Goal: Ask a question: Seek information or help from site administrators or community

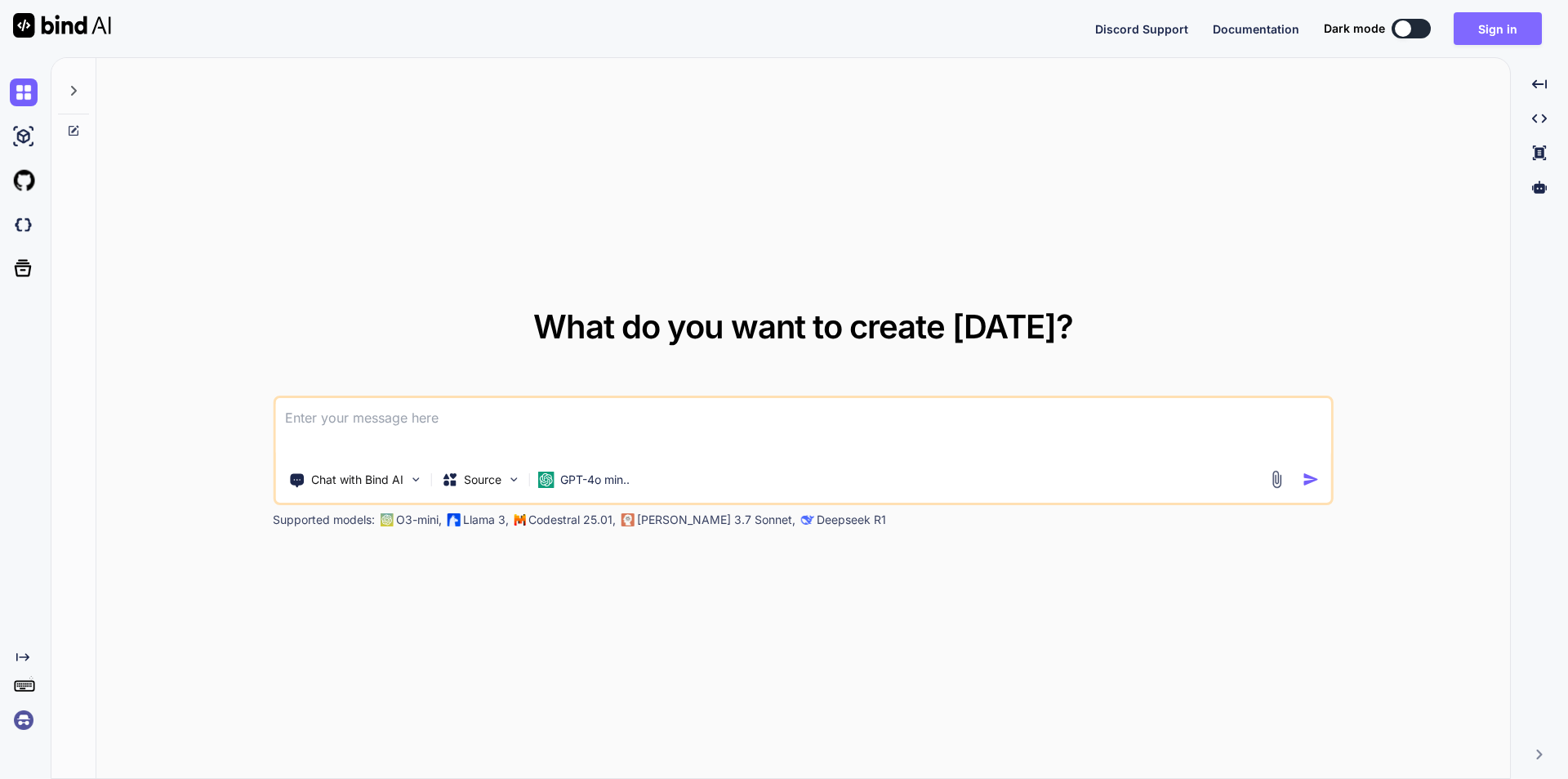
click at [1497, 31] on button "Sign in" at bounding box center [1498, 28] width 88 height 33
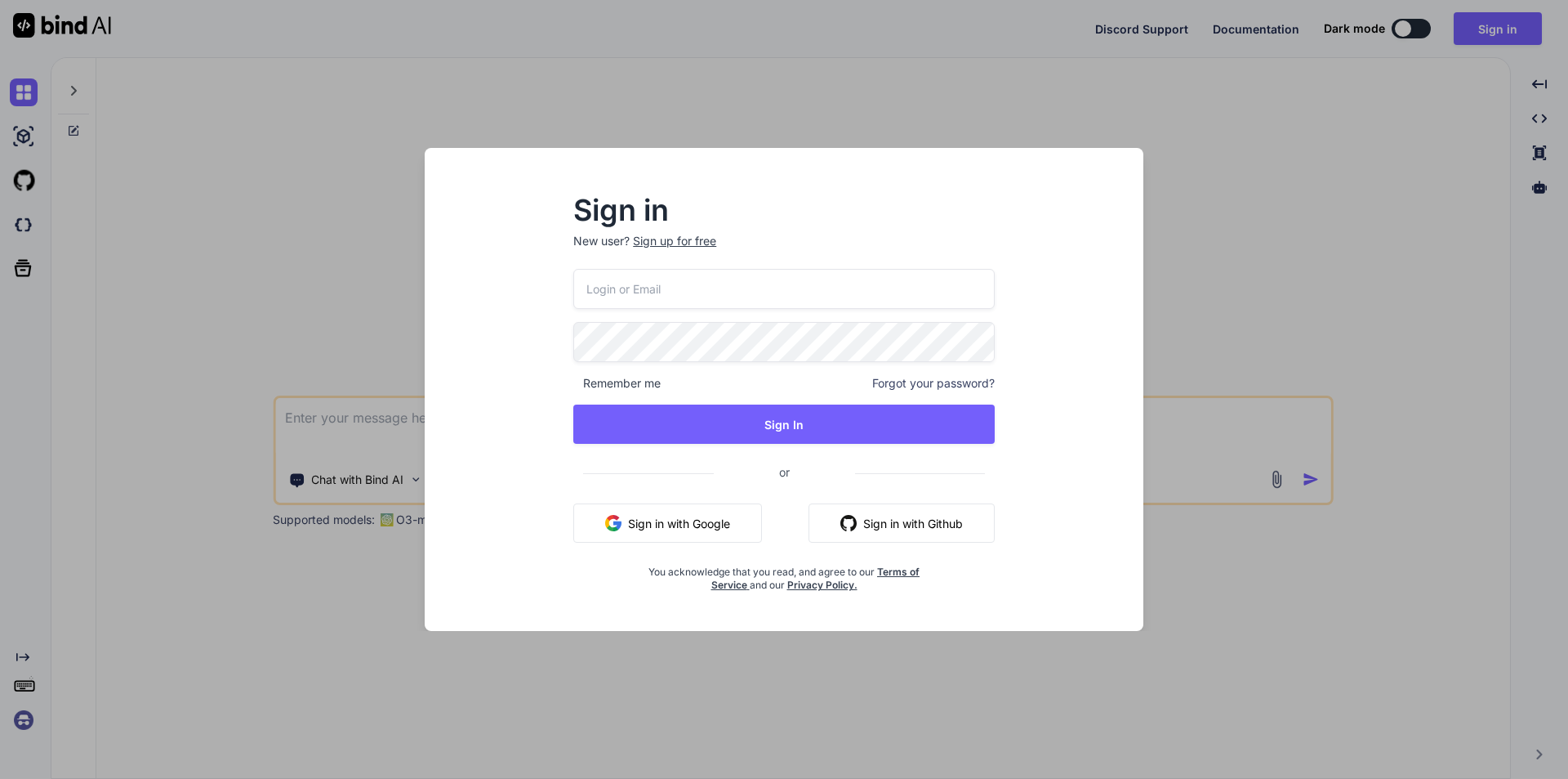
click at [682, 289] on input "email" at bounding box center [784, 288] width 421 height 40
type input "[EMAIL_ADDRESS][DOMAIN_NAME]"
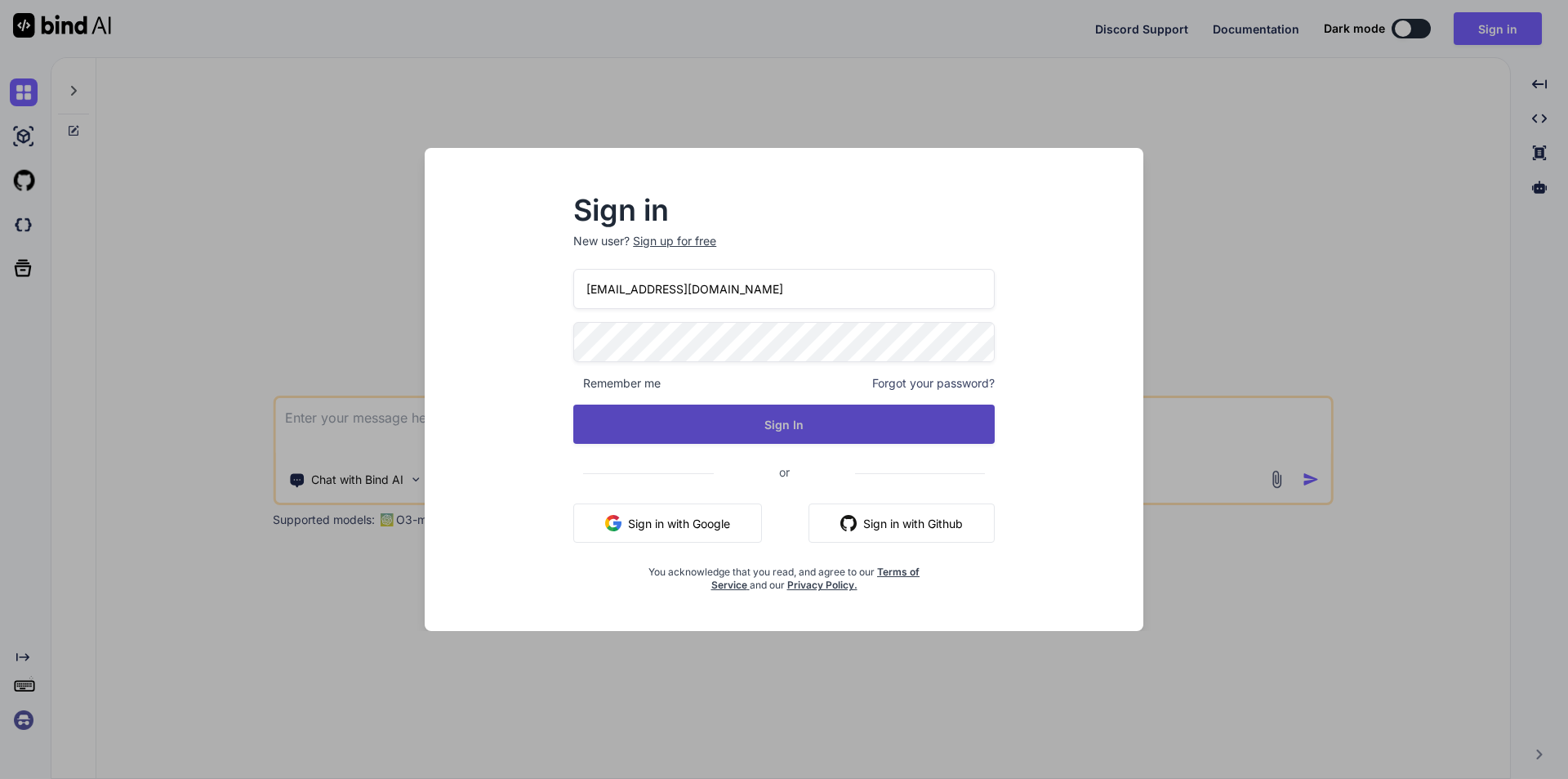
click at [743, 426] on button "Sign In" at bounding box center [784, 424] width 421 height 40
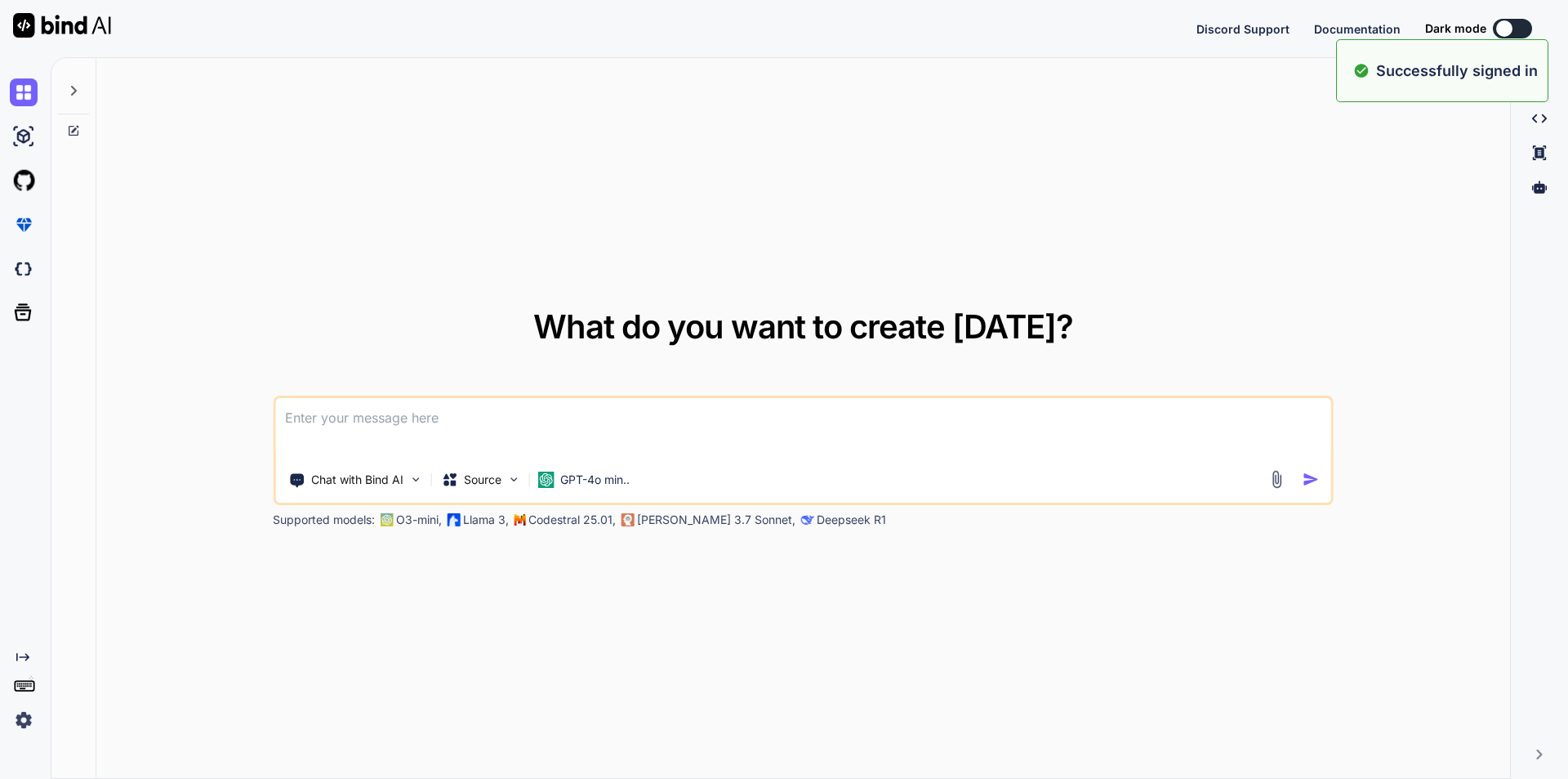
type textarea "x"
click at [445, 429] on textarea at bounding box center [802, 428] width 1056 height 61
click at [505, 425] on textarea at bounding box center [802, 428] width 1056 height 61
type textarea "c"
drag, startPoint x: 502, startPoint y: 424, endPoint x: 249, endPoint y: 417, distance: 253.1
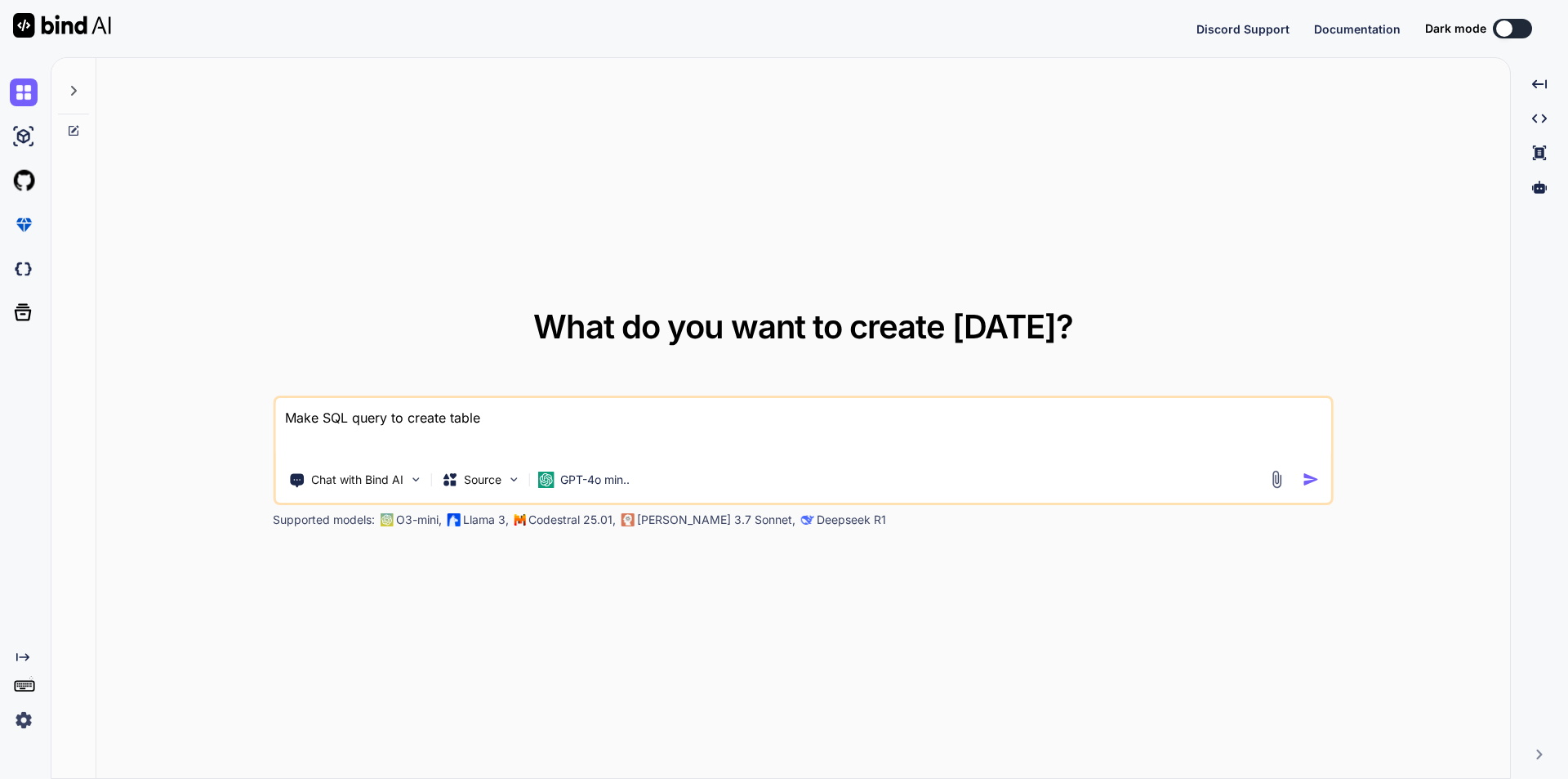
click at [249, 417] on div "What do you want to create today? Make SQL query to create table Chat with Bind…" at bounding box center [802, 419] width 1414 height 722
type textarea "check schedule run or fail in laravel 12"
click at [1307, 473] on img "button" at bounding box center [1311, 479] width 17 height 17
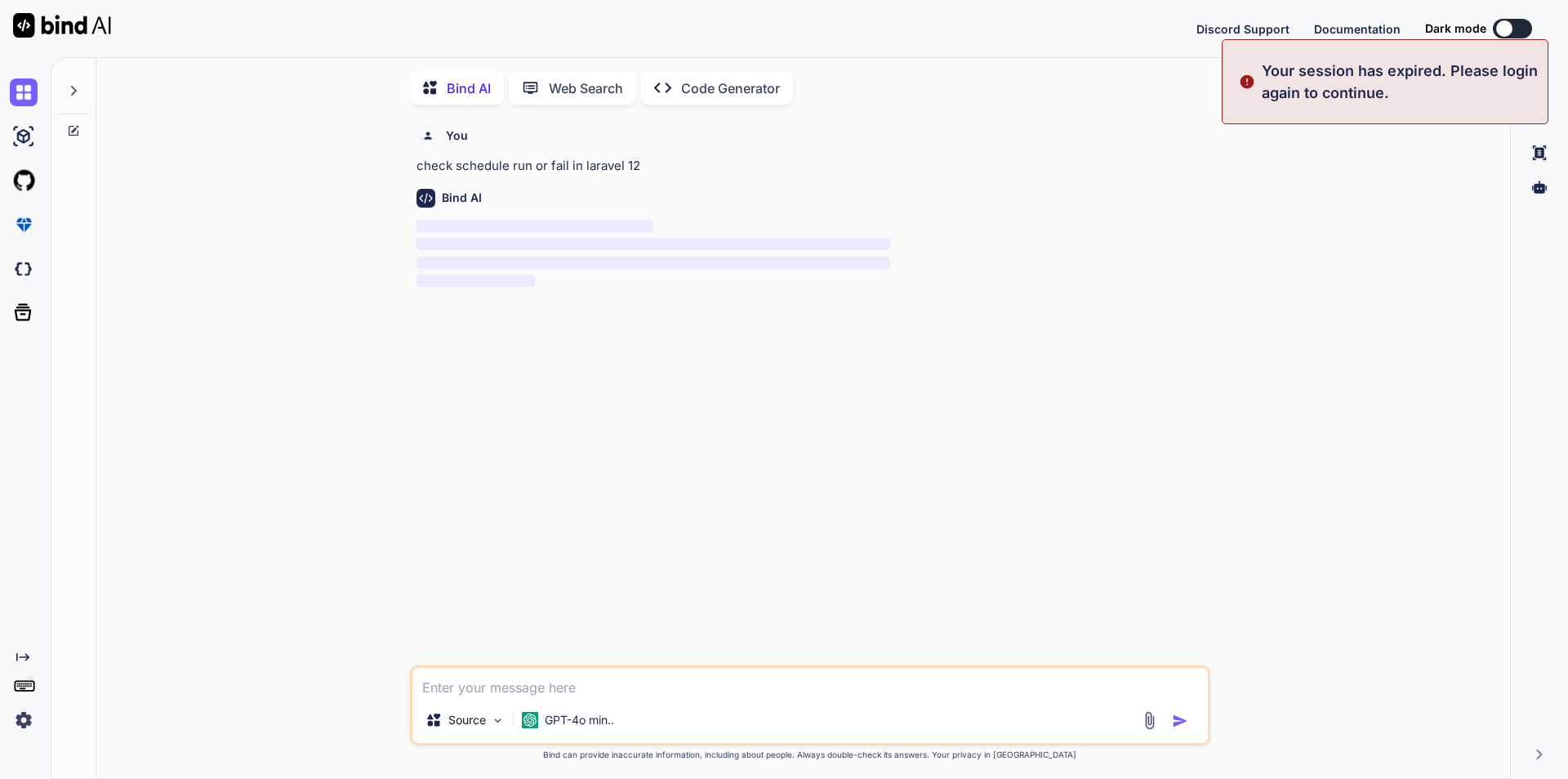
scroll to position [6, 0]
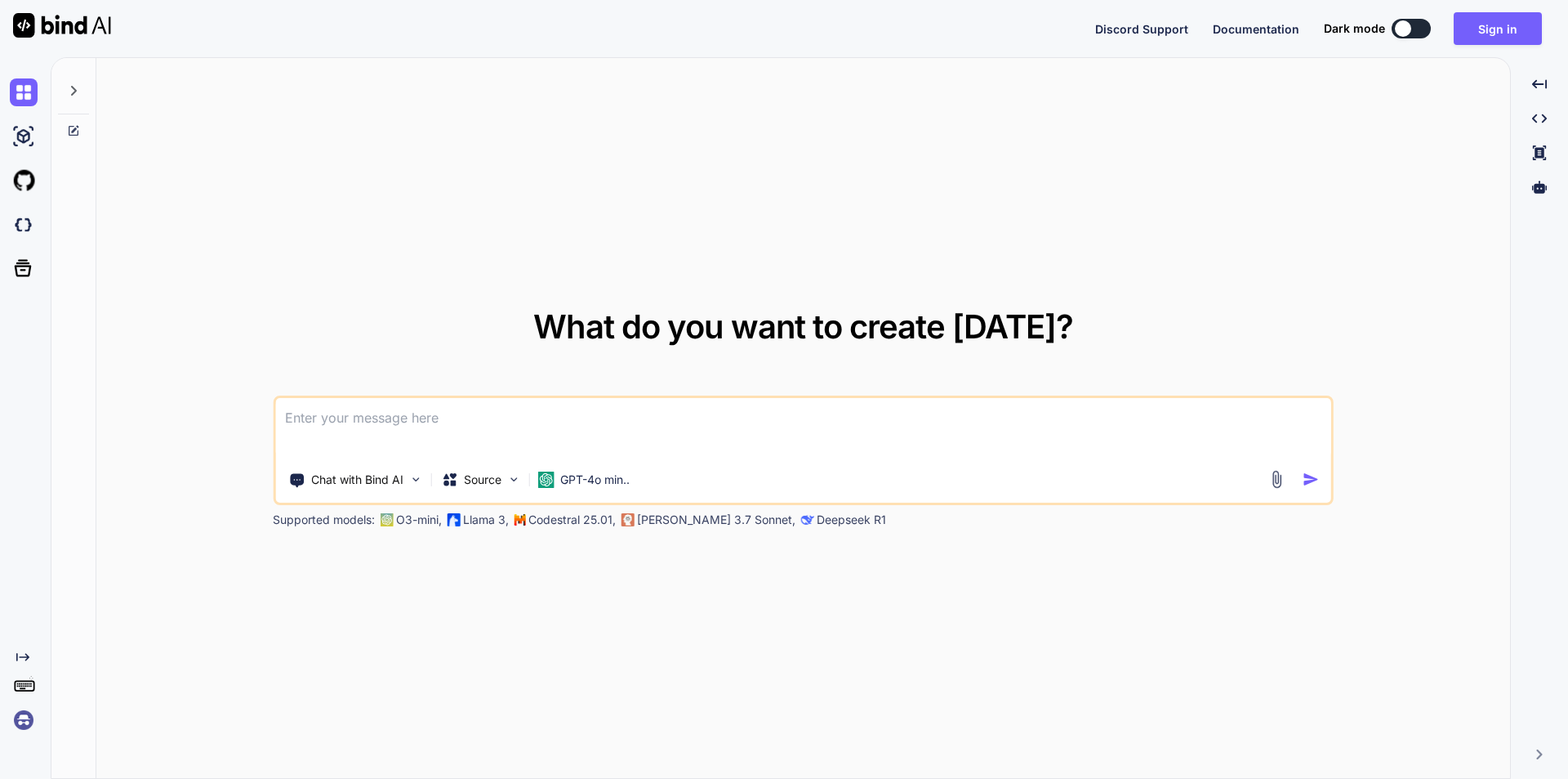
click at [476, 418] on textarea at bounding box center [802, 428] width 1056 height 61
click at [1511, 34] on button "Sign in" at bounding box center [1498, 28] width 88 height 33
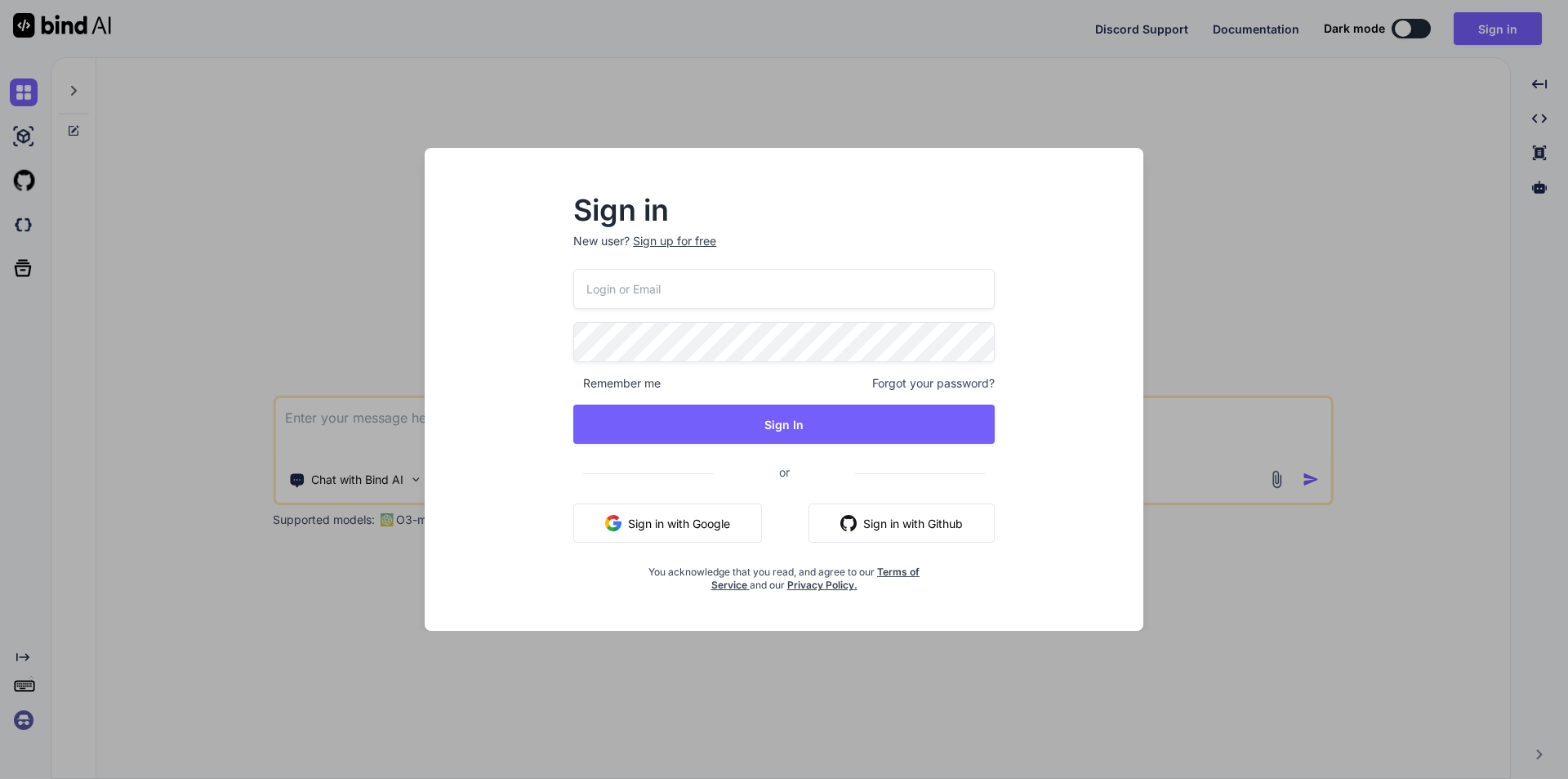
click at [727, 294] on input "email" at bounding box center [784, 288] width 421 height 40
type input "[EMAIL_ADDRESS][DOMAIN_NAME]"
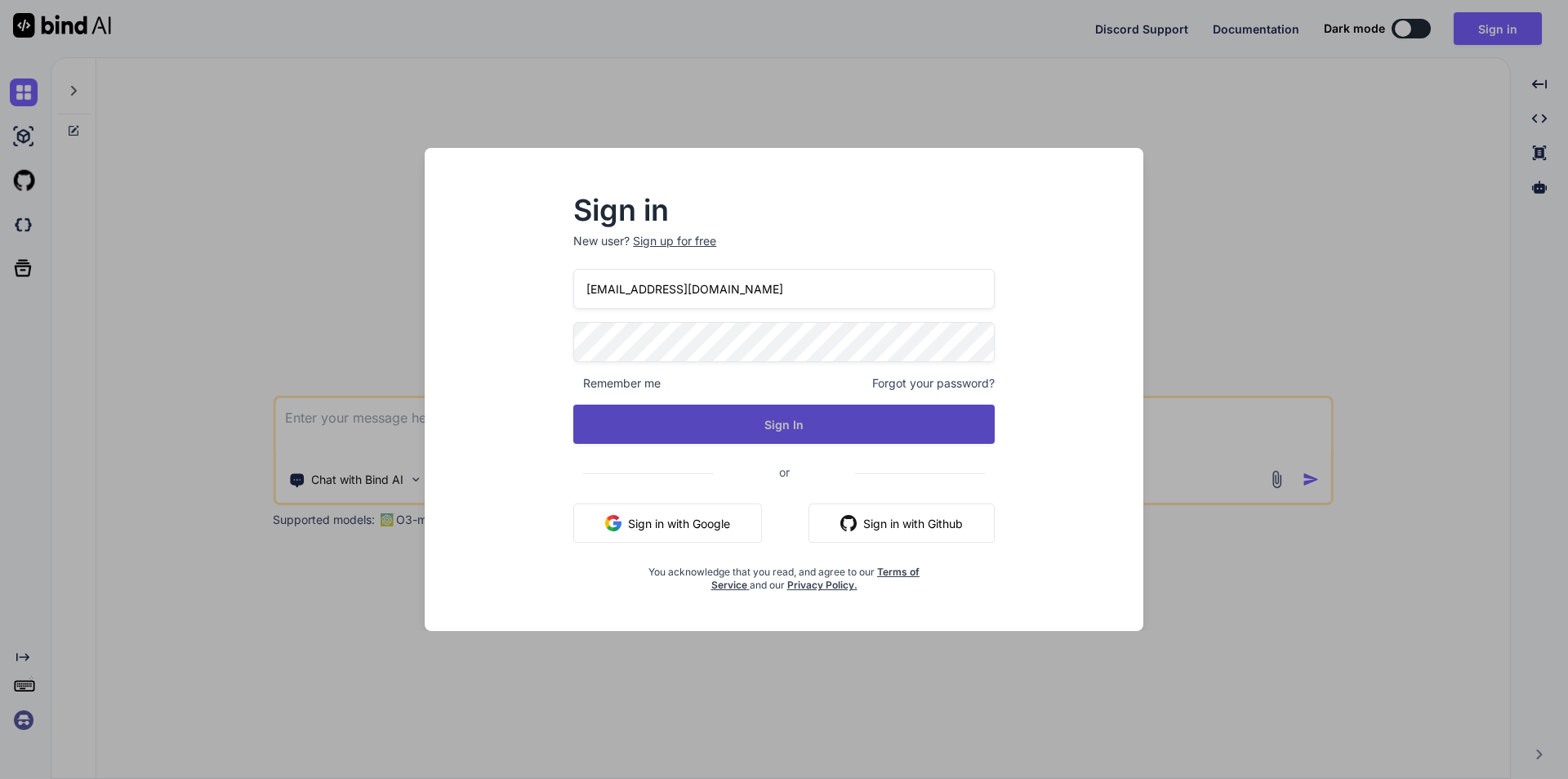
click at [767, 434] on button "Sign In" at bounding box center [784, 424] width 421 height 40
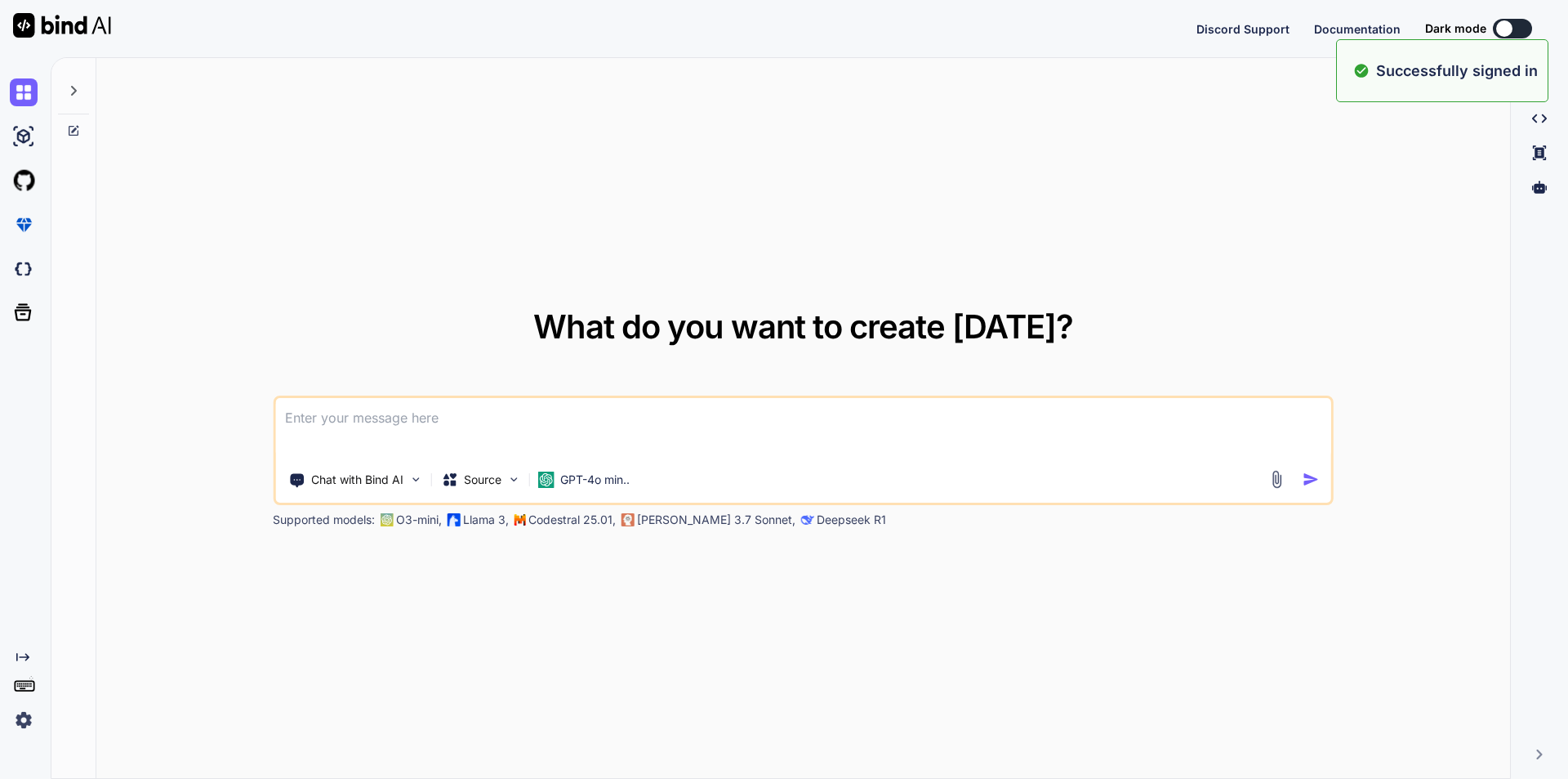
click at [612, 432] on textarea at bounding box center [802, 428] width 1056 height 61
type textarea "x"
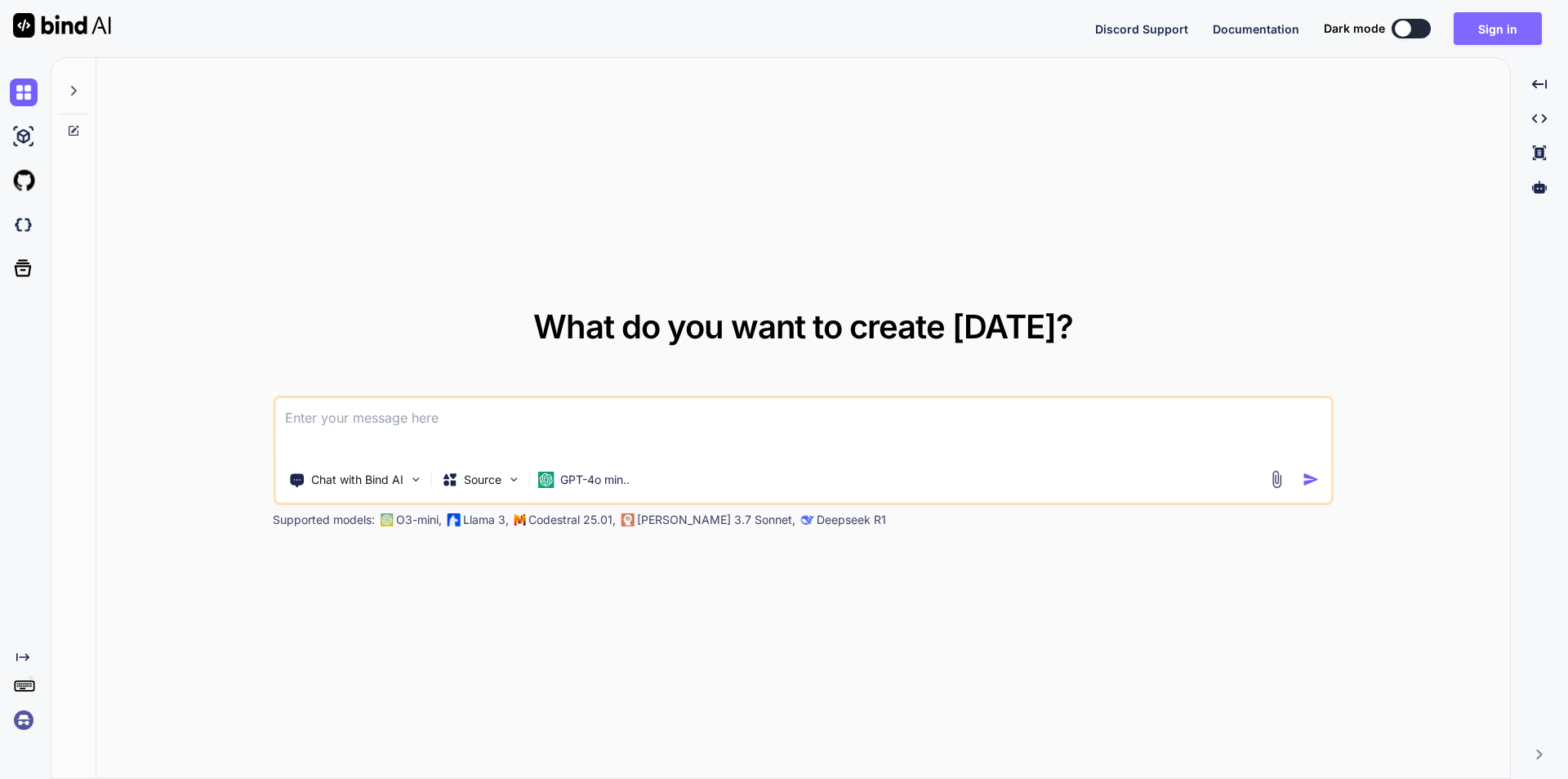
click at [1506, 27] on button "Sign in" at bounding box center [1498, 28] width 88 height 33
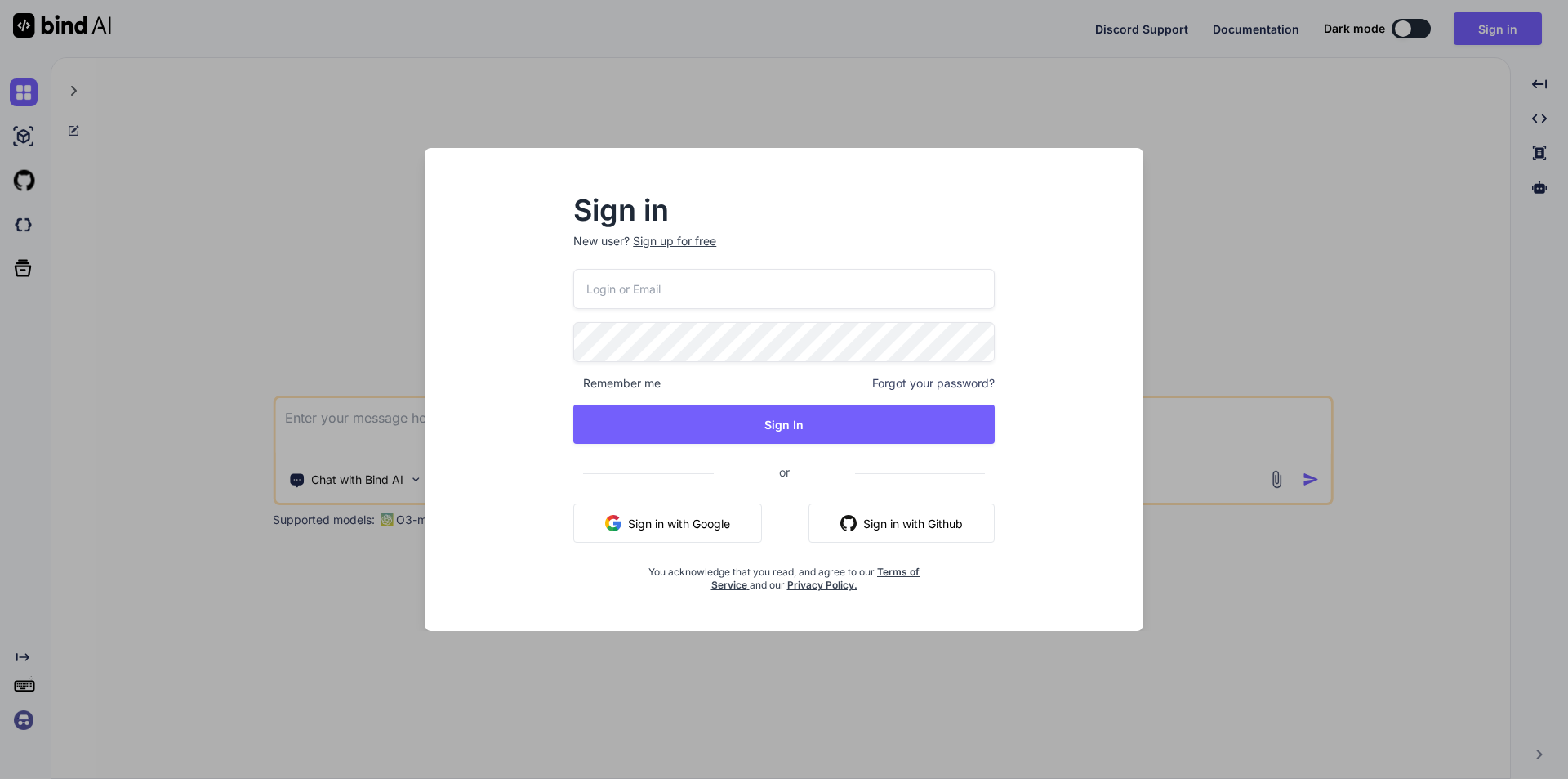
click at [706, 299] on input "email" at bounding box center [784, 288] width 421 height 40
type input "[EMAIL_ADDRESS][DOMAIN_NAME]"
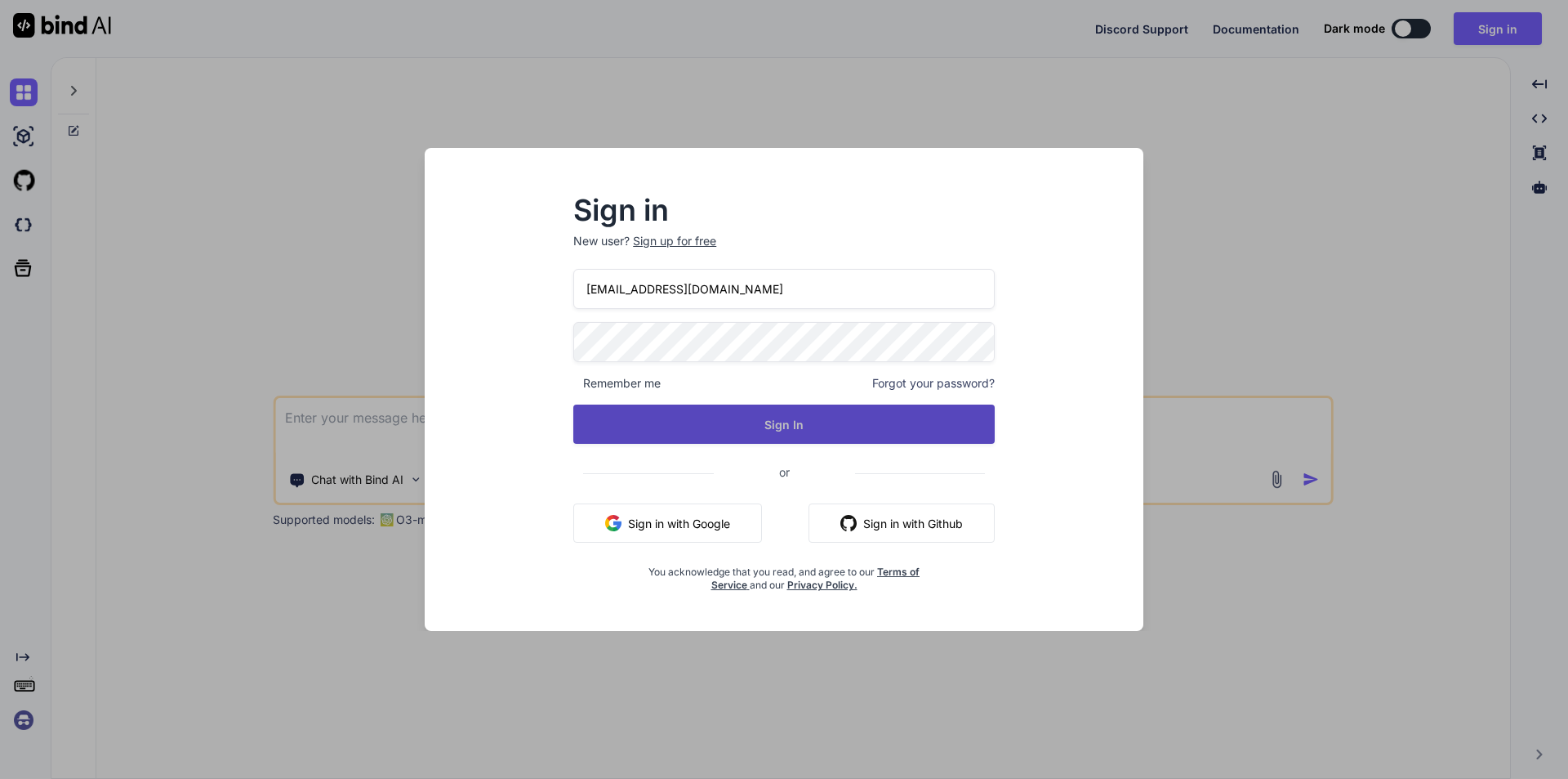
click at [758, 424] on button "Sign In" at bounding box center [784, 424] width 421 height 40
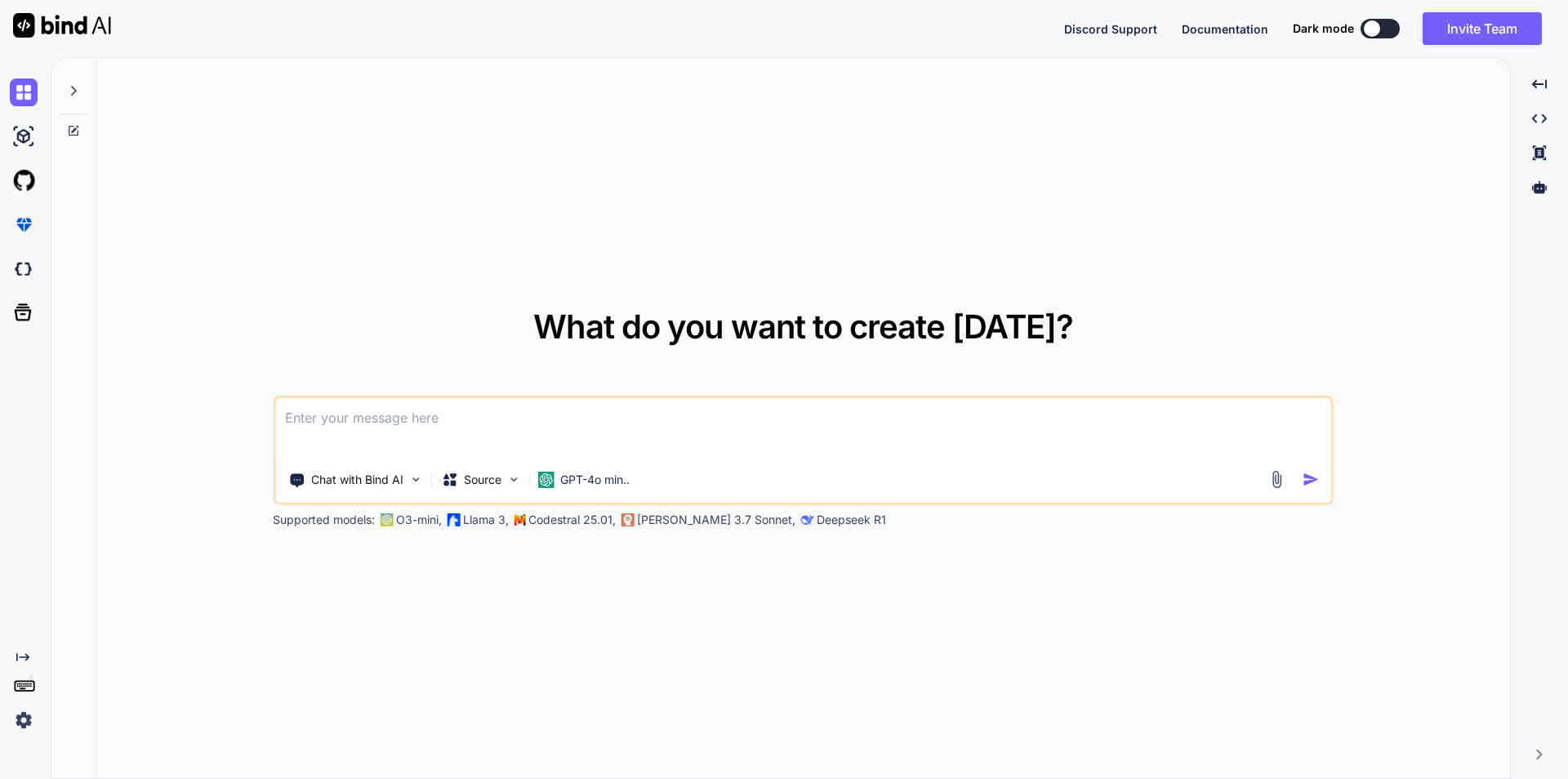
type textarea "x"
click at [388, 427] on textarea at bounding box center [802, 428] width 1056 height 61
type textarea "c"
type textarea "x"
type textarea "co"
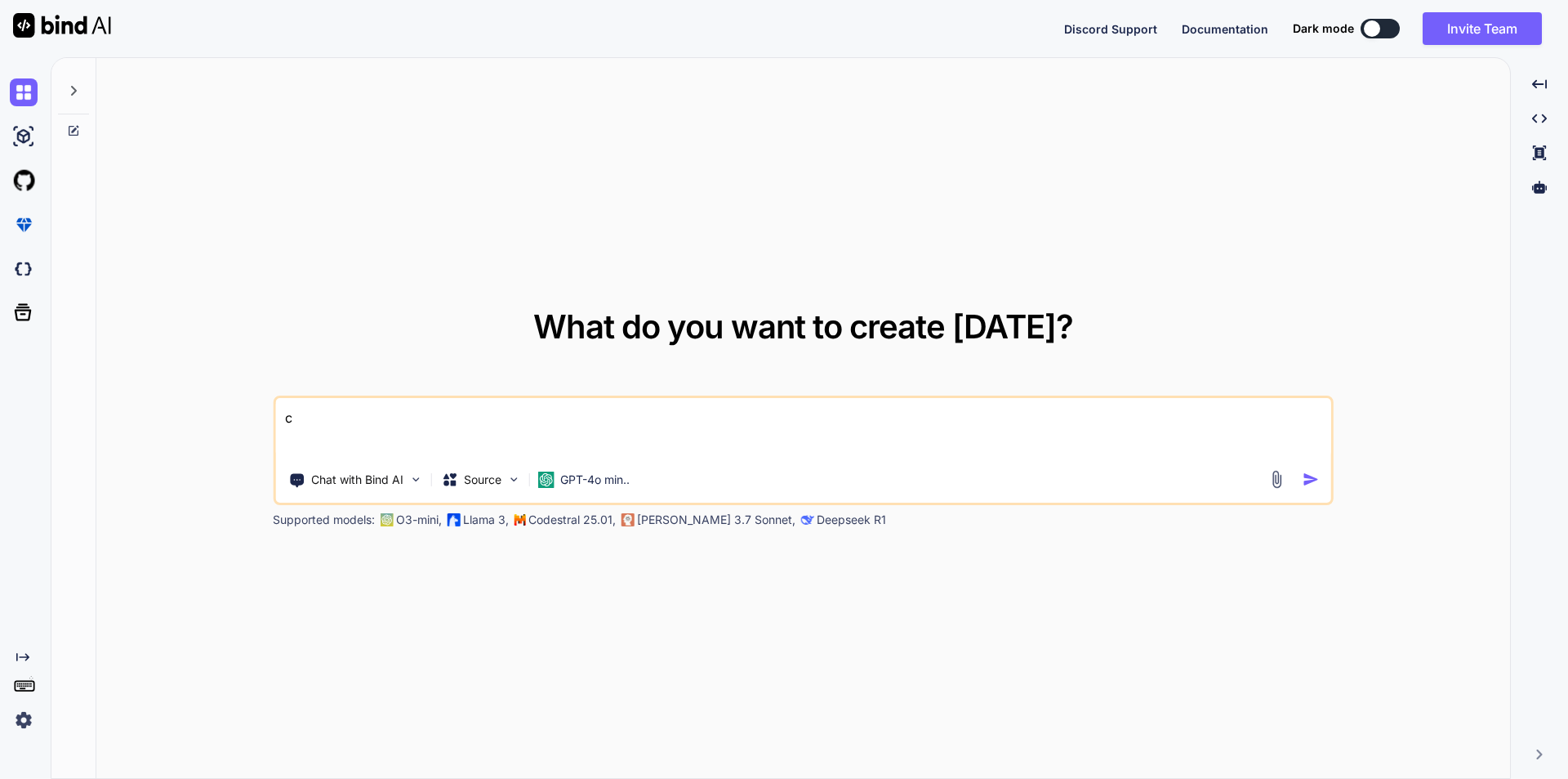
type textarea "x"
type textarea "com"
type textarea "x"
type textarea "comm"
type textarea "x"
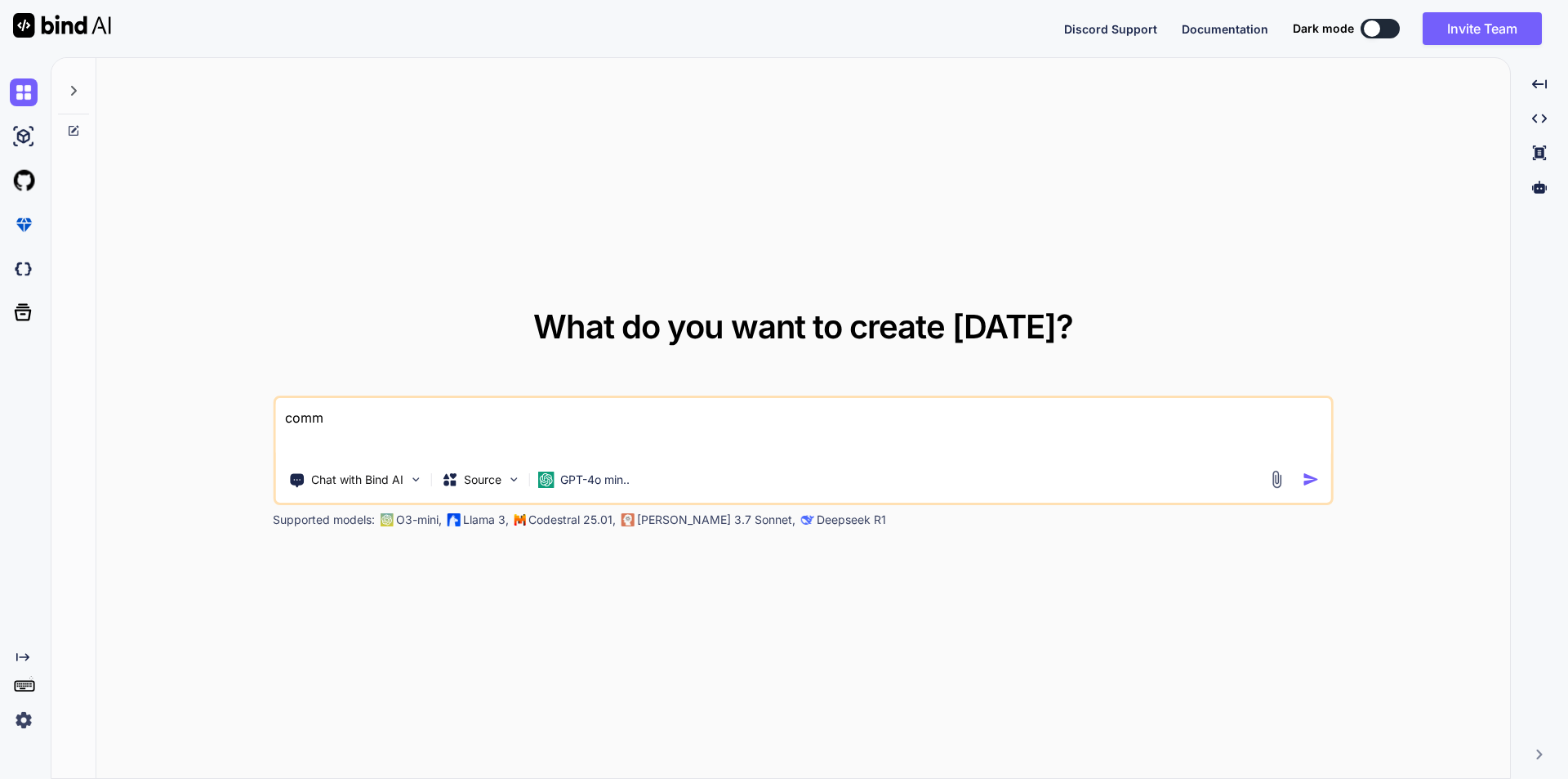
type textarea "commn"
type textarea "x"
type textarea "commna"
type textarea "x"
type textarea "commnad"
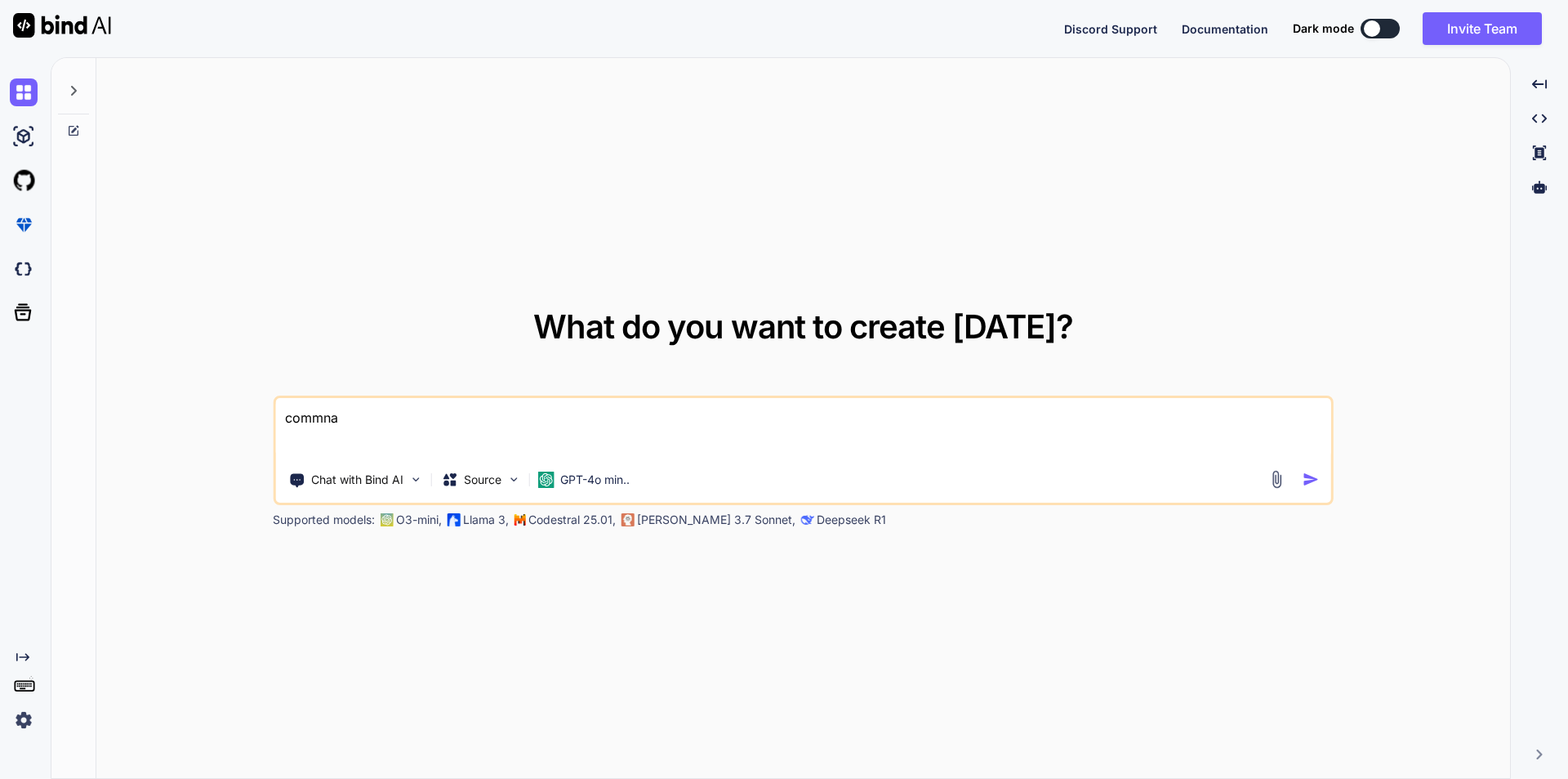
type textarea "x"
type textarea "commna"
type textarea "x"
type textarea "commn"
type textarea "x"
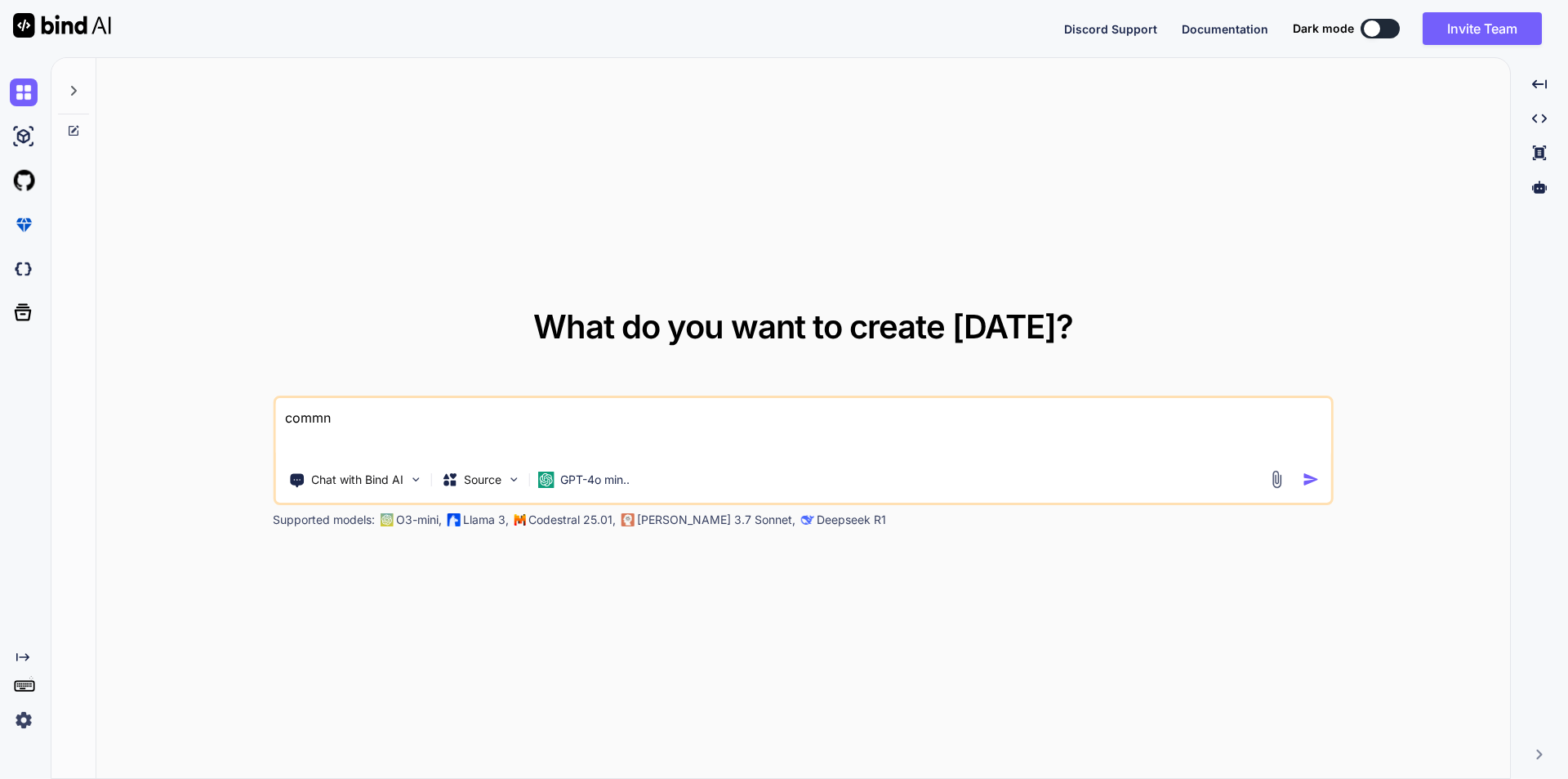
type textarea "comm"
type textarea "x"
type textarea "com"
type textarea "x"
type textarea "co"
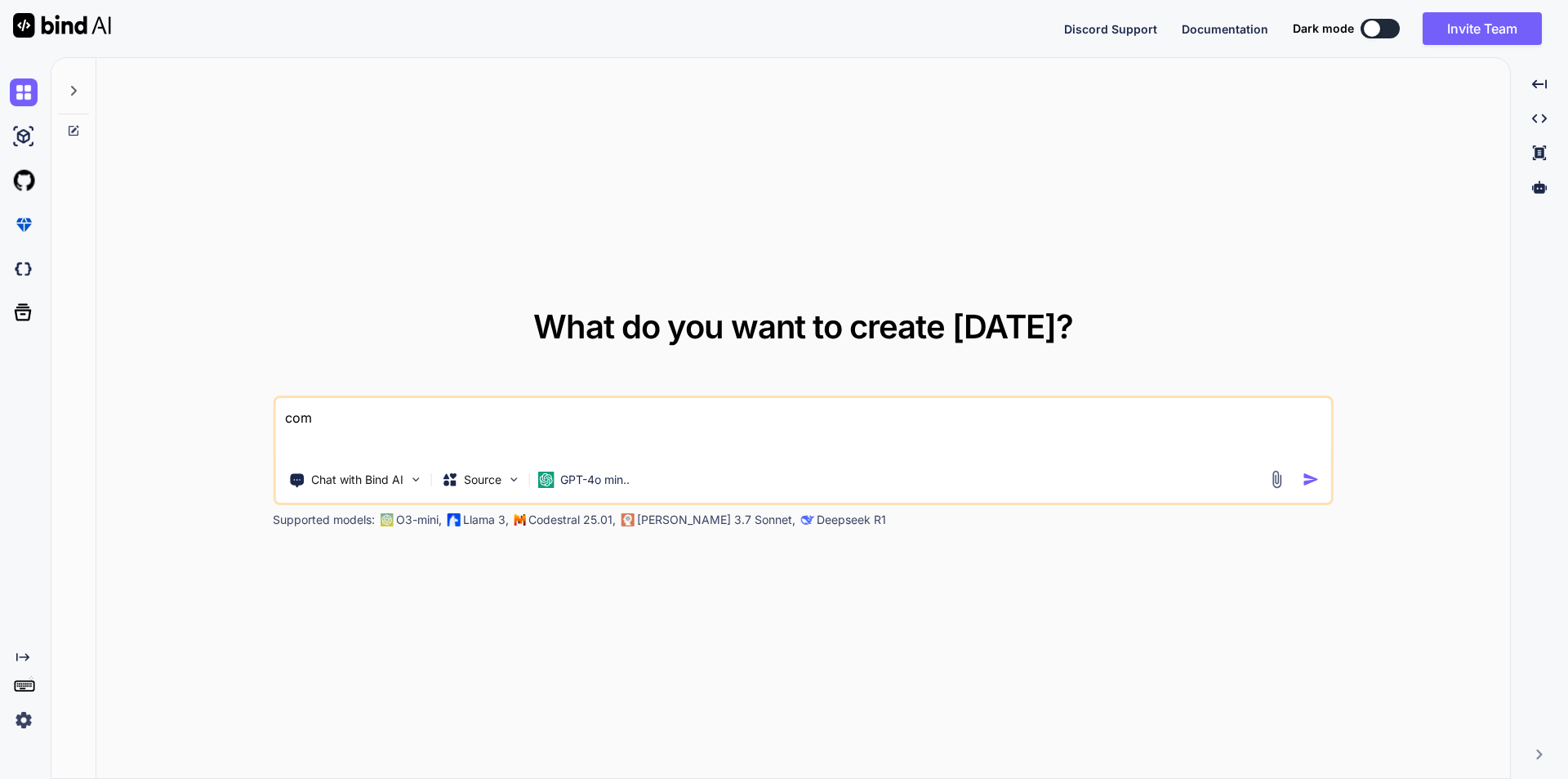
type textarea "x"
type textarea "c"
type textarea "x"
type textarea "l"
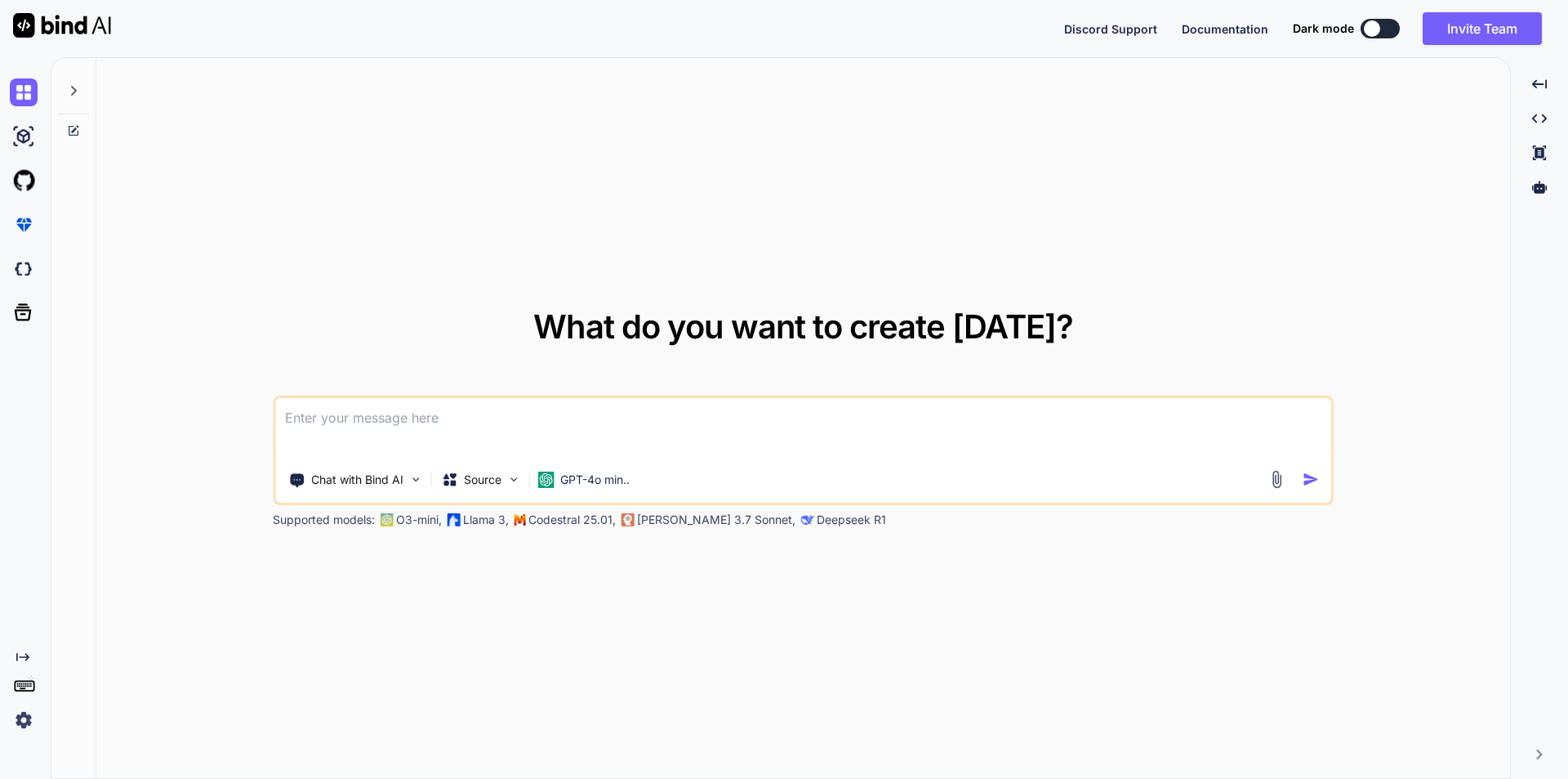
type textarea "x"
type textarea "la"
type textarea "x"
type textarea "lar"
type textarea "x"
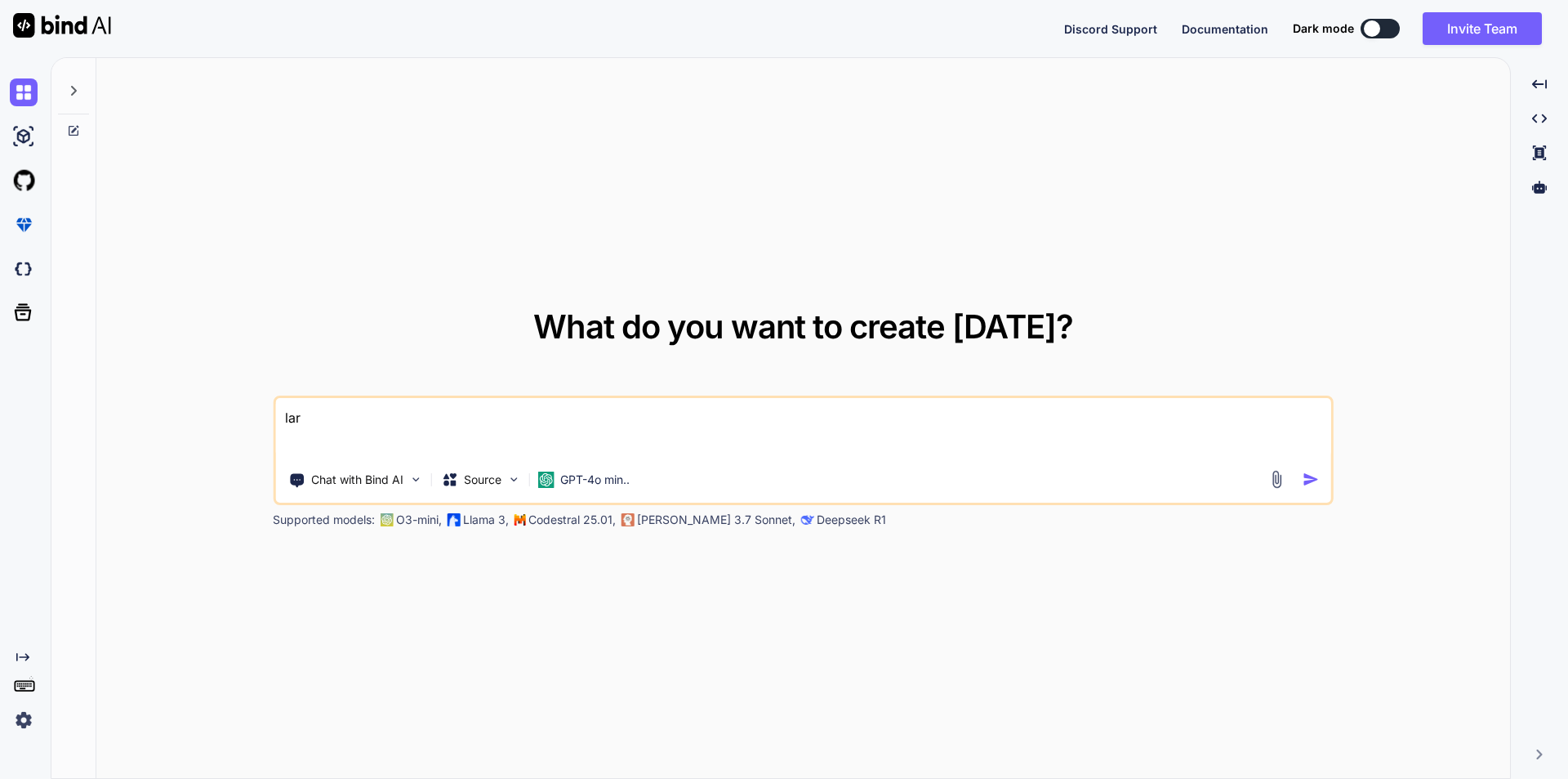
type textarea "[PERSON_NAME]"
type textarea "x"
type textarea "larav"
type textarea "x"
type textarea "larave"
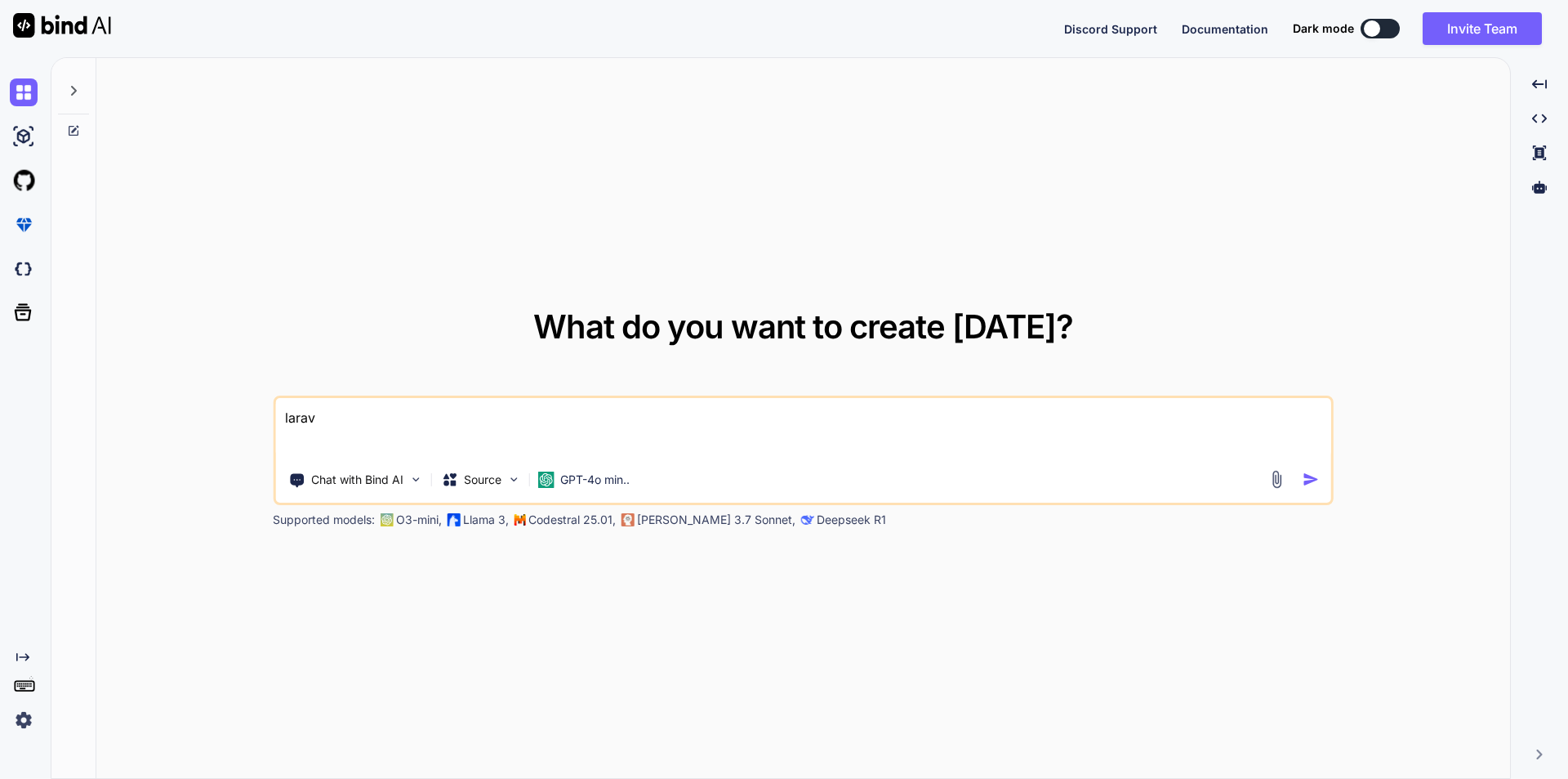
type textarea "x"
type textarea "laravel"
type textarea "x"
type textarea "laravel"
type textarea "x"
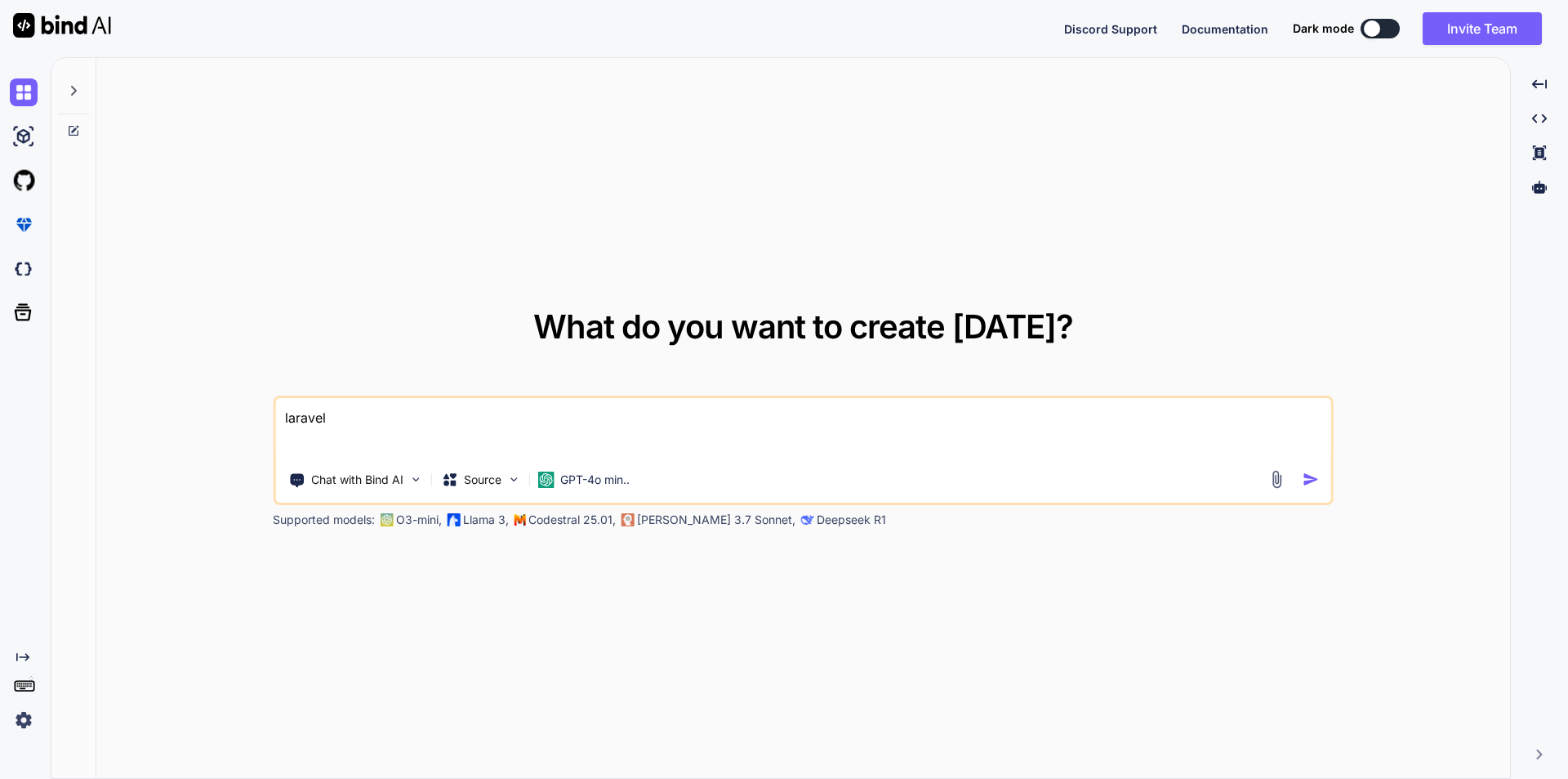
type textarea "laravel s"
type textarea "x"
type textarea "laravel sc"
type textarea "x"
type textarea "laravel sch"
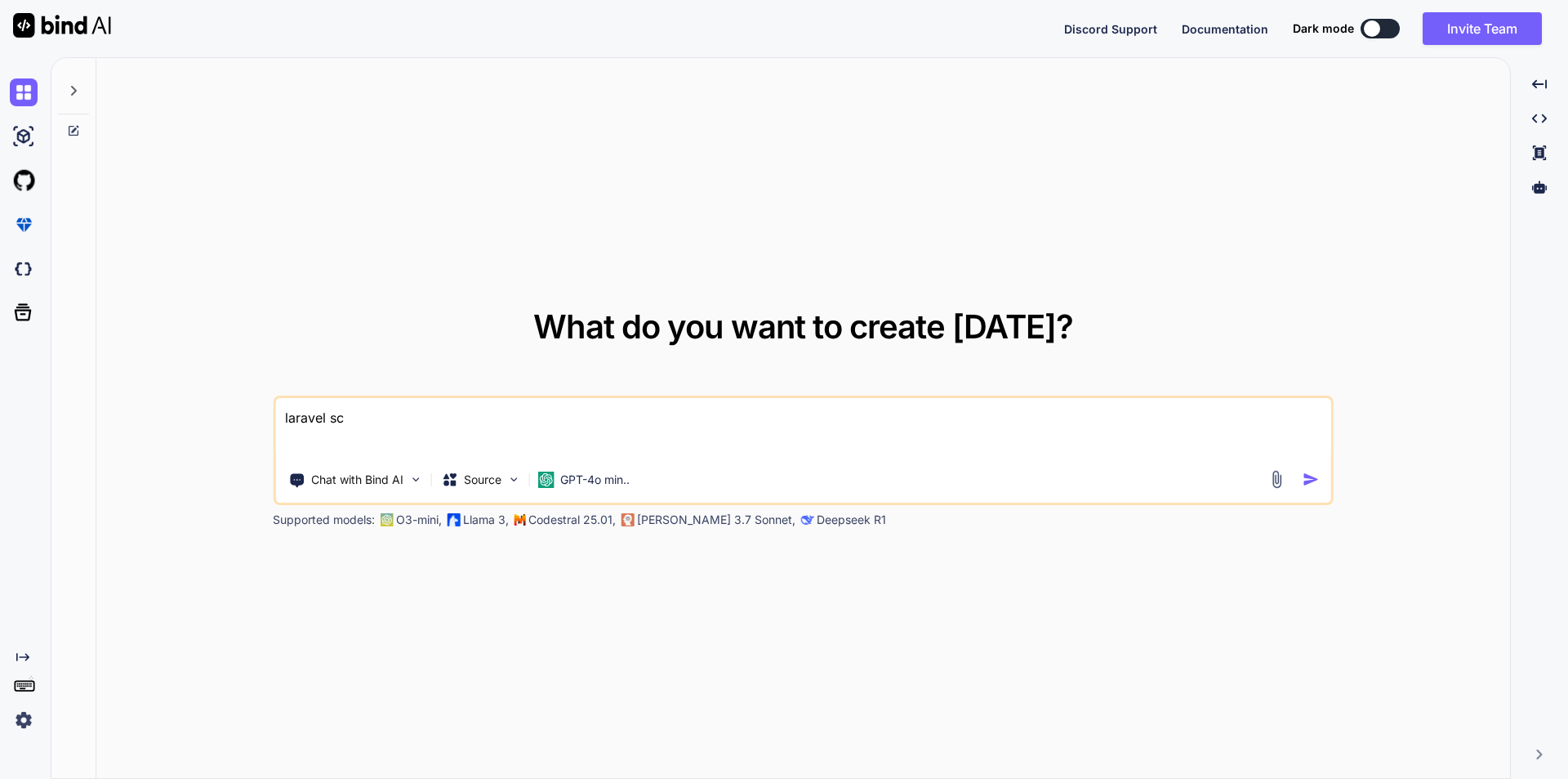
type textarea "x"
type textarea "laravel sche"
type textarea "x"
type textarea "laravel sched"
type textarea "x"
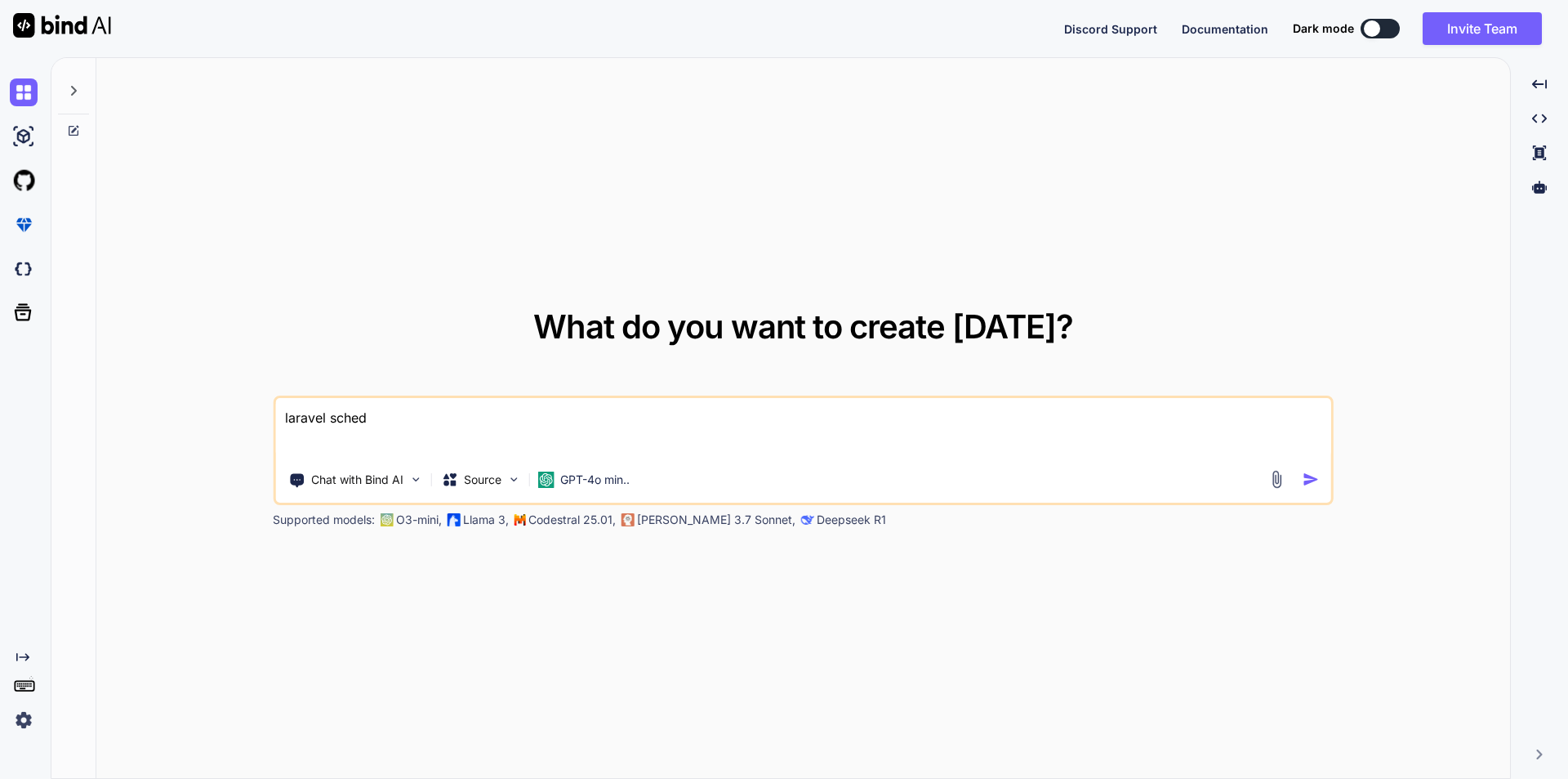
type textarea "laravel schedu"
type textarea "x"
type textarea "laravel schedul"
type textarea "x"
type textarea "laravel schedule"
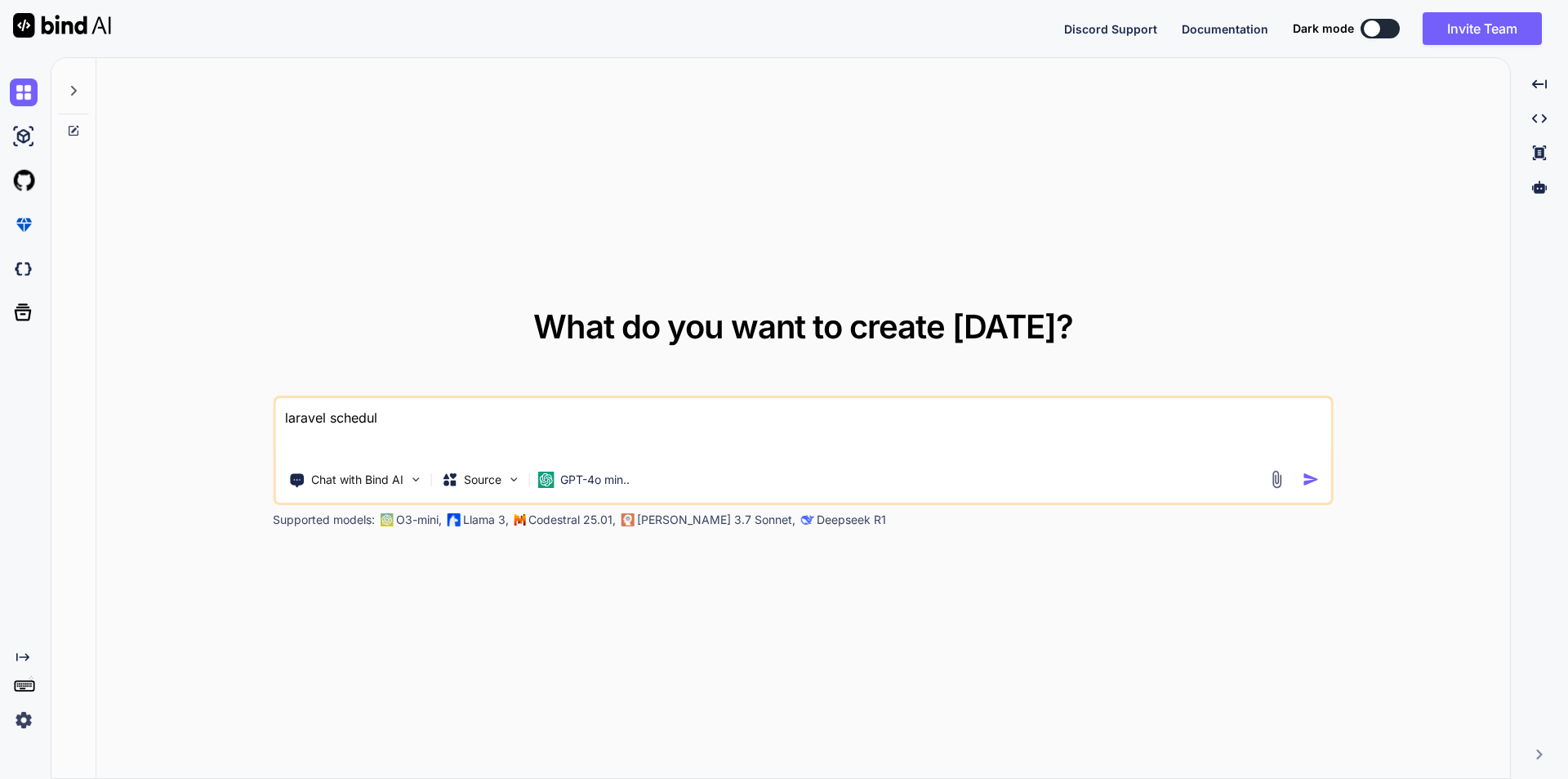
type textarea "x"
type textarea "laravel scheduler"
type textarea "x"
type textarea "laravel scheduler"
type textarea "x"
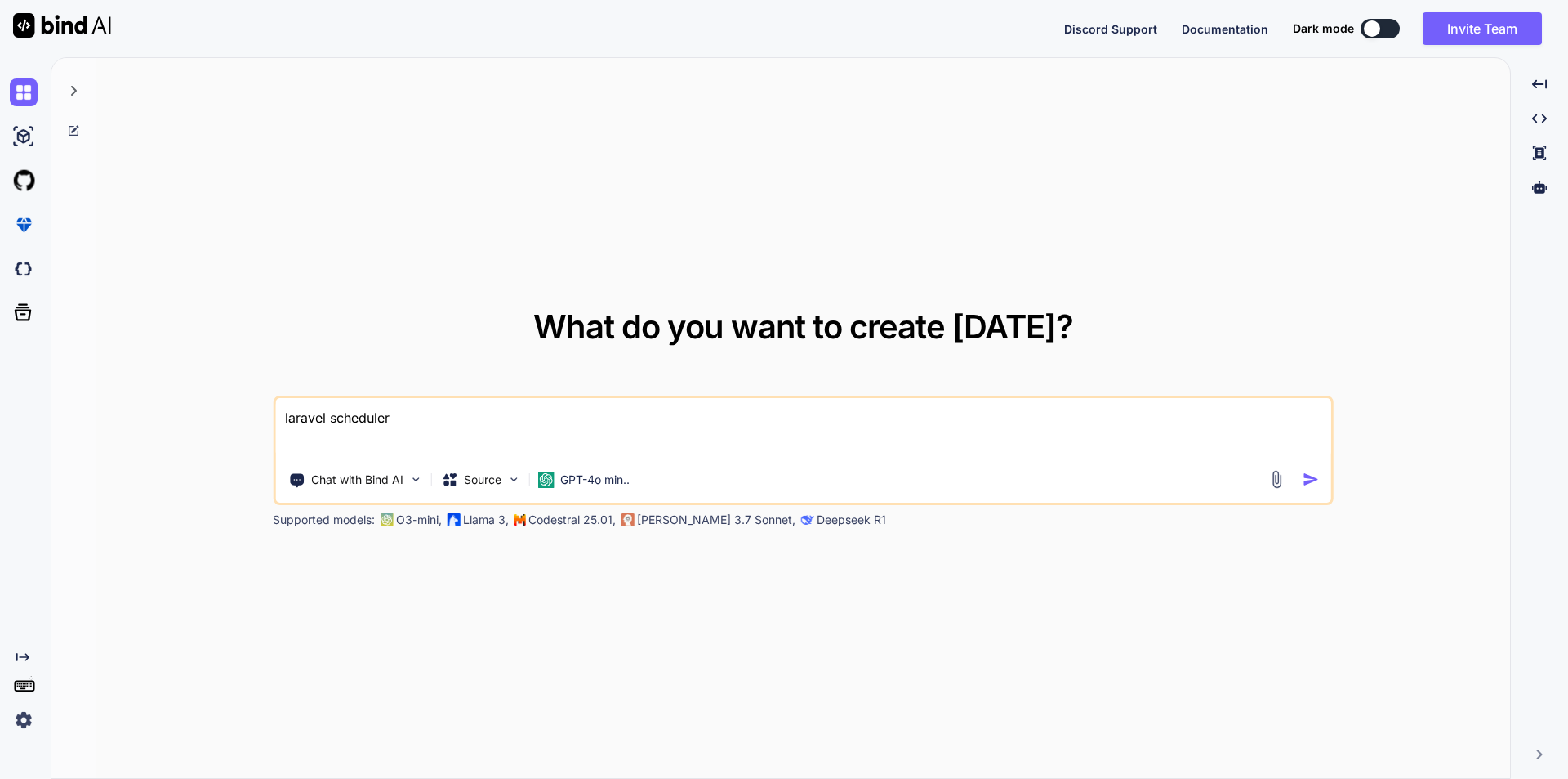
type textarea "laravel scheduler c"
type textarea "x"
type textarea "laravel scheduler co"
type textarea "x"
type textarea "laravel scheduler com"
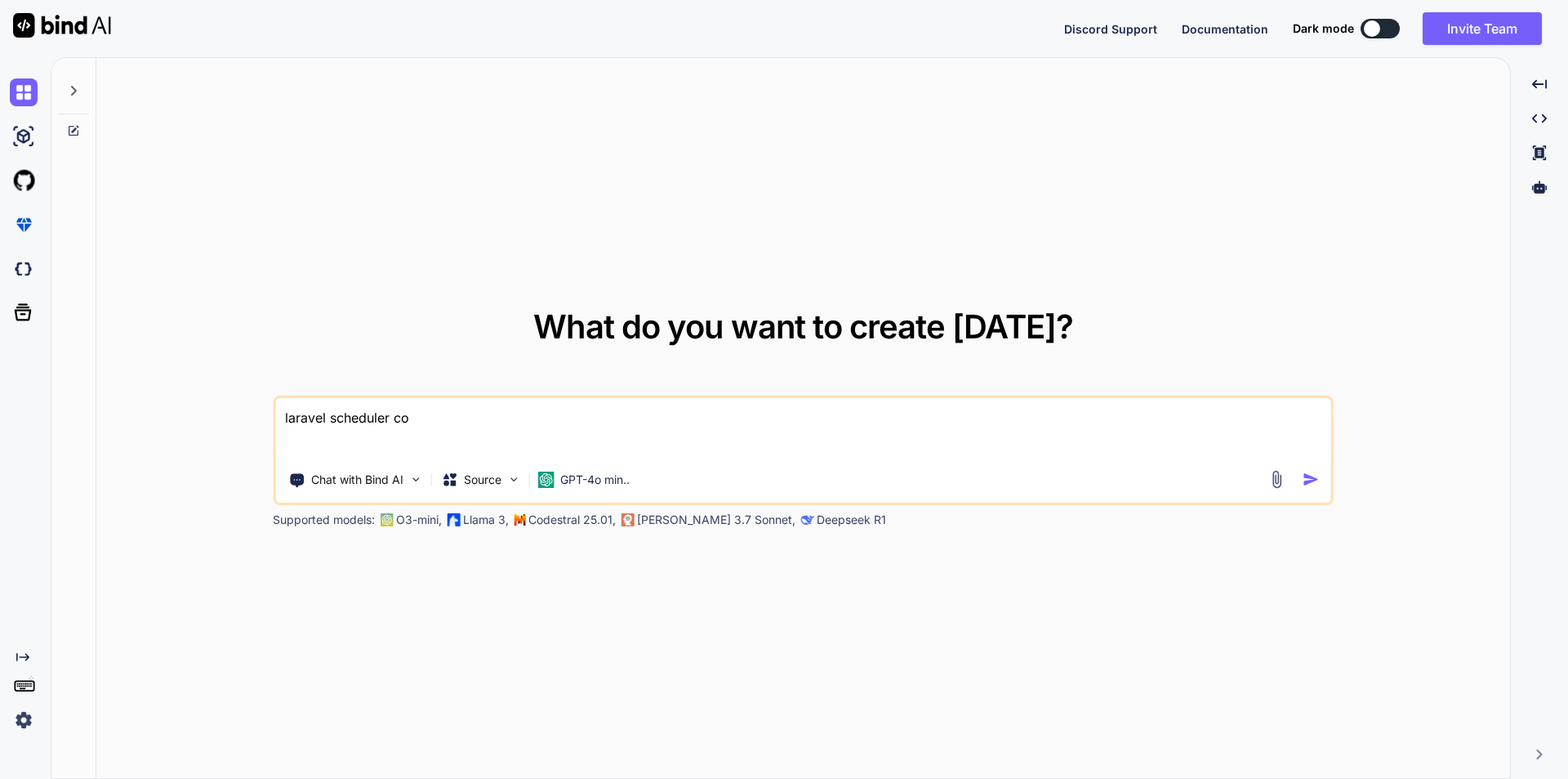
type textarea "x"
type textarea "laravel scheduler comm"
type textarea "x"
type textarea "laravel scheduler comma"
type textarea "x"
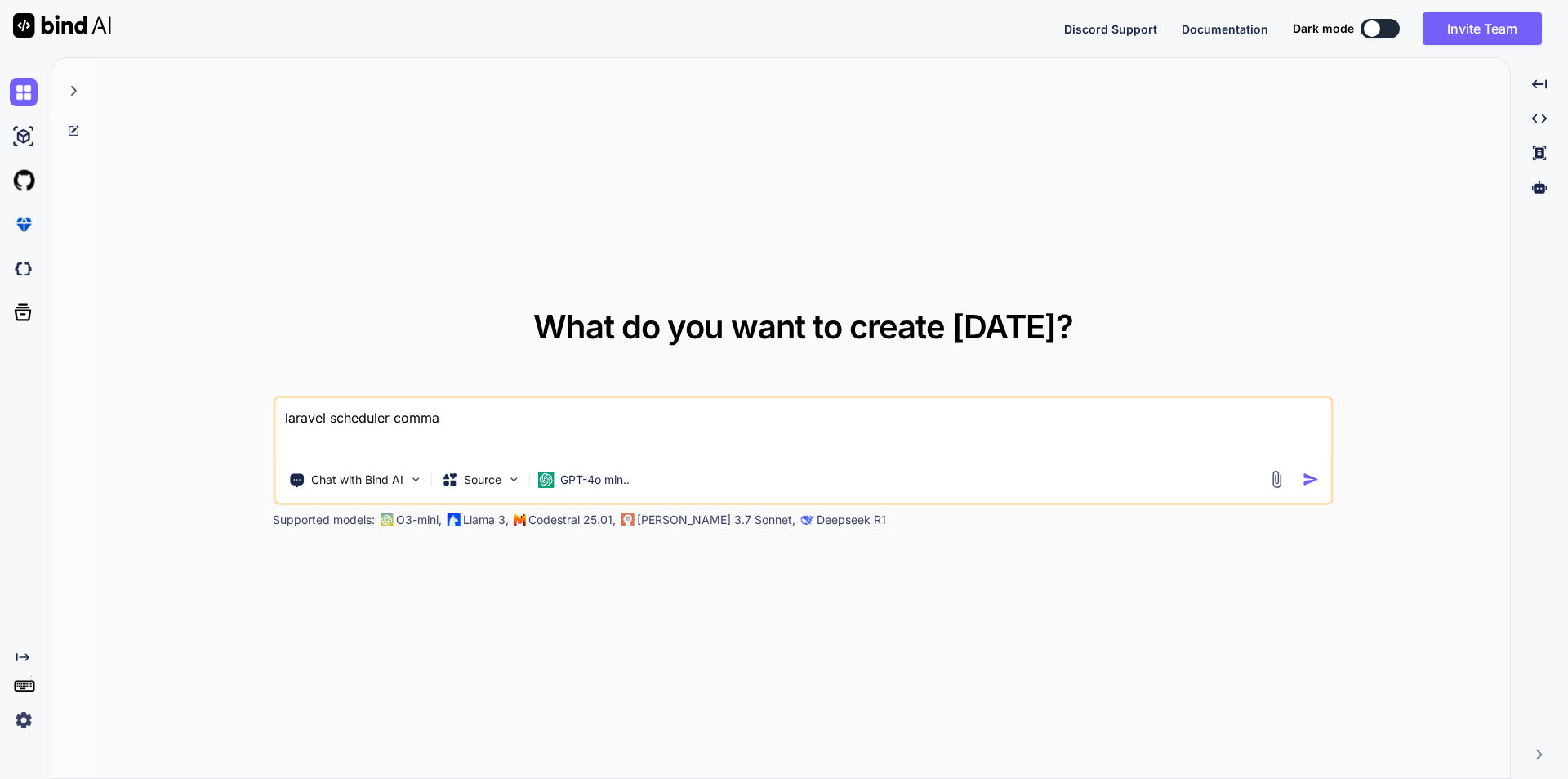
type textarea "laravel scheduler comman"
type textarea "x"
type textarea "laravel scheduler command"
type textarea "x"
type textarea "laravel scheduler commands"
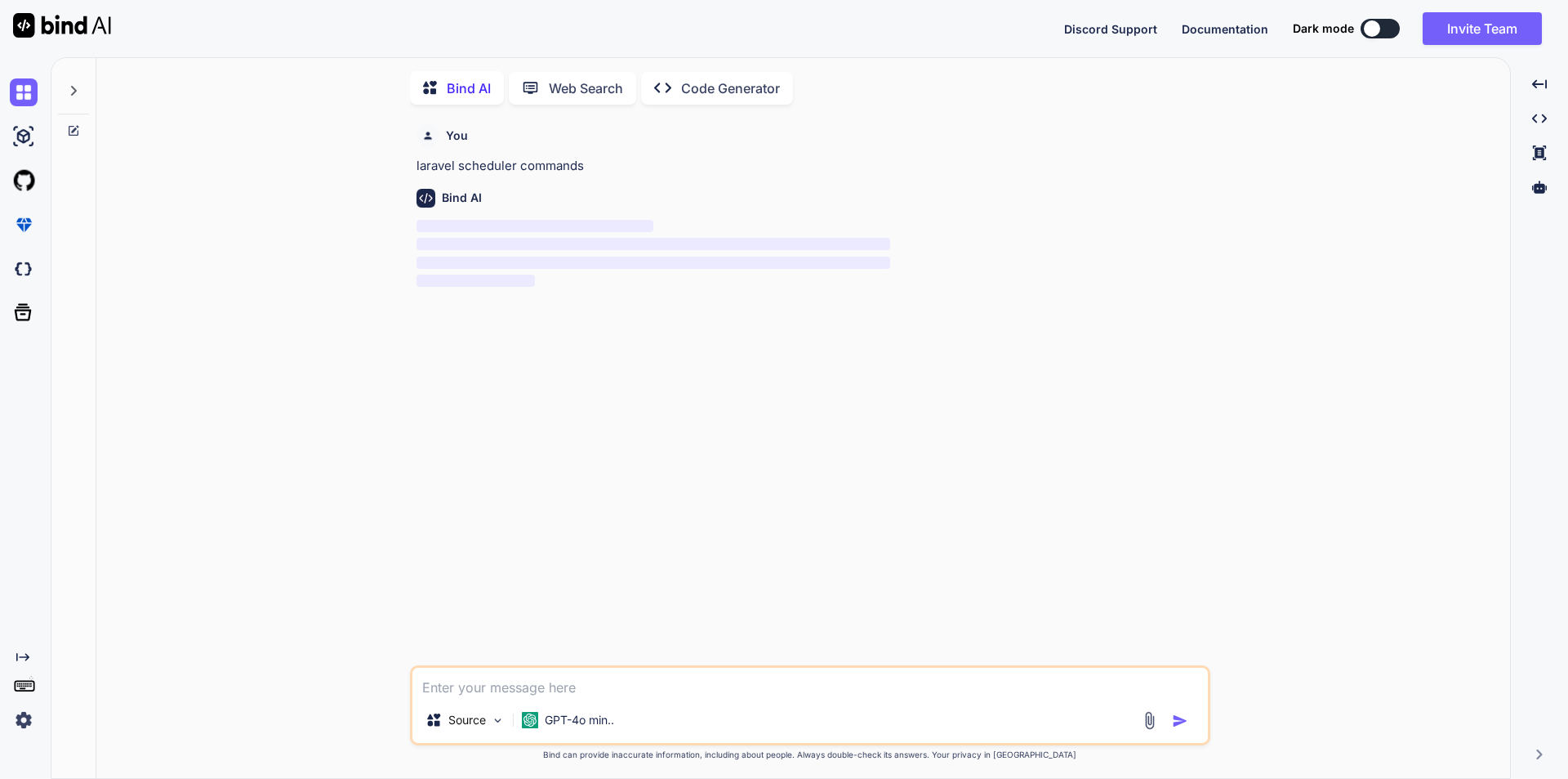
scroll to position [6, 0]
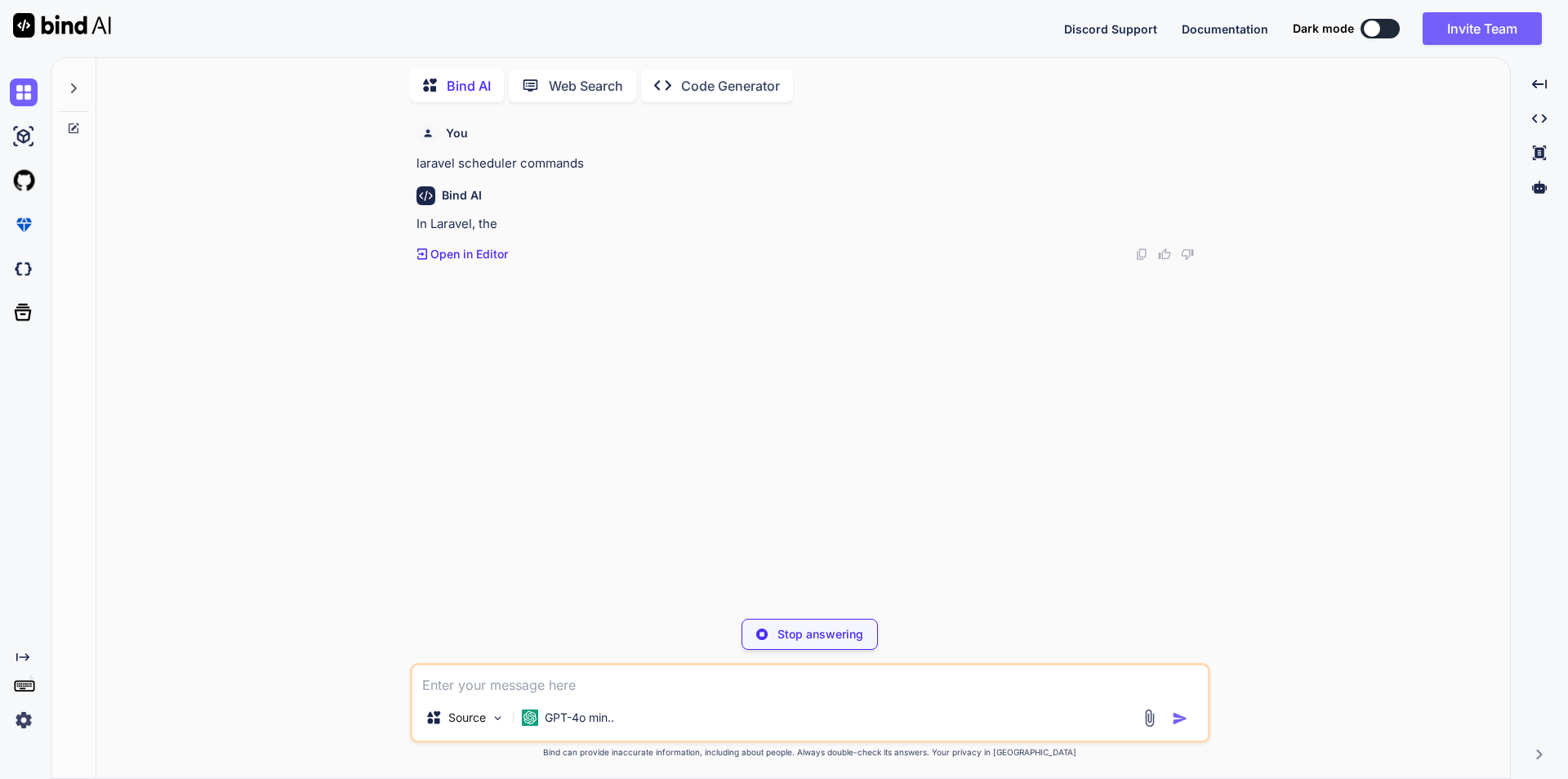
type textarea "x"
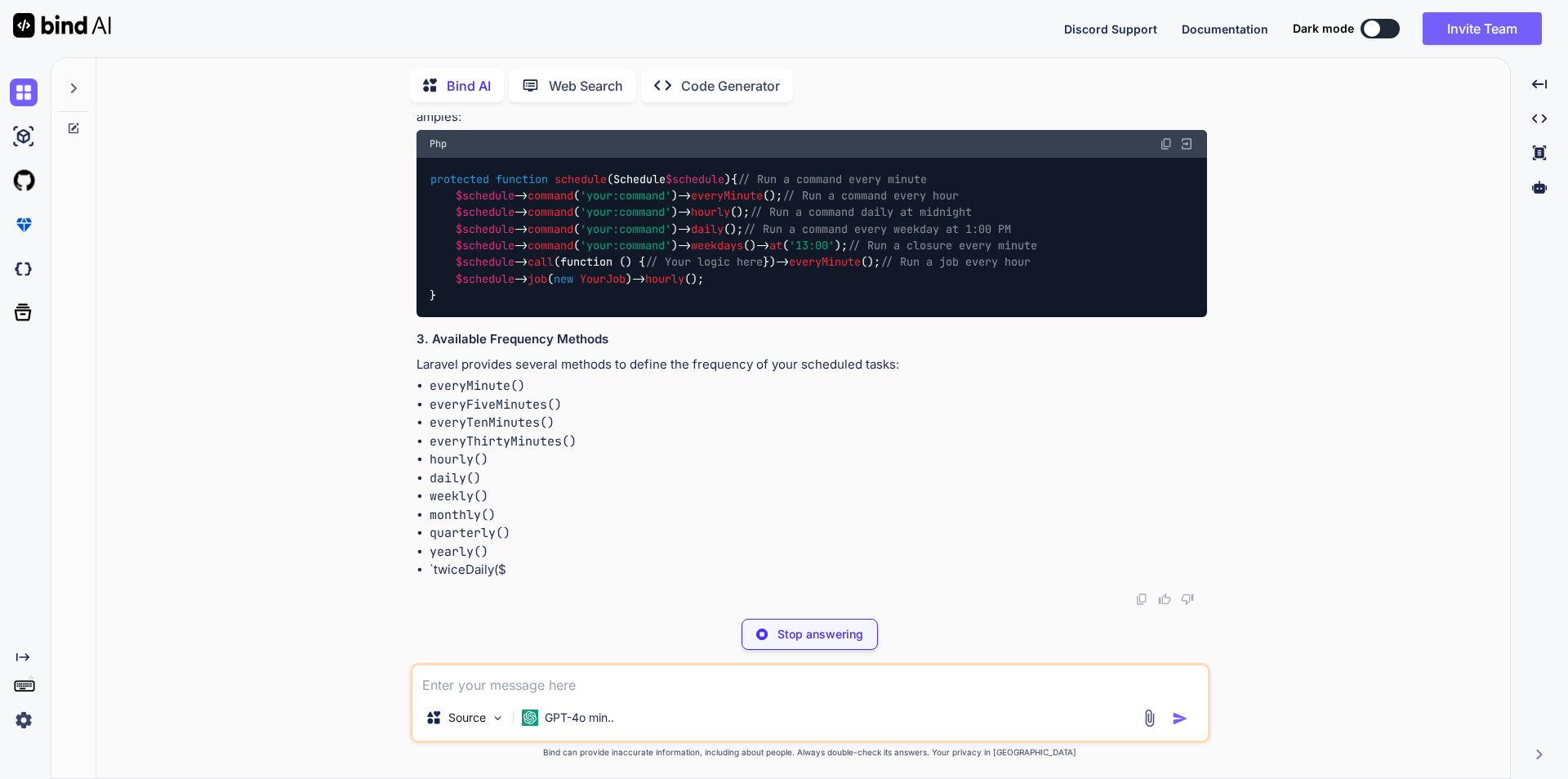
scroll to position [631, 0]
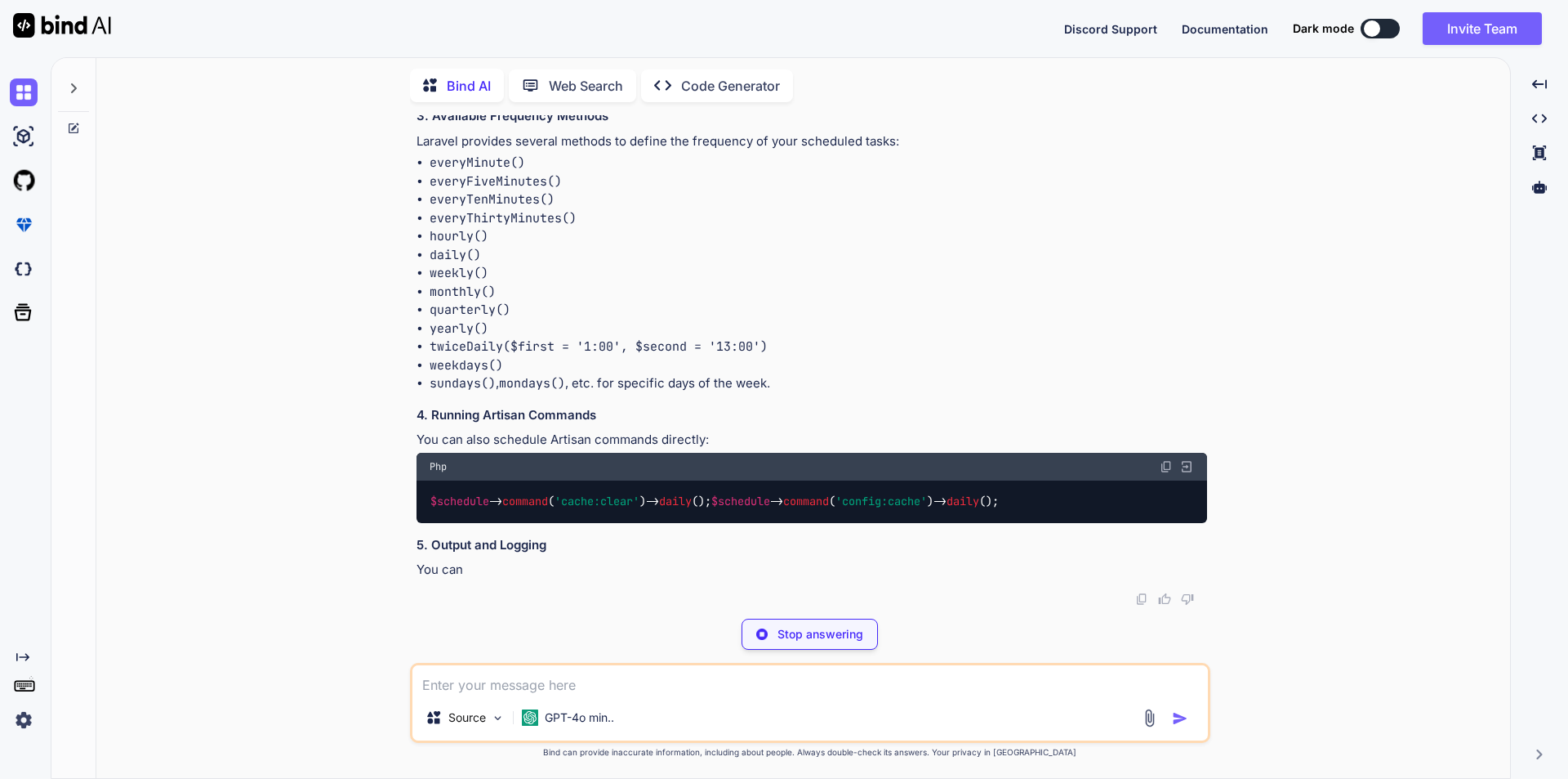
click at [506, 690] on textarea at bounding box center [810, 679] width 795 height 29
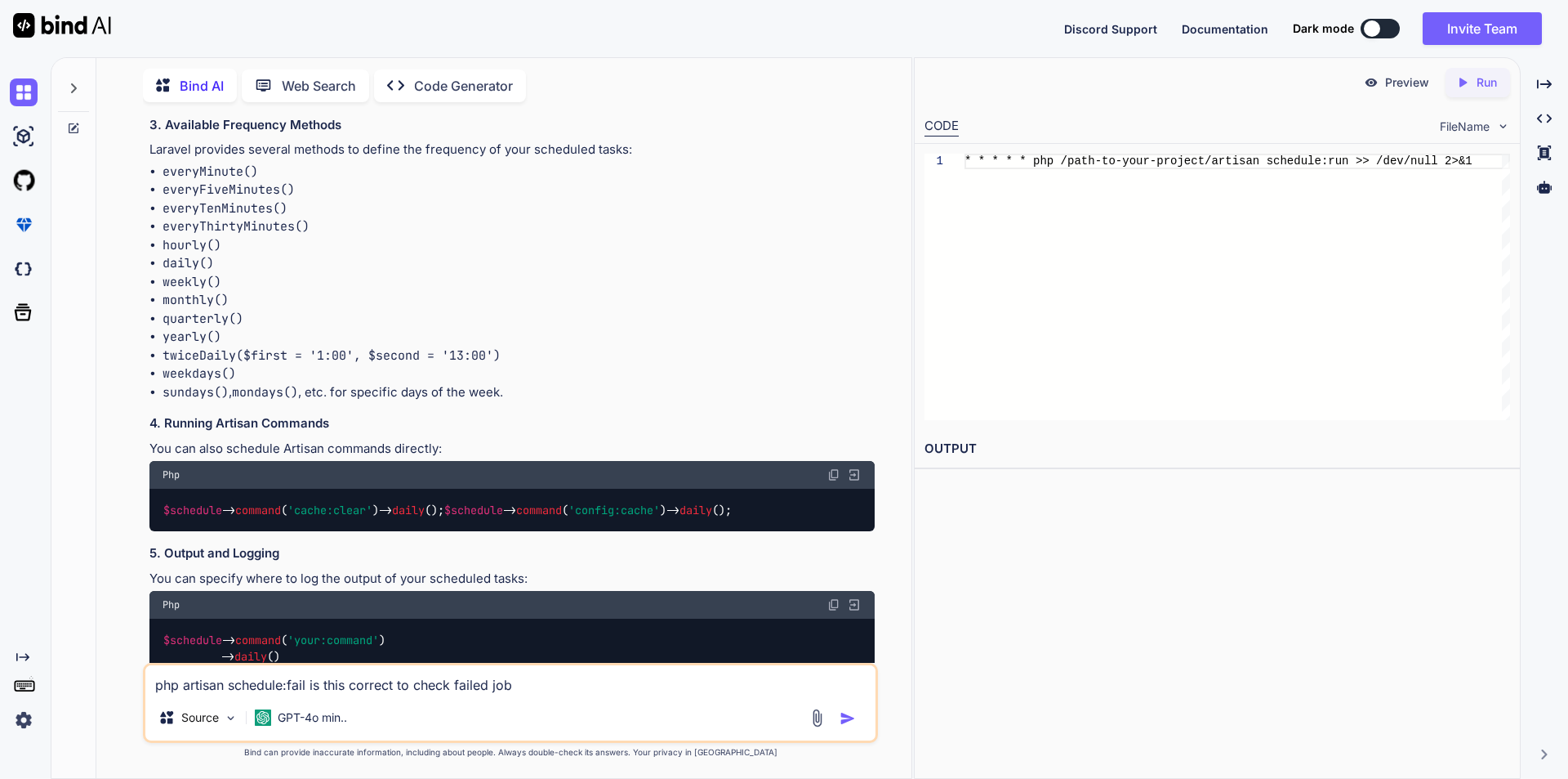
type textarea "php artisan schedule:fail is this correct to check failed jobs"
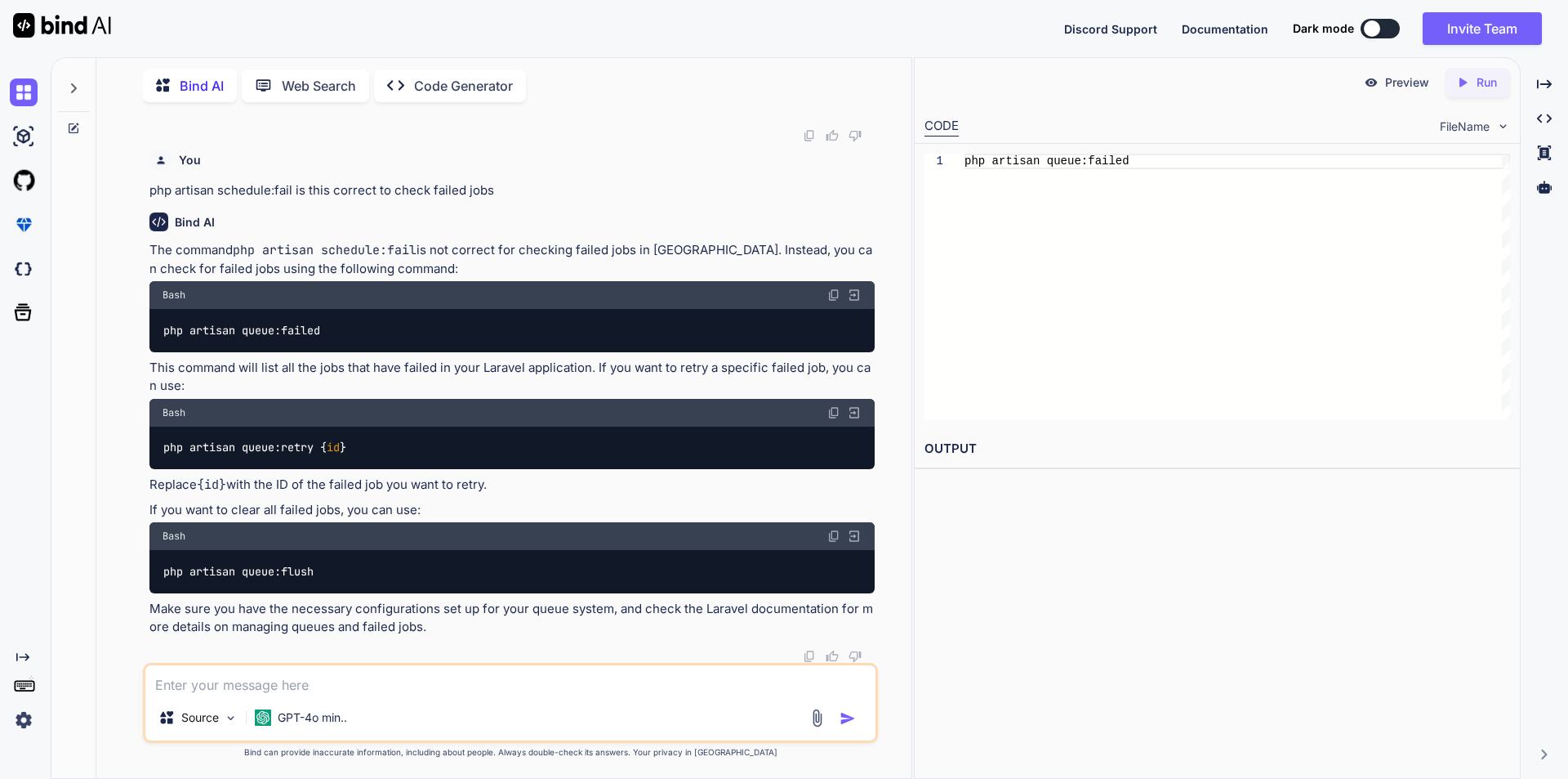
scroll to position [1706, 0]
click at [256, 678] on textarea at bounding box center [510, 679] width 730 height 29
type textarea "how to check any schedule is ongoing or fail"
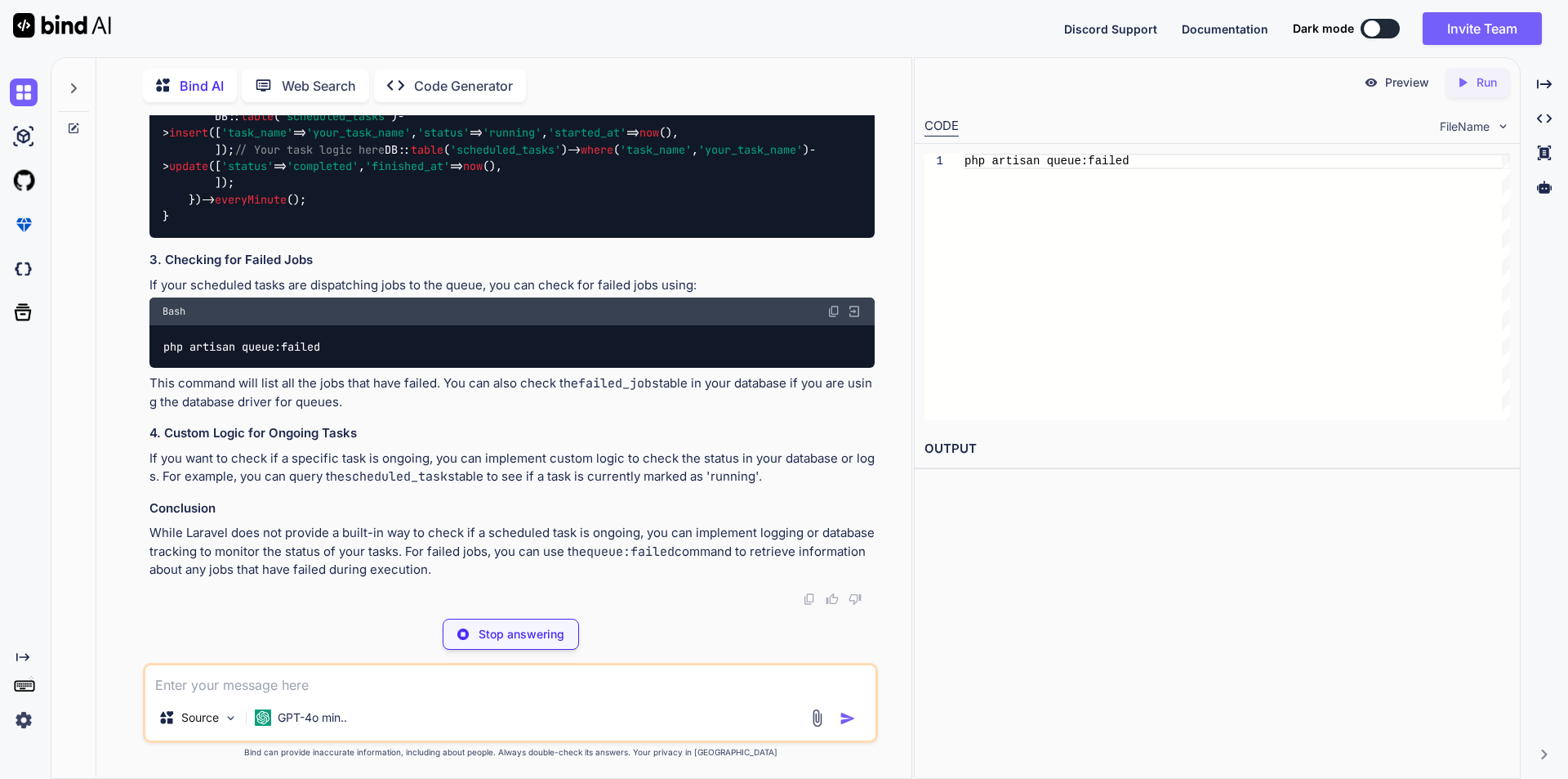
scroll to position [2978, 0]
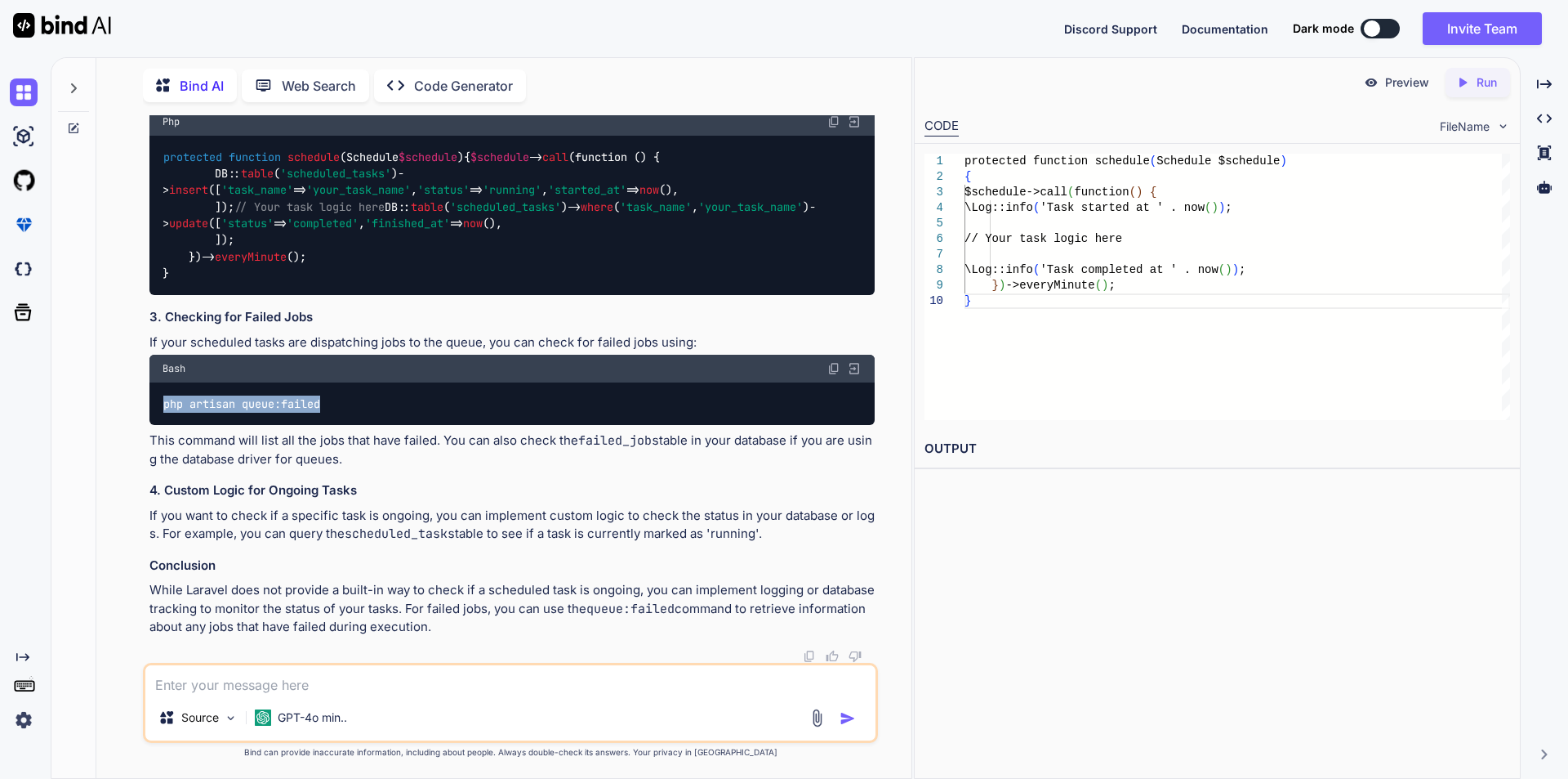
drag, startPoint x: 163, startPoint y: 406, endPoint x: 329, endPoint y: 405, distance: 166.0
click at [329, 405] on div "php artisan queue:failed" at bounding box center [512, 404] width 725 height 42
click at [356, 687] on textarea at bounding box center [510, 679] width 730 height 29
type textarea "php artisan schedule:work is this correct command"
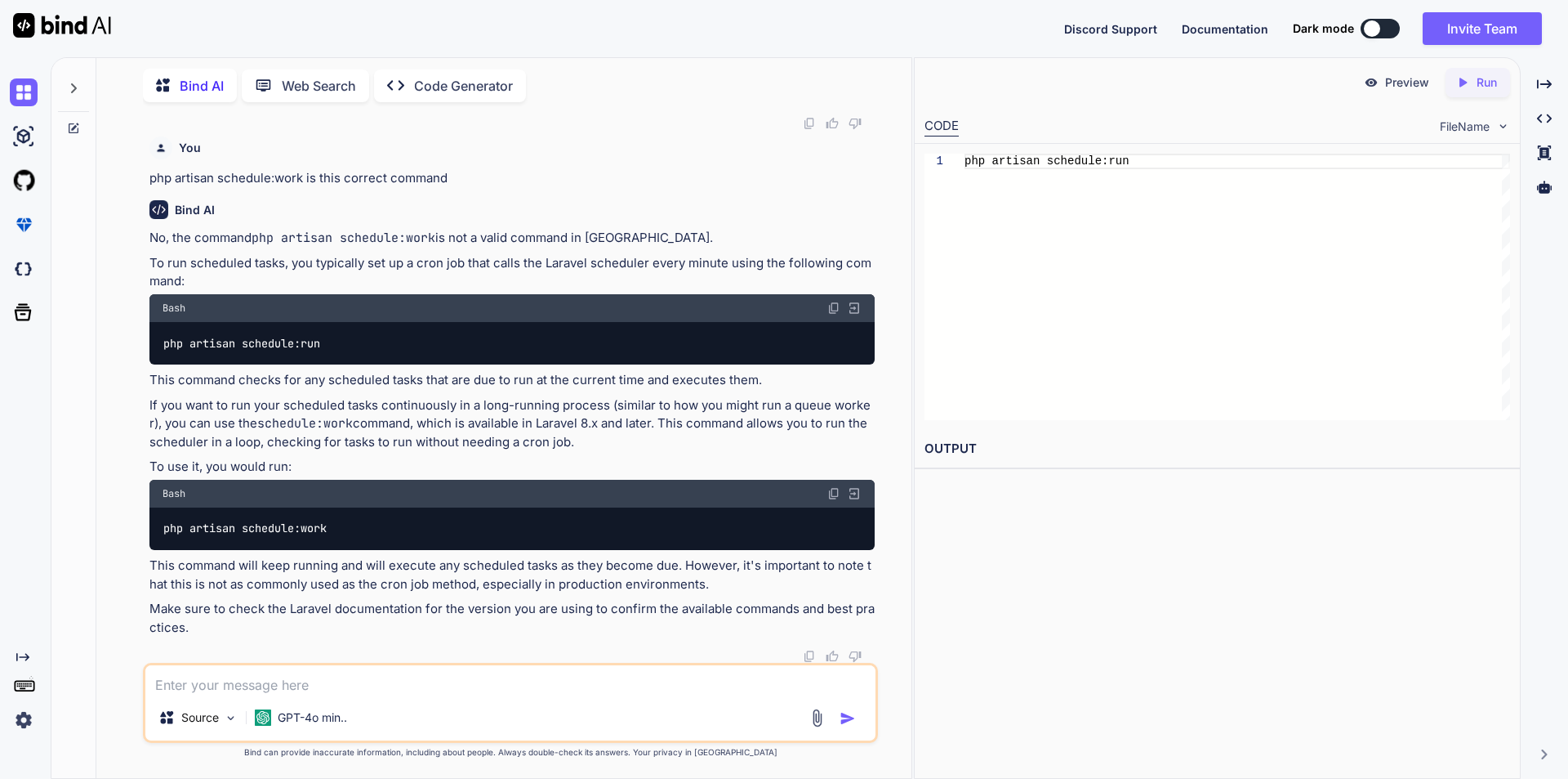
scroll to position [3512, 0]
type textarea "how to stop any scheduler"
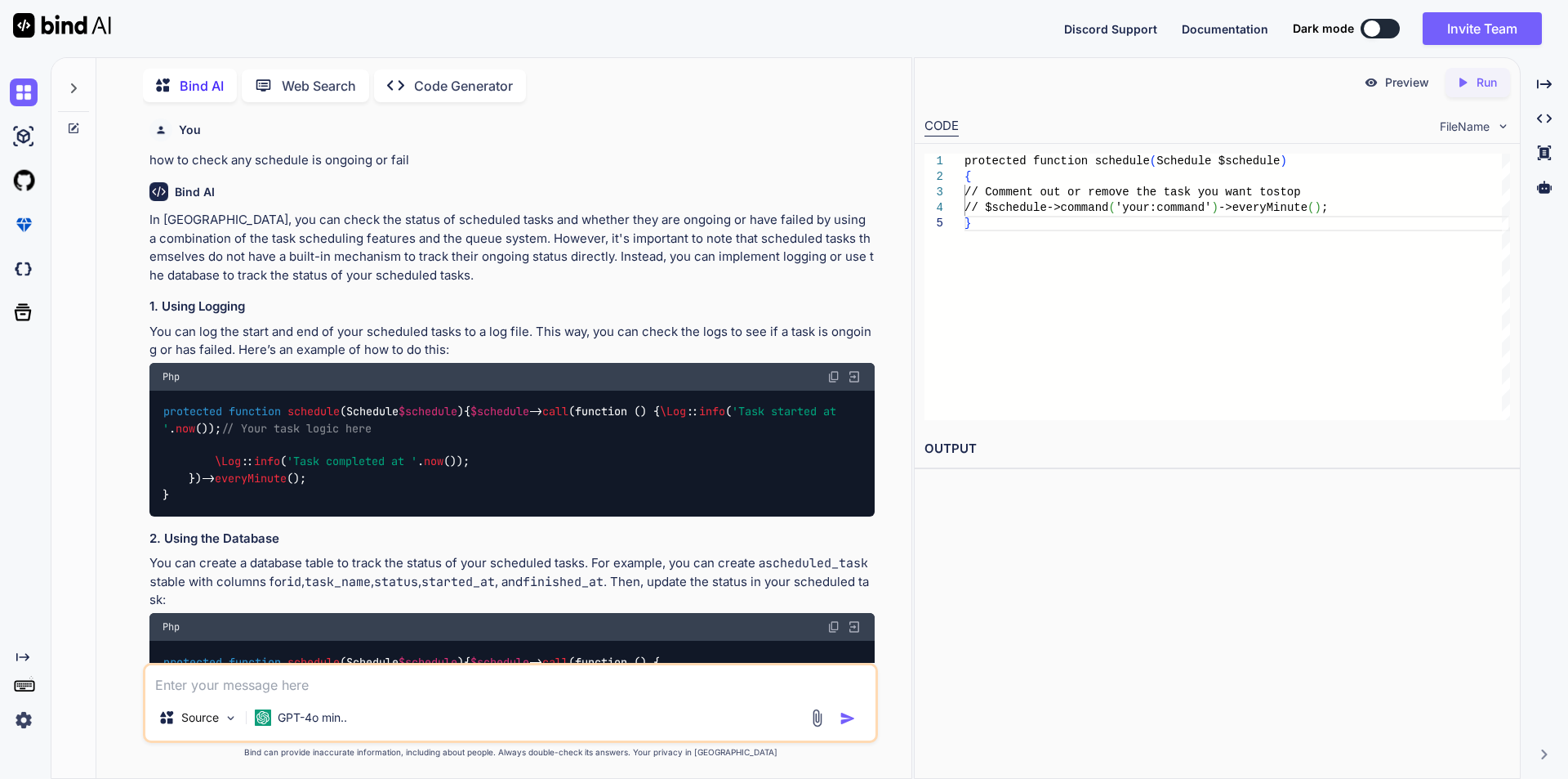
scroll to position [1944, 0]
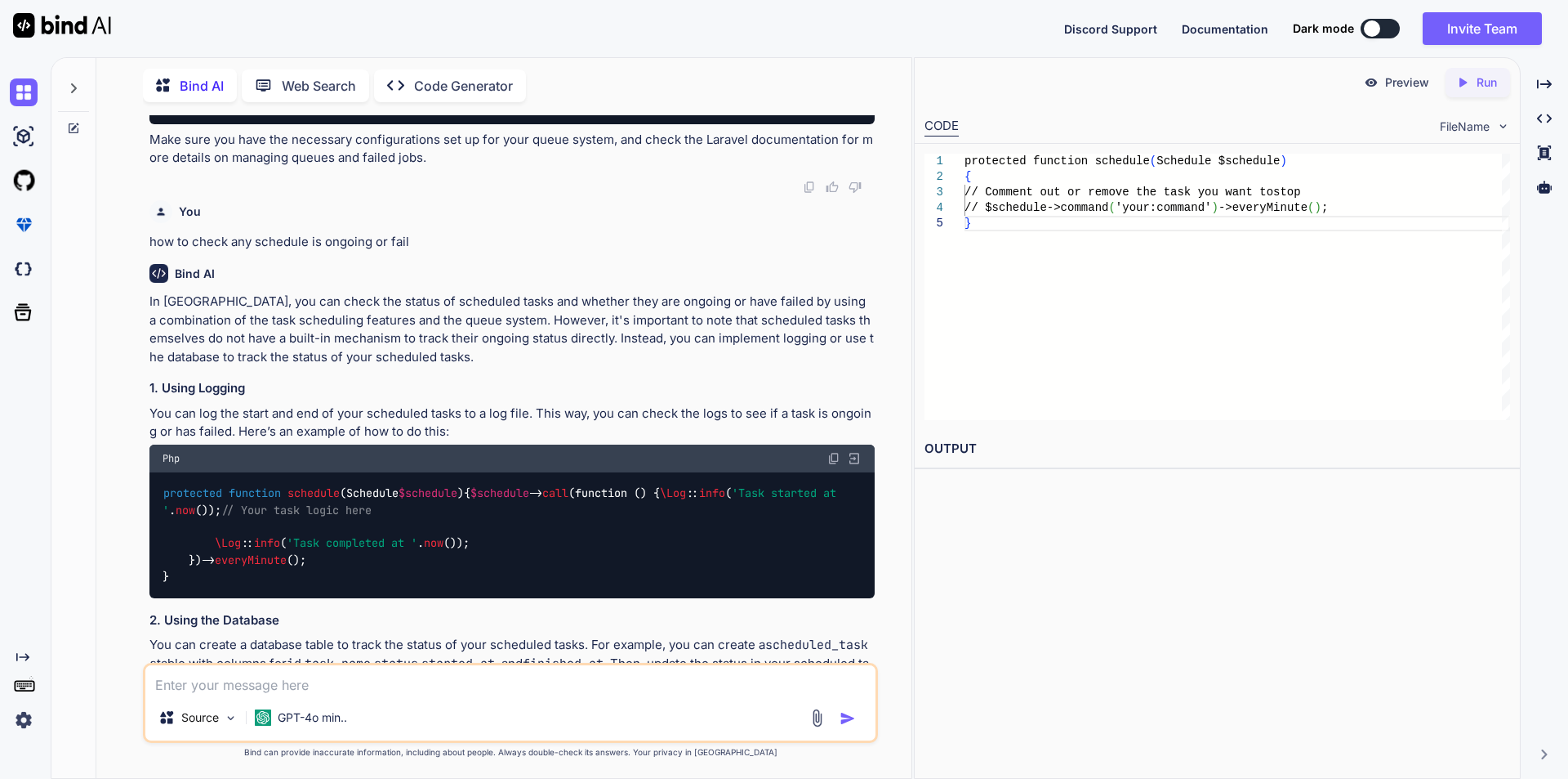
click at [234, 680] on textarea at bounding box center [510, 679] width 730 height 29
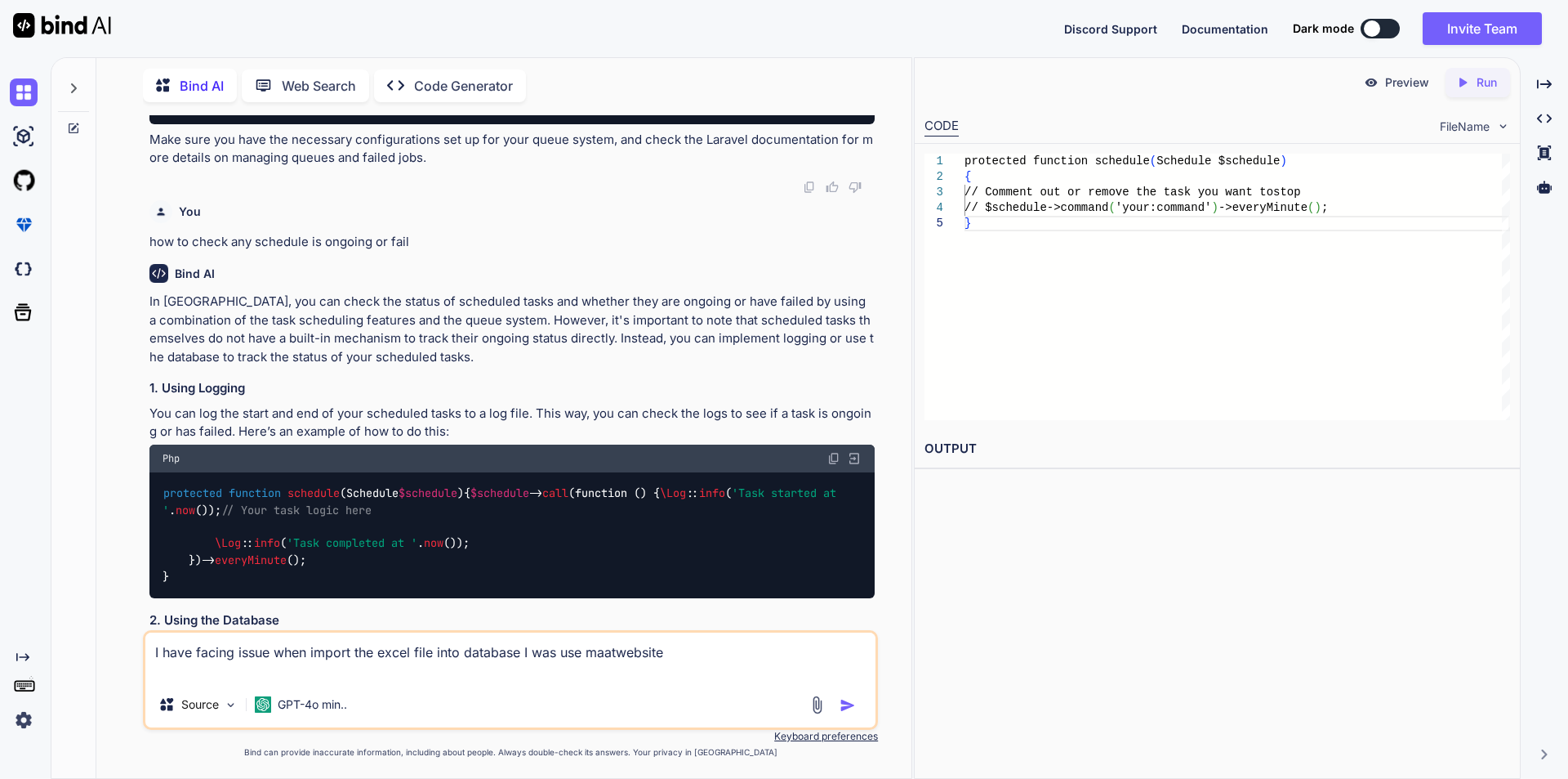
paste textarea "ERROR: Failed to import records. {"error":"Array to string conversion"}"
click at [629, 645] on textarea "I have facing issue when import the excel file into database I was use maatwebs…" at bounding box center [510, 657] width 730 height 49
paste textarea "M"
type textarea "I have facing issue when import the excel file into database I was use Maatwebs…"
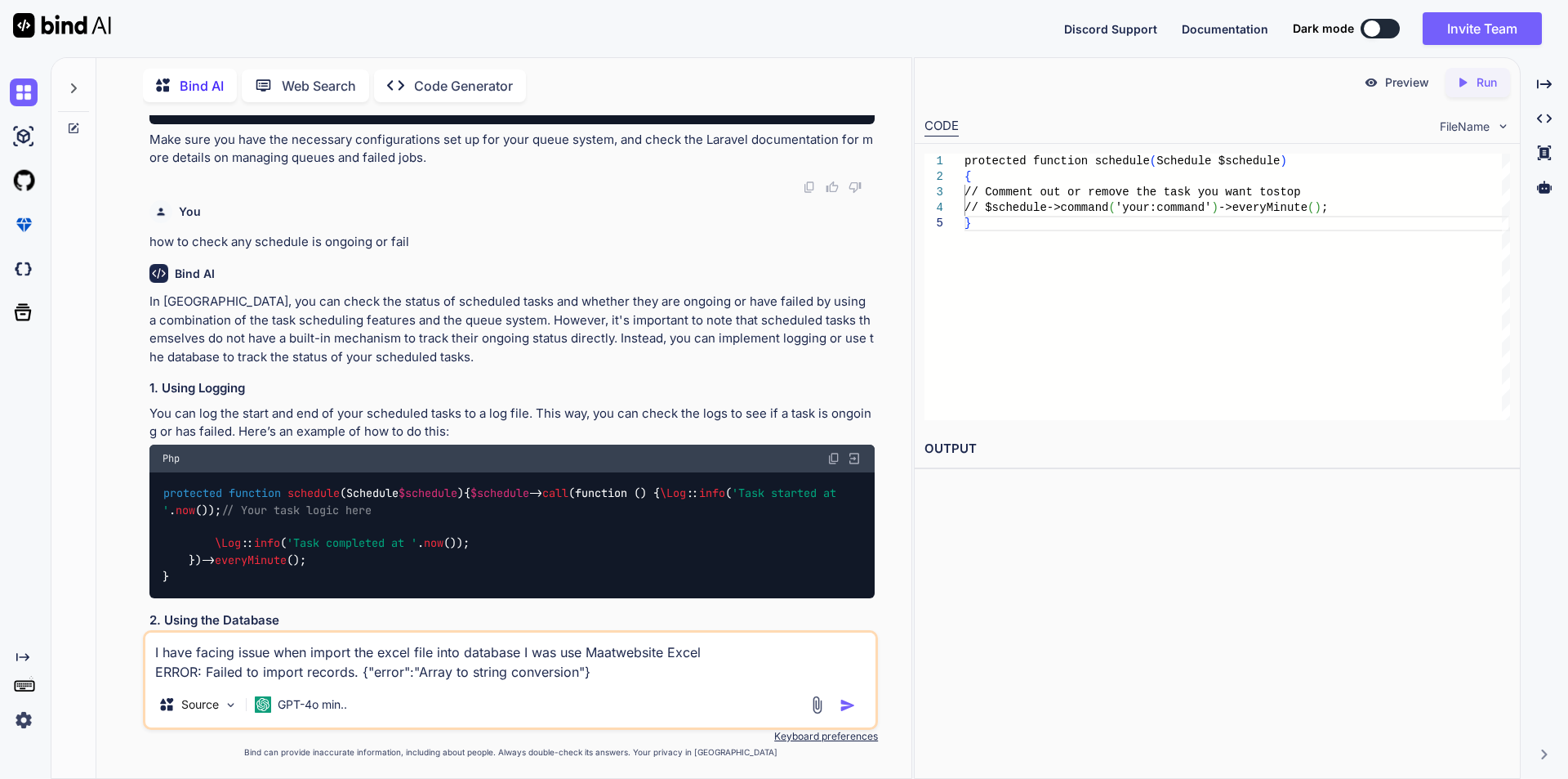
click at [848, 708] on img "button" at bounding box center [847, 705] width 17 height 17
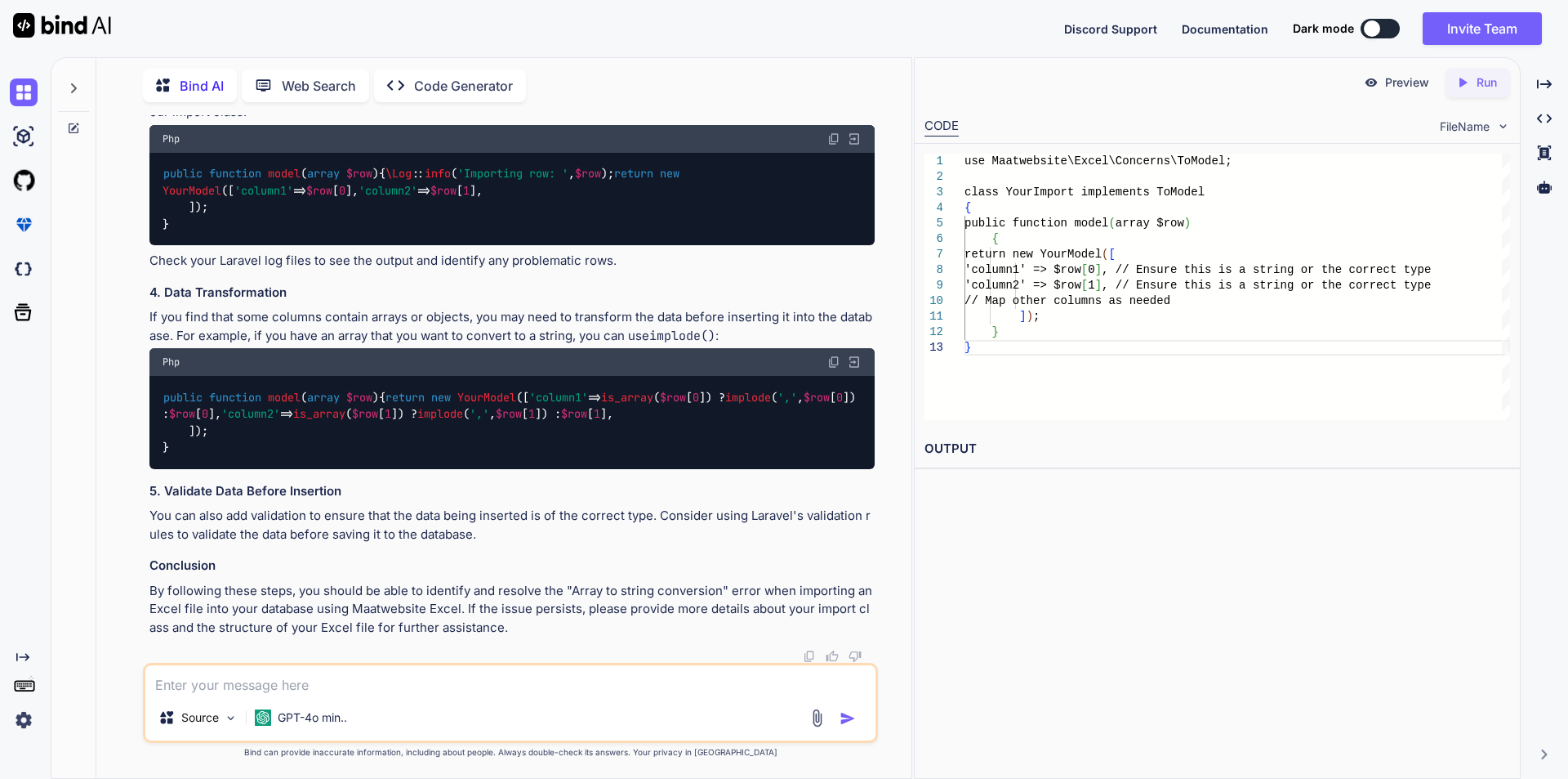
scroll to position [4995, 0]
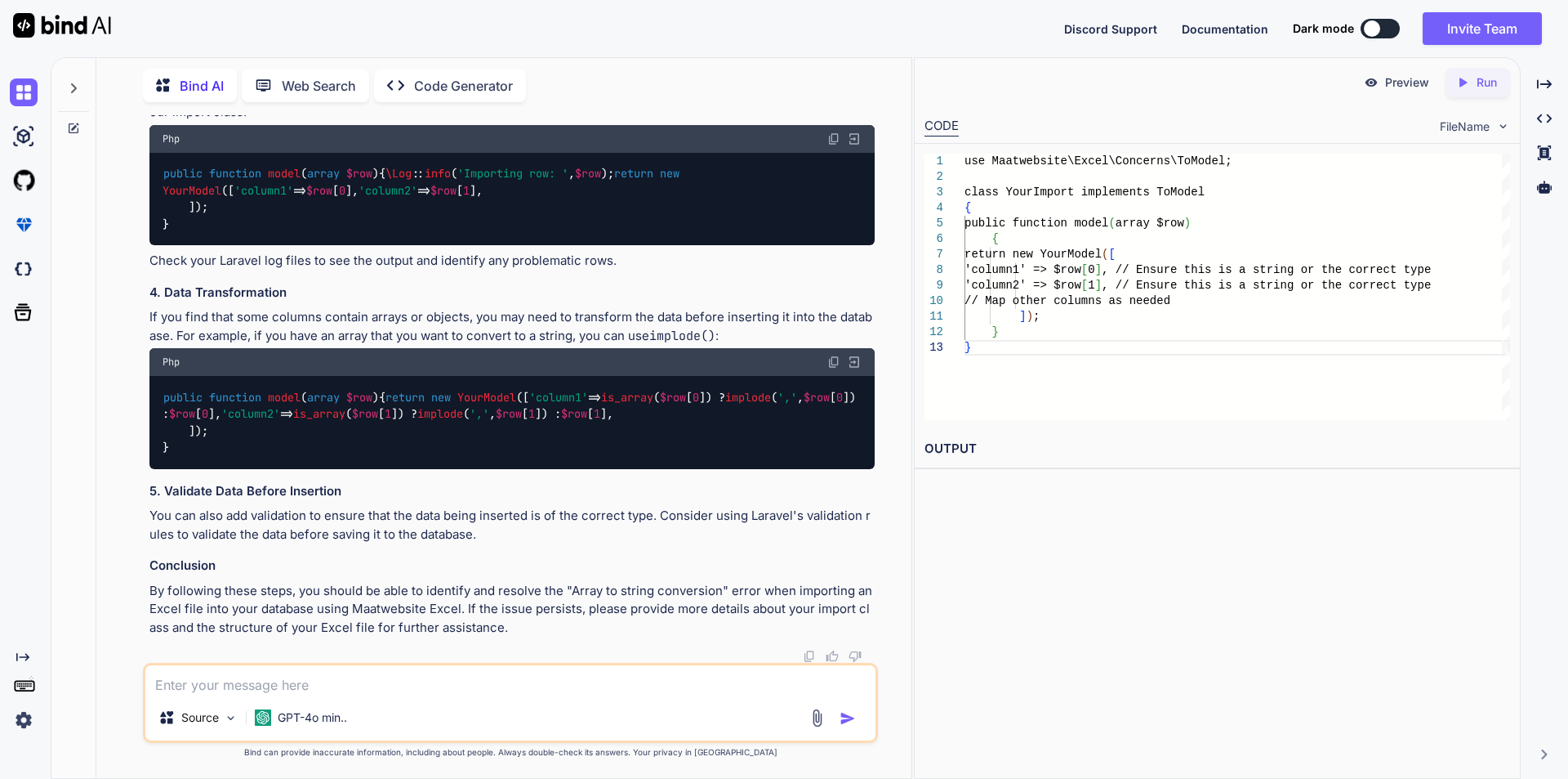
scroll to position [5730, 0]
click at [280, 687] on textarea at bounding box center [510, 679] width 730 height 29
click at [449, 690] on textarea "Make query for create table and columns" at bounding box center [510, 679] width 730 height 29
paste textarea "Group Name Encounter ID Provider Name Co-Signing Provider Name Provider Ext ID …"
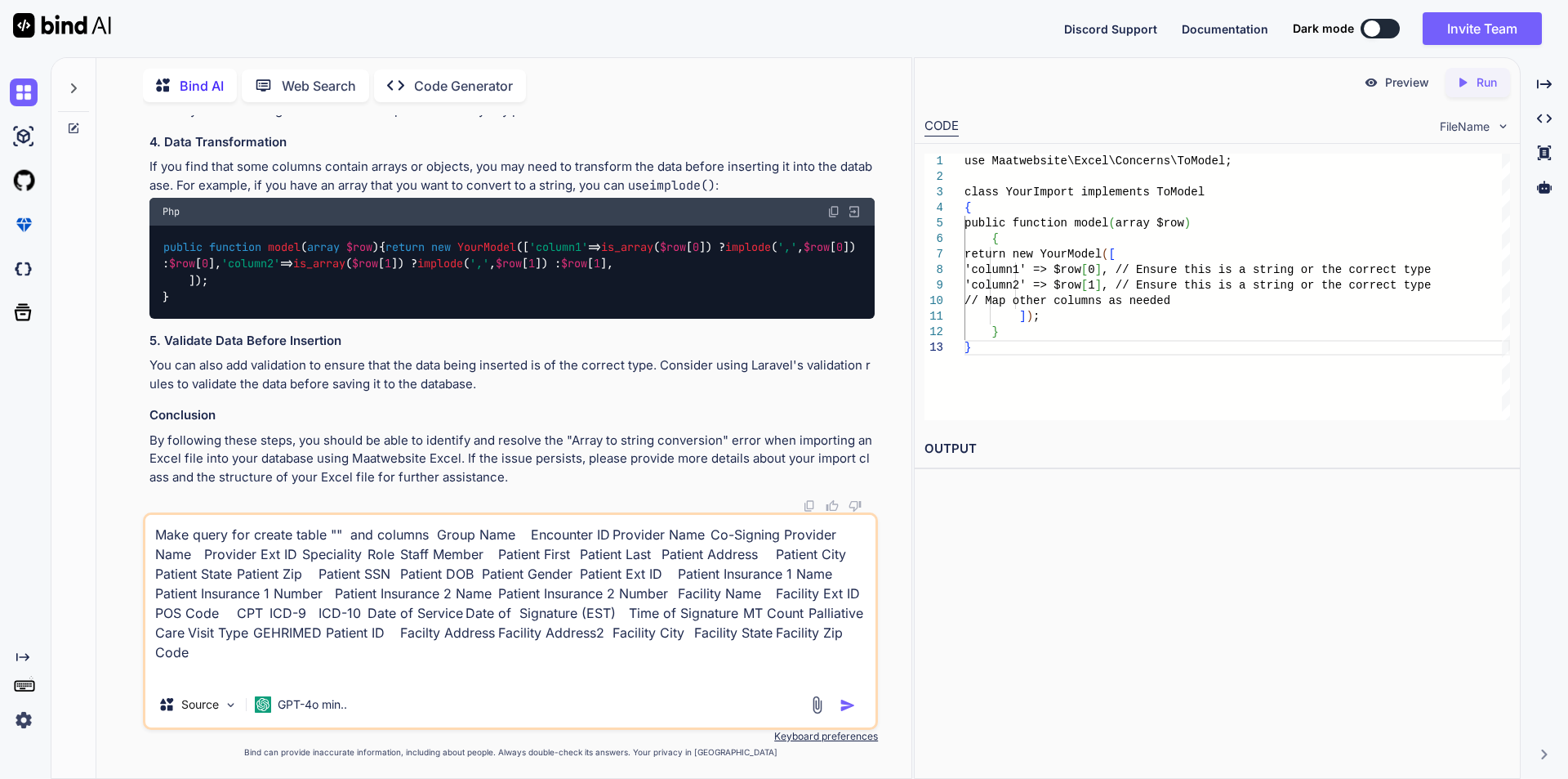
click at [514, 535] on textarea "Make query for create table "" and columns Group Name Encounter ID Provider Nam…" at bounding box center [510, 597] width 730 height 167
click at [603, 533] on textarea "Make query for create table "" and columns Group Name, Encounter ID Provider Na…" at bounding box center [510, 597] width 730 height 167
click at [705, 539] on textarea "Make query for create table "" and columns Group Name, Encounter ID, Provider N…" at bounding box center [510, 597] width 730 height 167
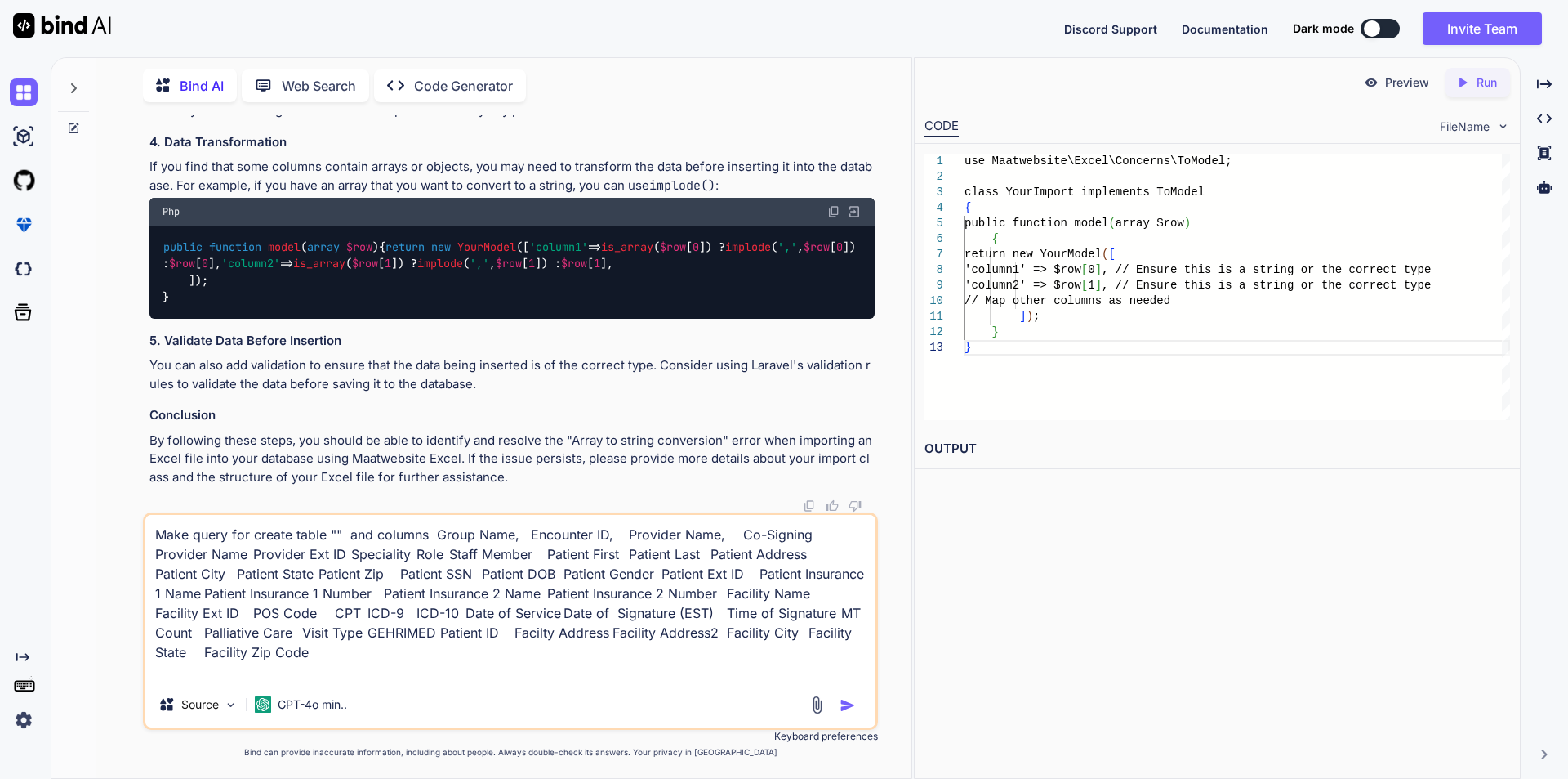
click at [193, 553] on textarea "Make query for create table "" and columns Group Name, Encounter ID, Provider N…" at bounding box center [510, 597] width 730 height 167
click at [291, 555] on textarea "Make query for create table "" and columns Group Name, Encounter ID, Provider N…" at bounding box center [510, 597] width 730 height 167
click at [362, 553] on textarea "Make query for create table "" and columns Group Name, Encounter ID, Provider N…" at bounding box center [510, 597] width 730 height 167
click at [488, 553] on textarea "Make query for create table "" and columns Group Name, Encounter ID, Provider N…" at bounding box center [510, 597] width 730 height 167
click at [581, 555] on textarea "Make query for create table "" and columns Group Name, Encounter ID, Provider N…" at bounding box center [510, 597] width 730 height 167
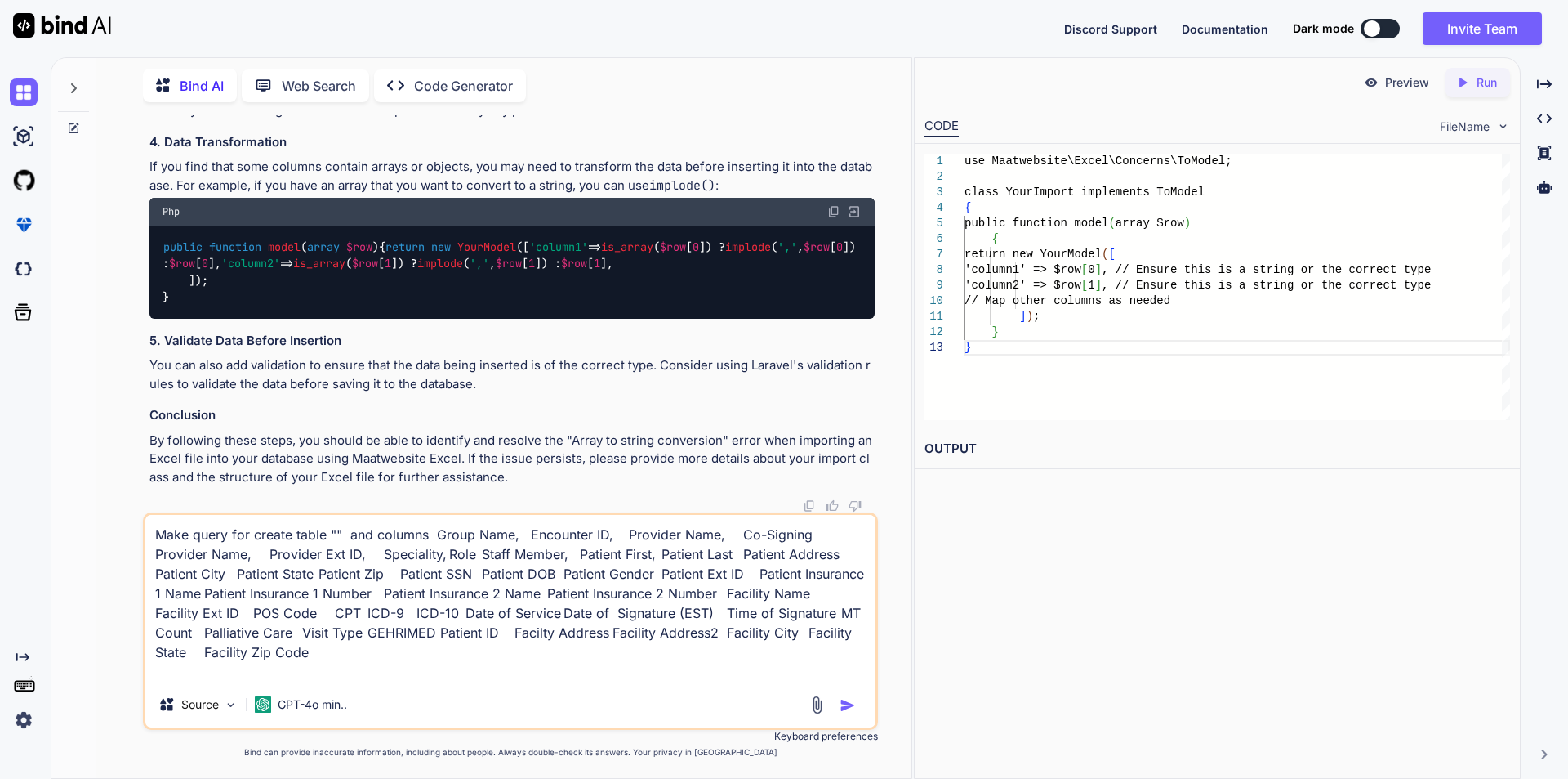
click at [666, 555] on textarea "Make query for create table "" and columns Group Name, Encounter ID, Provider N…" at bounding box center [510, 597] width 730 height 167
click at [781, 556] on textarea "Make query for create table "" and columns Group Name, Encounter ID, Provider N…" at bounding box center [510, 597] width 730 height 167
click at [180, 574] on textarea "Make query for create table "" and columns Group Name, Encounter ID, Provider N…" at bounding box center [510, 597] width 730 height 167
click at [275, 577] on textarea "Make query for create table "" and columns Group Name, Encounter ID, Provider N…" at bounding box center [510, 597] width 730 height 167
click at [351, 575] on textarea "Make query for create table "" and columns Group Name, Encounter ID, Provider N…" at bounding box center [510, 597] width 730 height 167
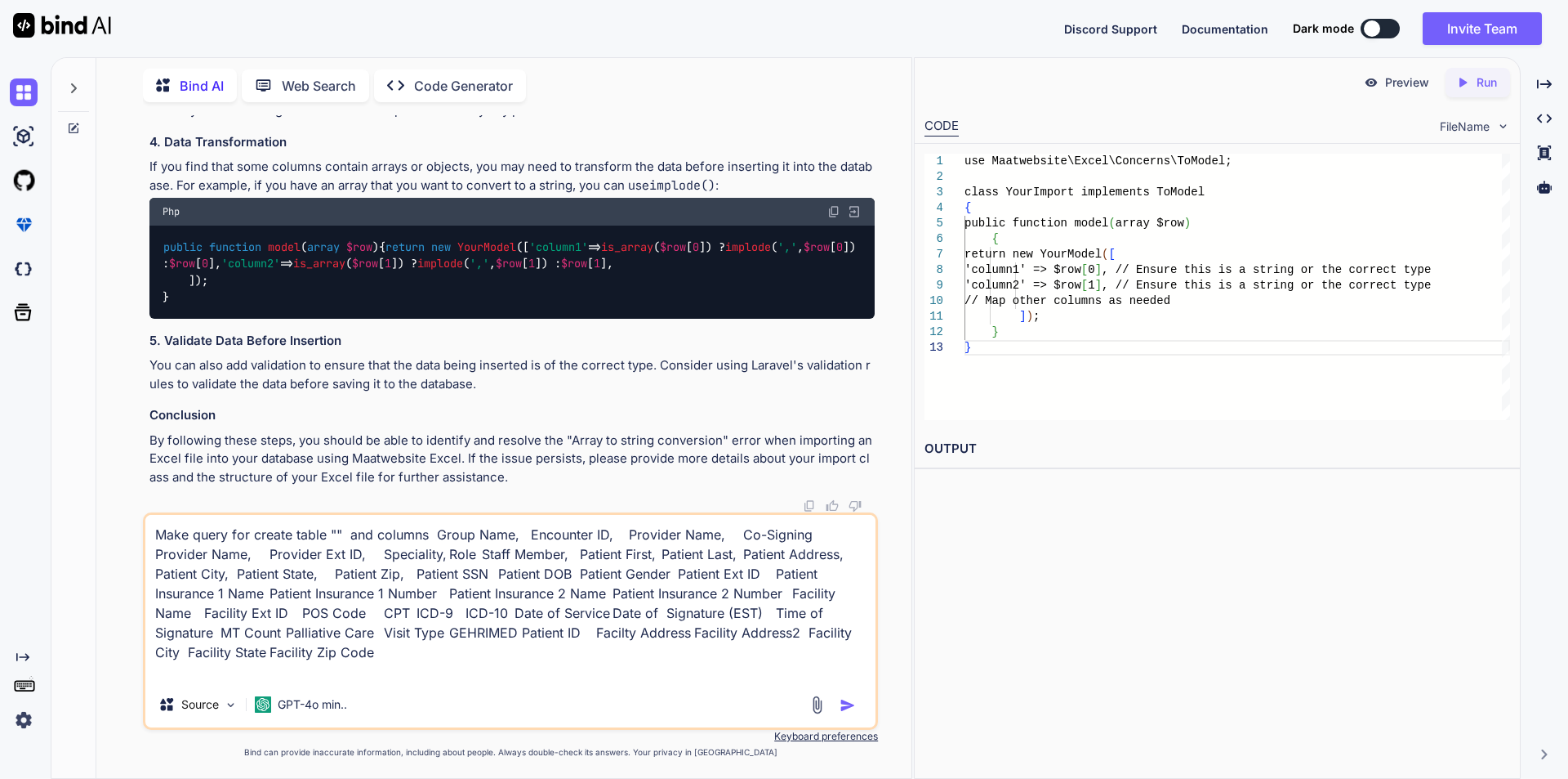
click at [434, 574] on textarea "Make query for create table "" and columns Group Name, Encounter ID, Provider N…" at bounding box center [510, 597] width 730 height 167
click at [524, 575] on textarea "Make query for create table "" and columns Group Name, Encounter ID, Provider N…" at bounding box center [510, 597] width 730 height 167
click at [629, 575] on textarea "Make query for create table "" and columns Group Name, Encounter ID, Provider N…" at bounding box center [510, 597] width 730 height 167
click at [720, 577] on textarea "Make query for create table "" and columns Group Name, Encounter ID, Provider N…" at bounding box center [510, 597] width 730 height 167
click at [193, 597] on textarea "Make query for create table "" and columns Group Name, Encounter ID, Provider N…" at bounding box center [510, 597] width 730 height 167
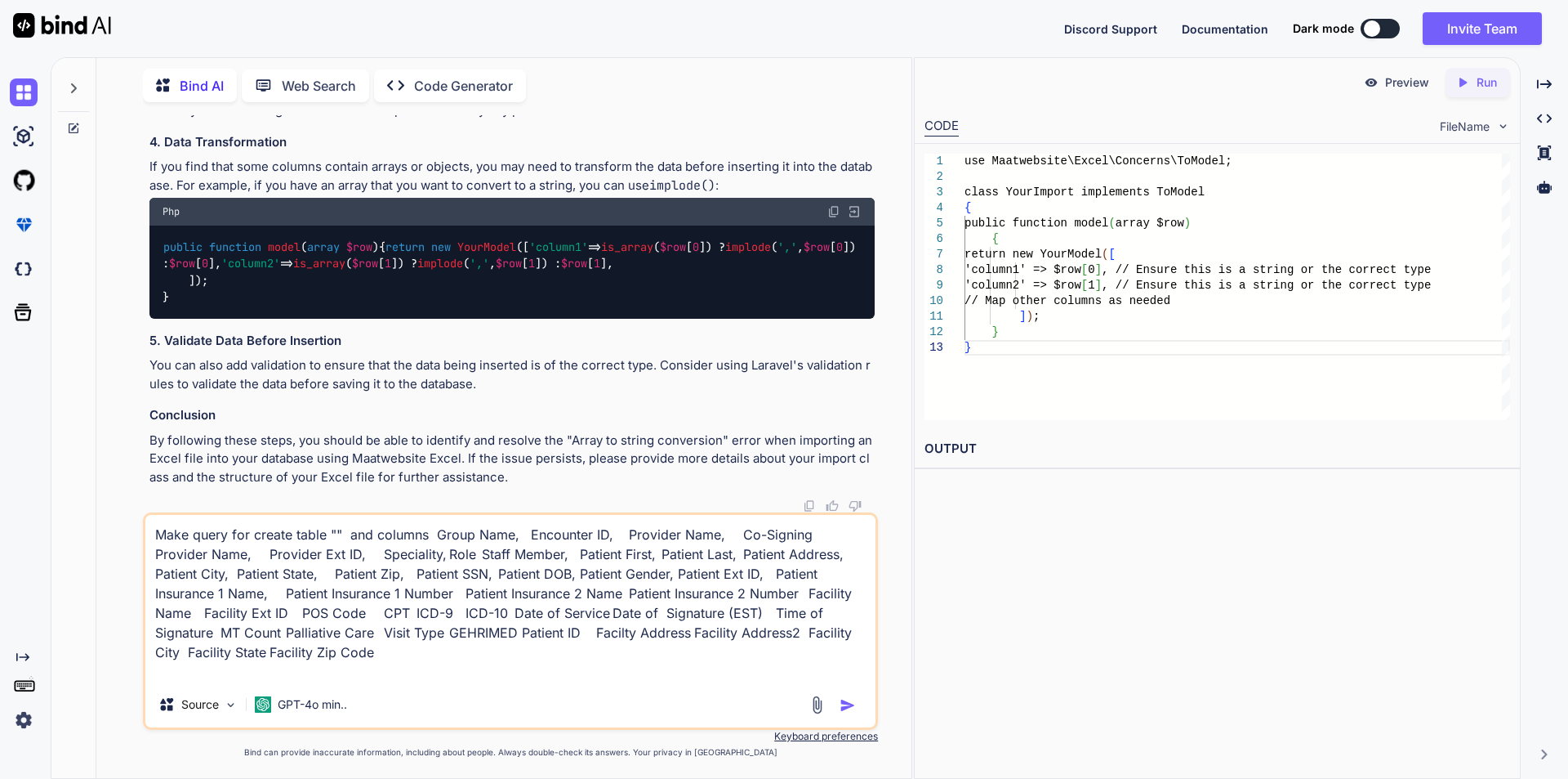
click at [366, 597] on textarea "Make query for create table "" and columns Group Name, Encounter ID, Provider N…" at bounding box center [510, 597] width 730 height 167
click at [368, 597] on textarea "Make query for create table "" and columns Group Name, Encounter ID, Provider N…" at bounding box center [510, 597] width 730 height 167
click at [493, 594] on textarea "Make query for create table "" and columns Group Name, Encounter ID, Provider N…" at bounding box center [510, 597] width 730 height 167
click at [534, 596] on textarea "Make query for create table "" and columns Group Name, Encounter ID, Provider N…" at bounding box center [510, 597] width 730 height 167
click at [723, 597] on textarea "Make query for create table "" and columns Group Name, Encounter ID, Provider N…" at bounding box center [510, 597] width 730 height 167
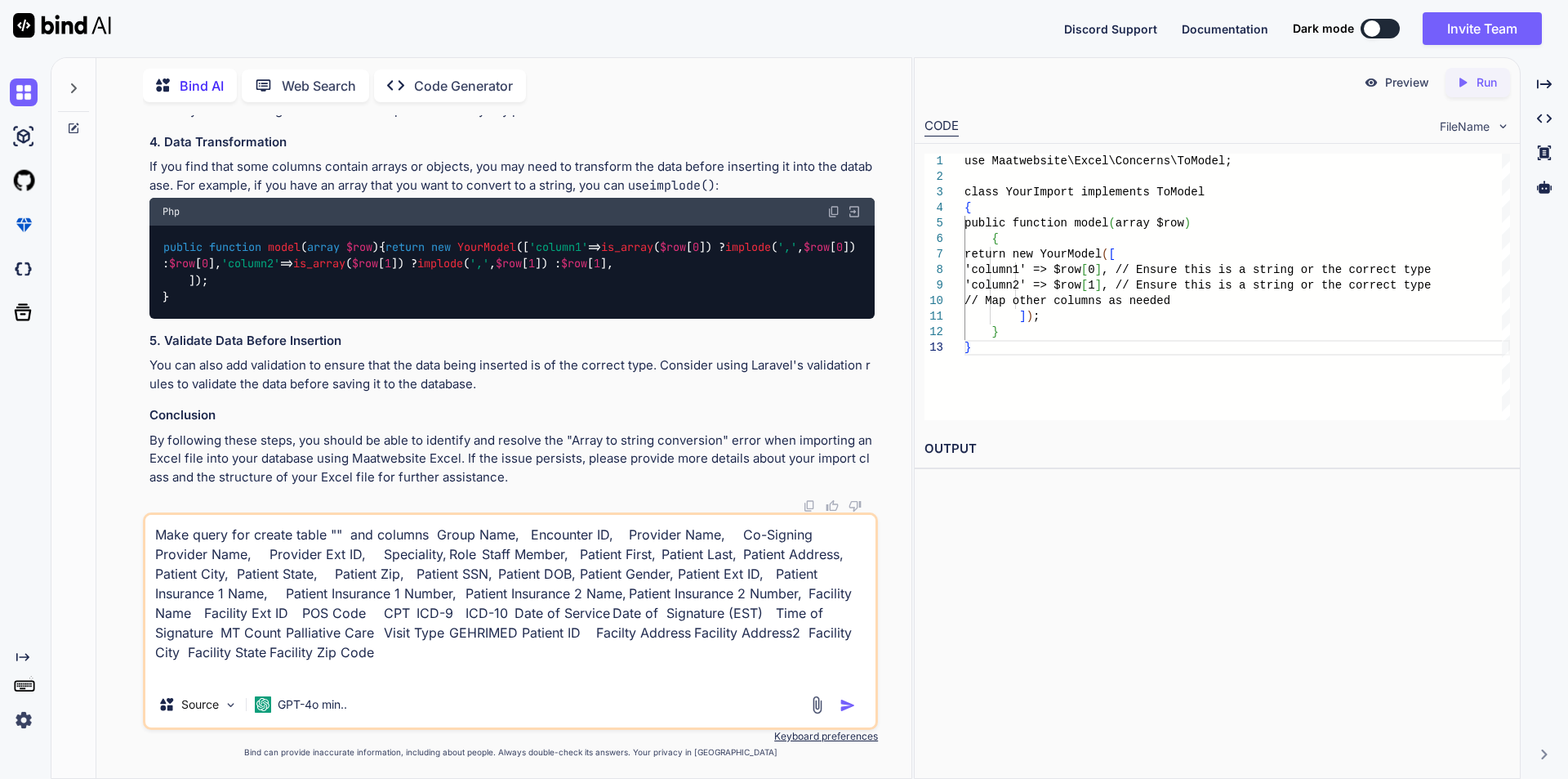
click at [830, 595] on textarea "Make query for create table "" and columns Group Name, Encounter ID, Provider N…" at bounding box center [510, 597] width 730 height 167
click at [236, 613] on textarea "Make query for create table "" and columns Group Name, Encounter ID, Provider N…" at bounding box center [510, 597] width 730 height 167
click at [321, 610] on textarea "Make query for create table "" and columns Group Name, Encounter ID, Provider N…" at bounding box center [510, 597] width 730 height 167
click at [398, 612] on textarea "Make query for create table "" and columns Group Name, Encounter ID, Provider N…" at bounding box center [510, 597] width 730 height 167
click at [360, 614] on textarea "Make query for create table "" and columns Group Name, Encounter ID, Provider N…" at bounding box center [510, 597] width 730 height 167
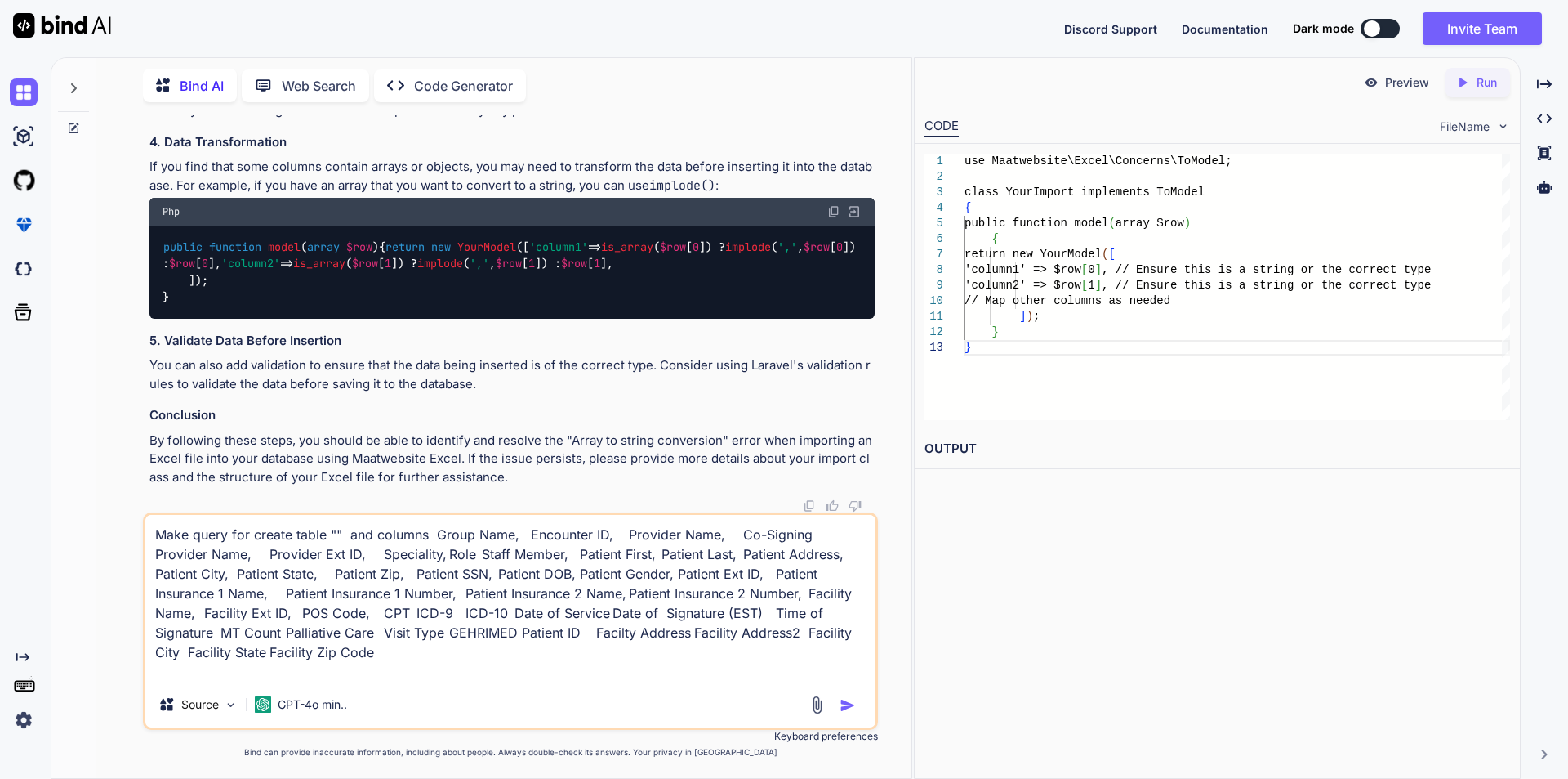
click at [355, 614] on textarea "Make query for create table "" and columns Group Name, Encounter ID, Provider N…" at bounding box center [510, 597] width 730 height 167
click at [412, 612] on textarea "Make query for create table "" and columns Group Name, Encounter ID, Provider N…" at bounding box center [510, 597] width 730 height 167
click at [462, 615] on textarea "Make query for create table "" and columns Group Name, Encounter ID, Provider N…" at bounding box center [510, 597] width 730 height 167
click at [571, 615] on textarea "Make query for create table "" and columns Group Name, Encounter ID, Provider N…" at bounding box center [510, 597] width 730 height 167
click at [729, 613] on textarea "Make query for create table "" and columns Group Name, Encounter ID, Provider N…" at bounding box center [510, 597] width 730 height 167
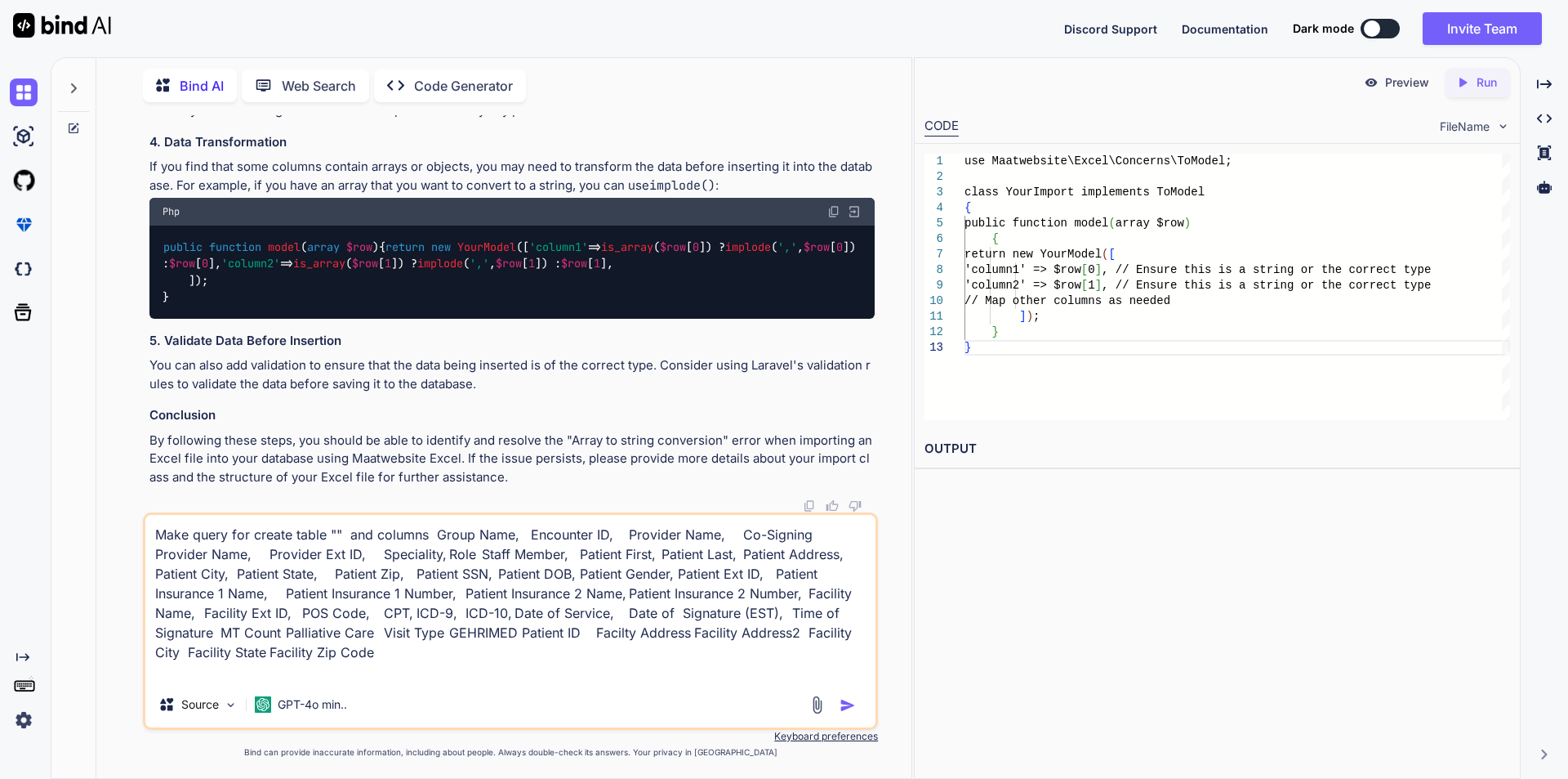
click at [856, 611] on textarea "Make query for create table "" and columns Group Name, Encounter ID, Provider N…" at bounding box center [510, 597] width 730 height 167
click at [217, 638] on textarea "Make query for create table "" and columns Group Name, Encounter ID, Provider N…" at bounding box center [510, 597] width 730 height 167
click at [317, 638] on textarea "Make query for create table "" and columns Group Name, Encounter ID, Provider N…" at bounding box center [510, 597] width 730 height 167
click at [392, 632] on textarea "Make query for create table "" and columns Group Name, Encounter ID, Provider N…" at bounding box center [510, 597] width 730 height 167
click at [535, 634] on textarea "Make query for create table "" and columns Group Name, Encounter ID, Provider N…" at bounding box center [510, 597] width 730 height 167
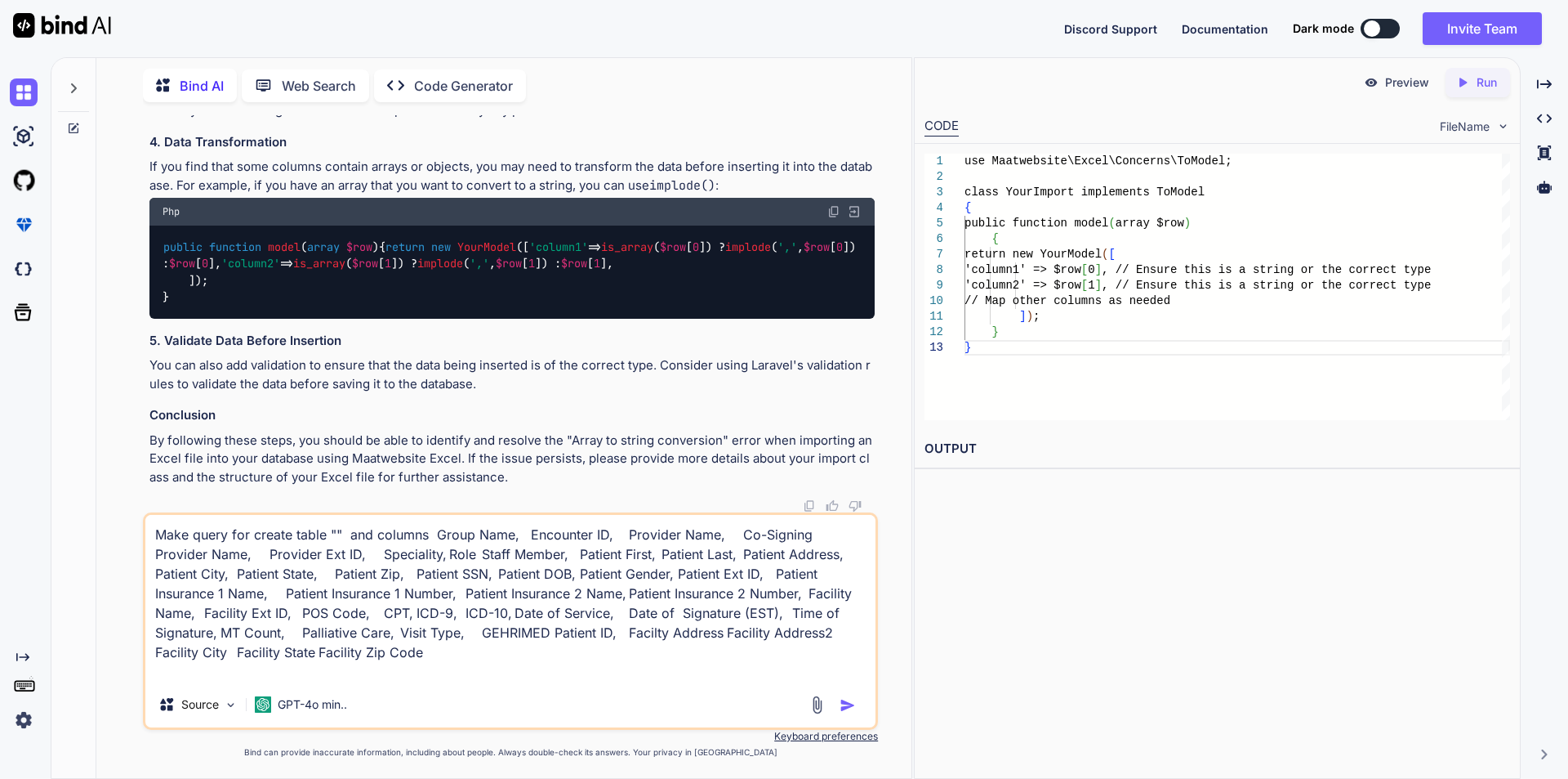
click at [645, 640] on textarea "Make query for create table "" and columns Group Name, Encounter ID, Provider N…" at bounding box center [510, 597] width 730 height 167
click at [761, 634] on textarea "Make query for create table "" and columns Group Name, Encounter ID, Provider N…" at bounding box center [510, 597] width 730 height 167
click at [847, 631] on textarea "Make query for create table "" and columns Group Name, Encounter ID, Provider N…" at bounding box center [510, 597] width 730 height 167
click at [233, 655] on textarea "Make query for create table "" and columns Group Name, Encounter ID, Provider N…" at bounding box center [510, 597] width 730 height 167
click at [350, 652] on textarea "Make query for create table "" and columns Group Name, Encounter ID, Provider N…" at bounding box center [510, 597] width 730 height 167
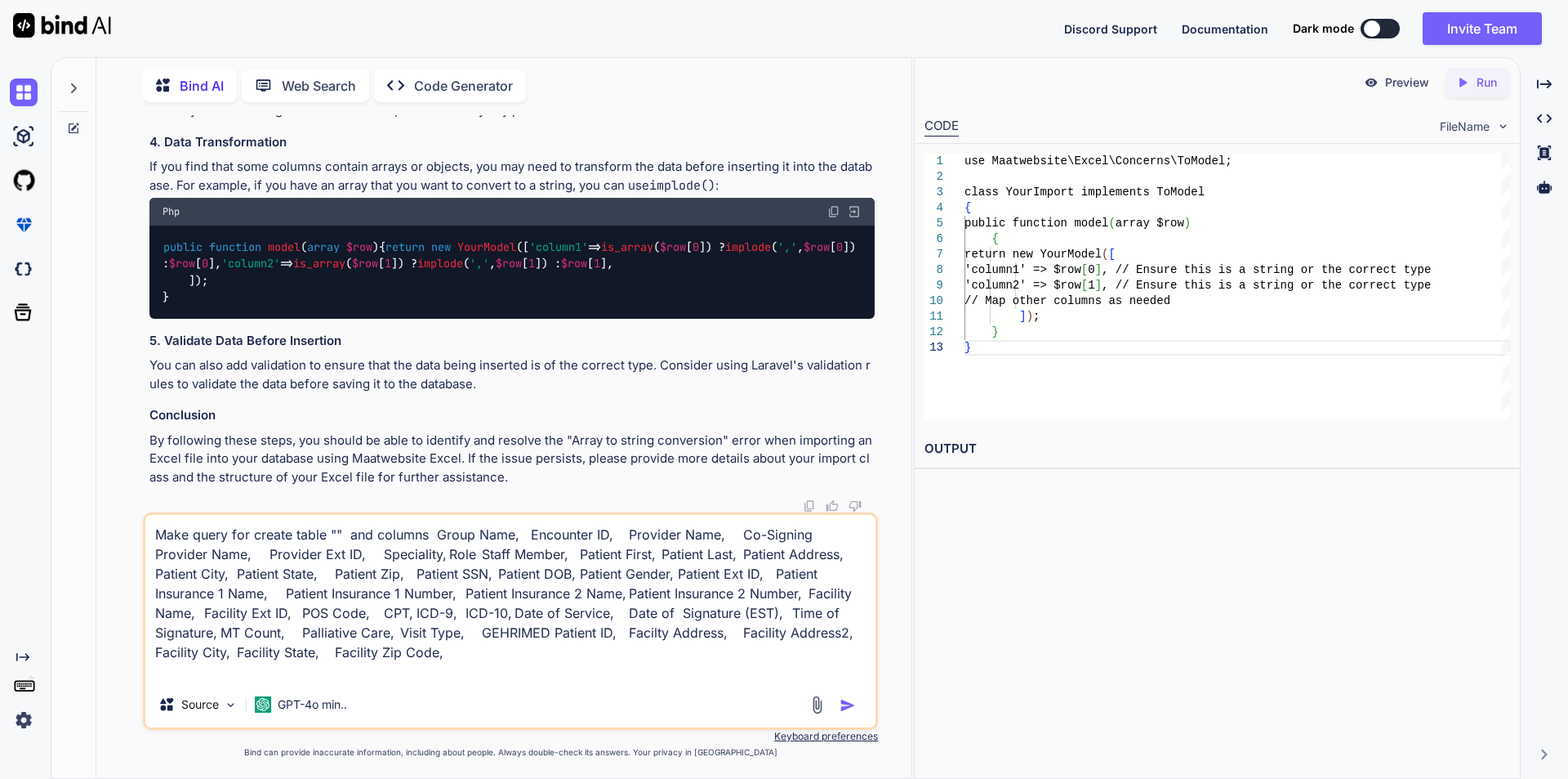
click at [337, 536] on textarea "Make query for create table "" and columns Group Name, Encounter ID, Provider N…" at bounding box center [510, 597] width 730 height 167
paste textarea "power_bi_reports"
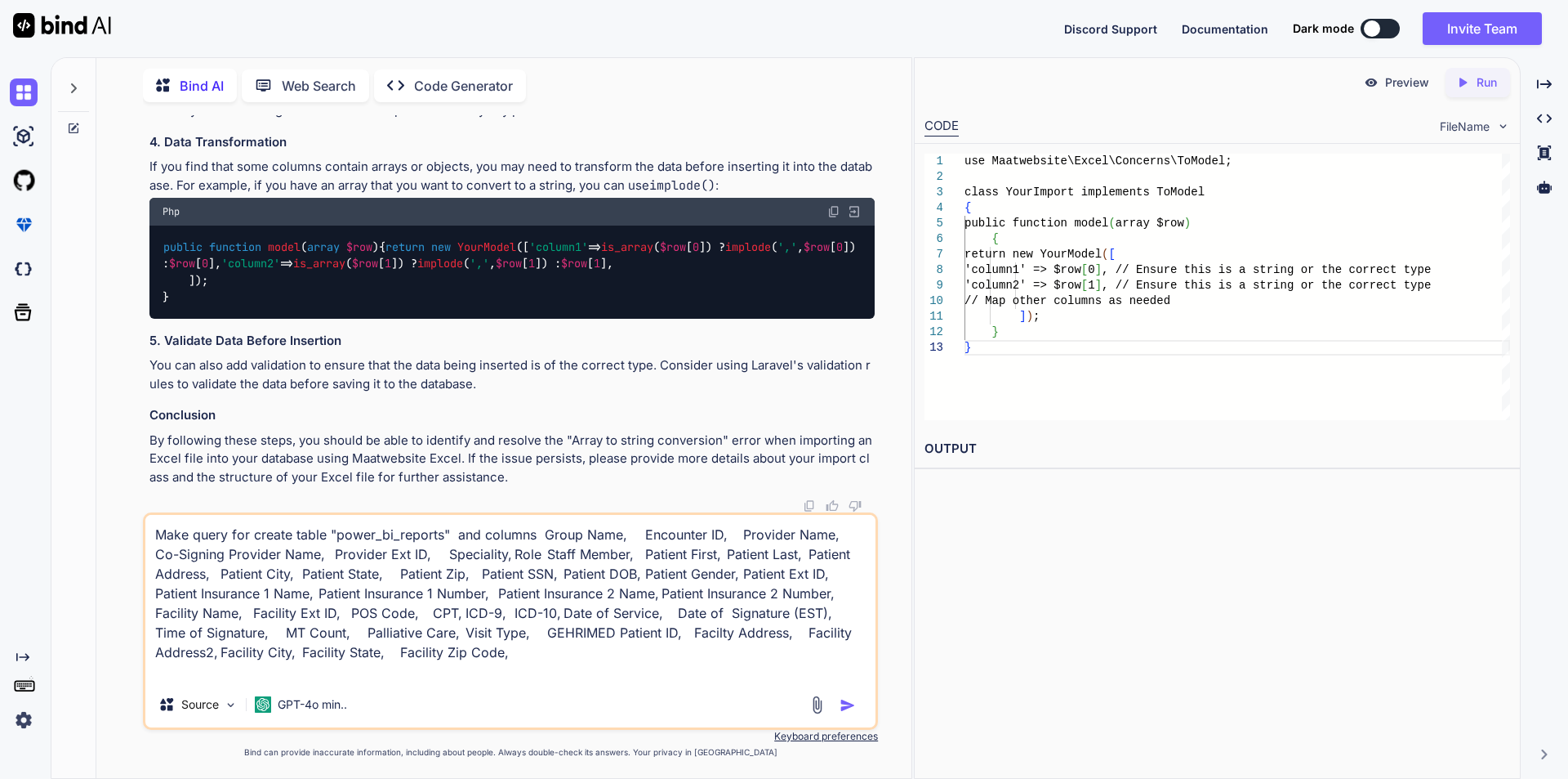
click at [488, 536] on textarea "Make query for create table "power_bi_reports" and columns Group Name, Encounte…" at bounding box center [510, 597] width 730 height 167
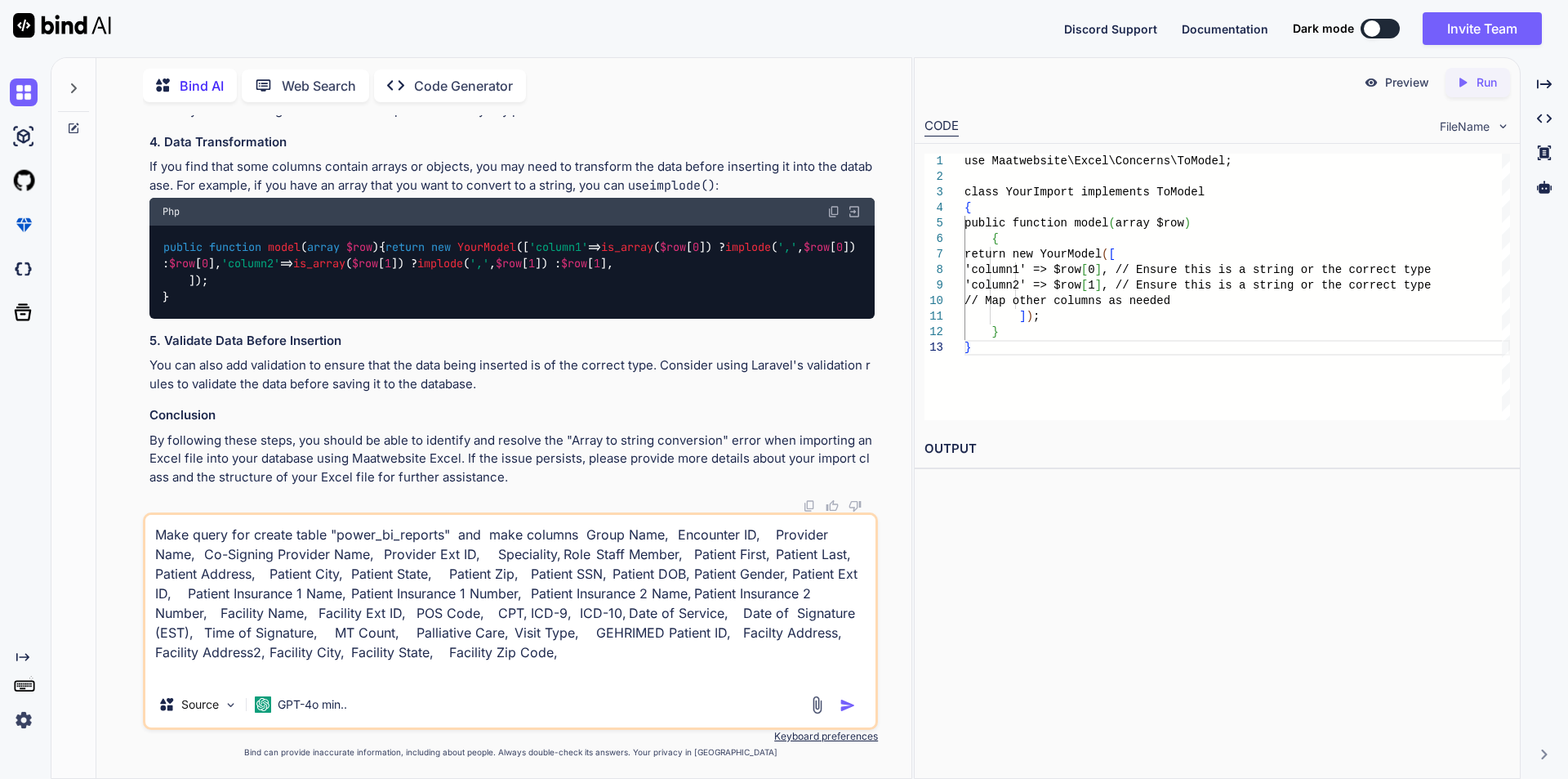
type textarea "Make query for create table "power_bi_reports" and make columns Group Name, Enc…"
click at [845, 707] on img "button" at bounding box center [847, 705] width 17 height 17
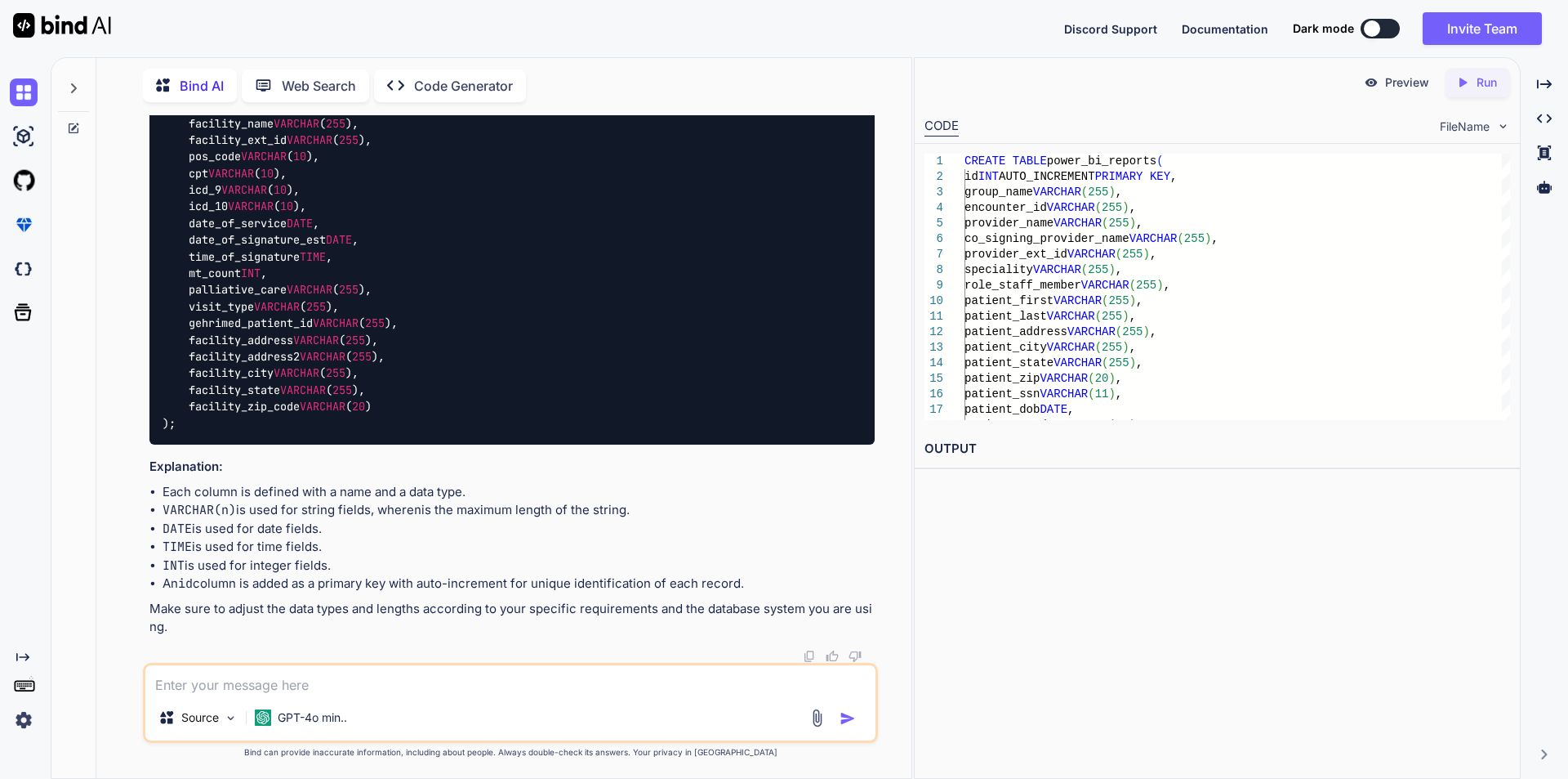
scroll to position [6577, 0]
click at [283, 681] on textarea at bounding box center [510, 679] width 730 height 29
click at [168, 686] on textarea "in sql workbench how we create a table using sql query" at bounding box center [510, 679] width 730 height 29
type textarea "in My sql workbench how we create a table using sql query"
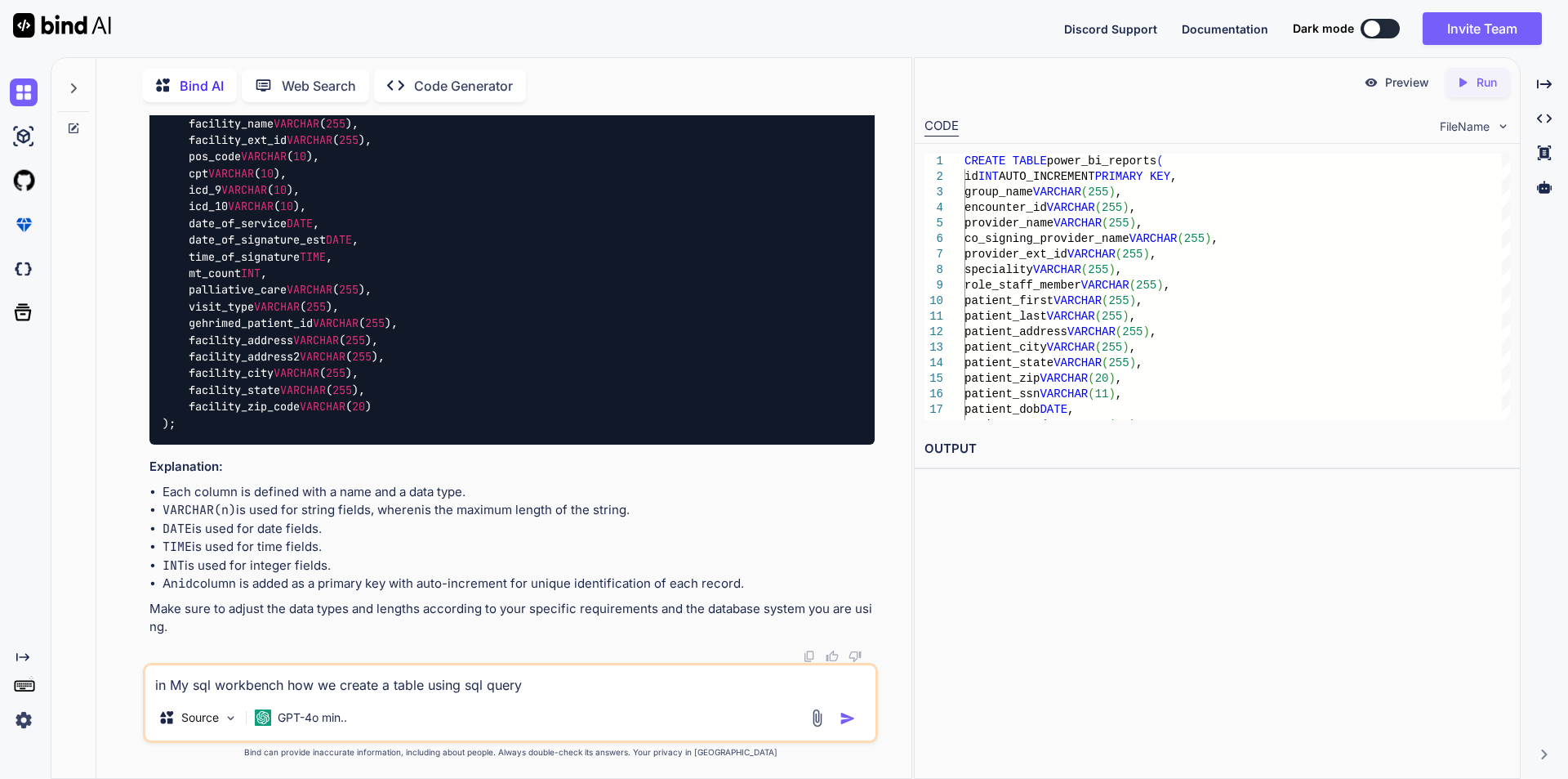
click at [843, 717] on img "button" at bounding box center [847, 718] width 17 height 17
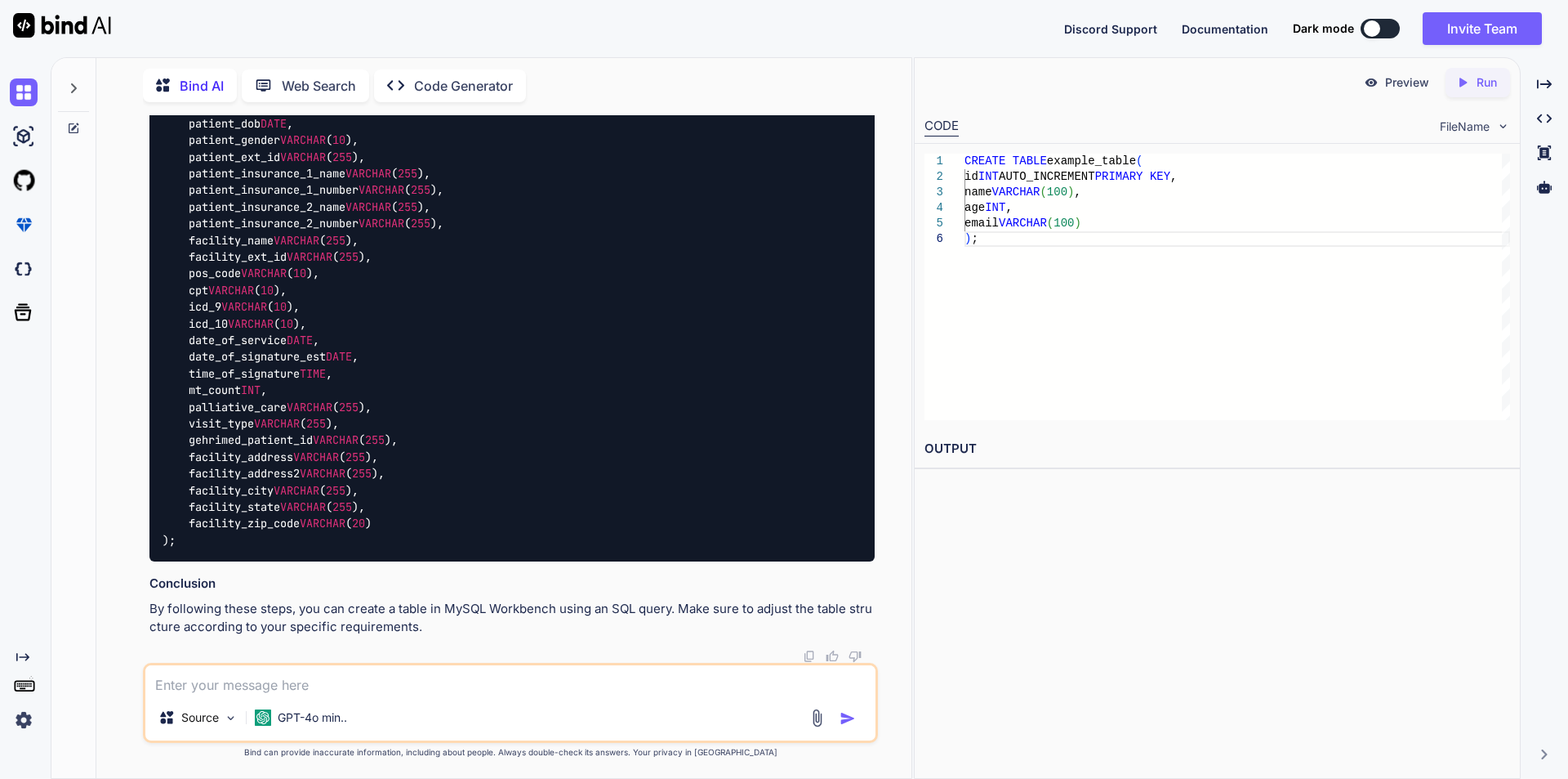
scroll to position [8662, 0]
click at [269, 676] on textarea at bounding box center [510, 679] width 730 height 29
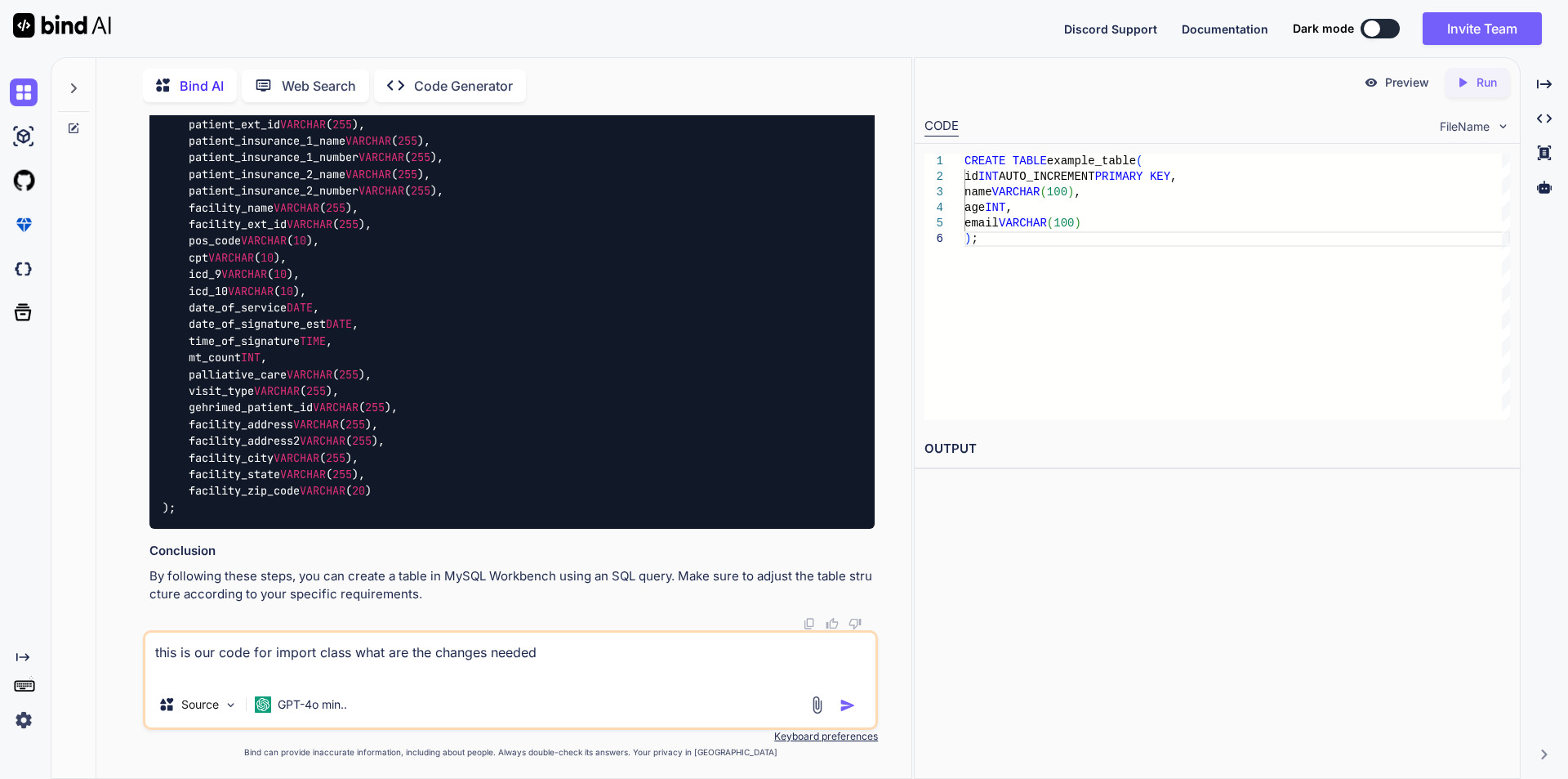
paste textarea "public function model(array $row) { return new \App\Models\PowerBiReport($row);…"
type textarea "this is our code for import class what are the changes needed public function m…"
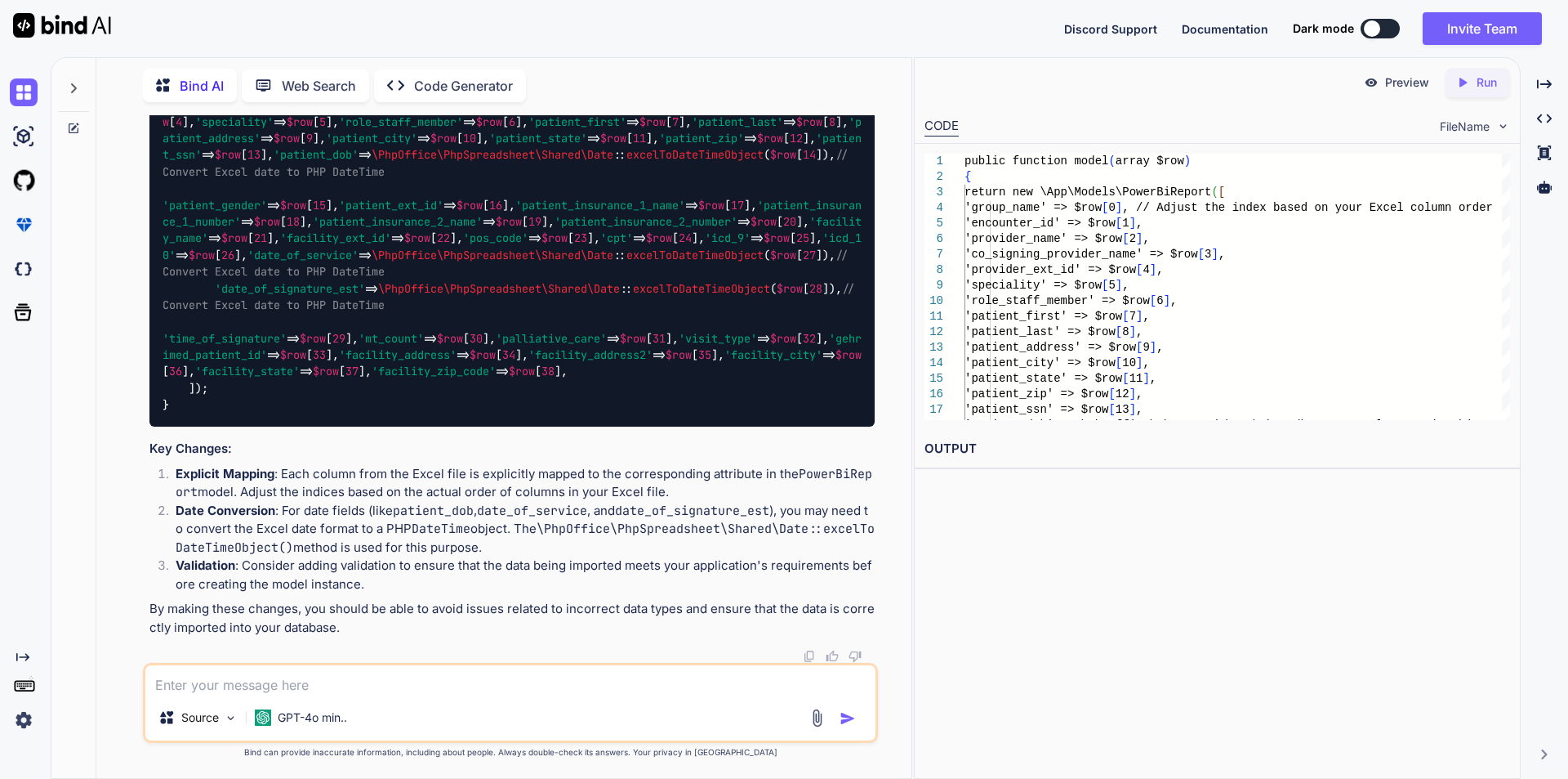
scroll to position [9316, 0]
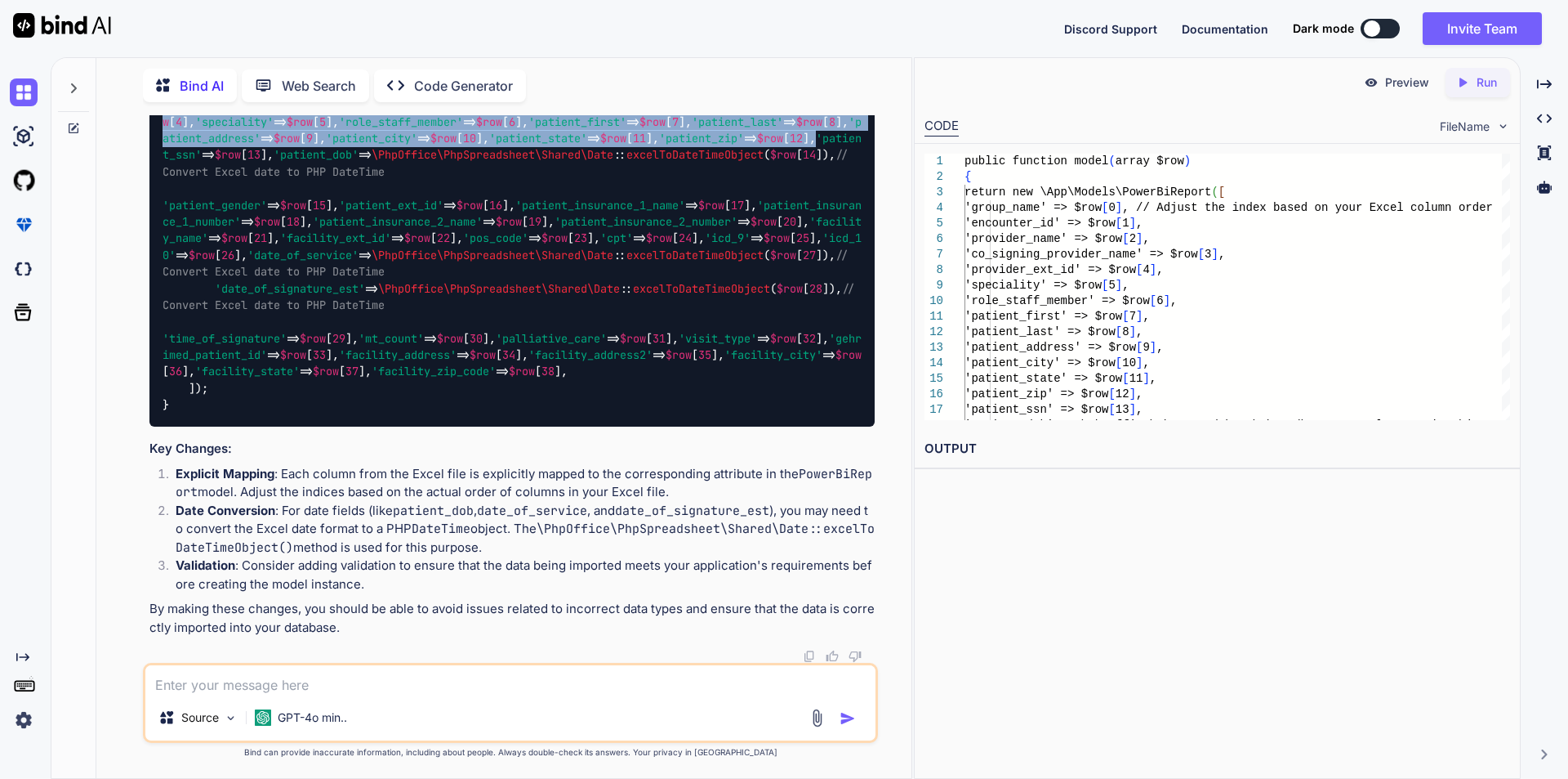
drag, startPoint x: 430, startPoint y: 308, endPoint x: 477, endPoint y: 519, distance: 216.2
click at [477, 427] on div "public function model ( array $row ) { return new \App\Models\PowerBiReport ([ …" at bounding box center [512, 230] width 725 height 393
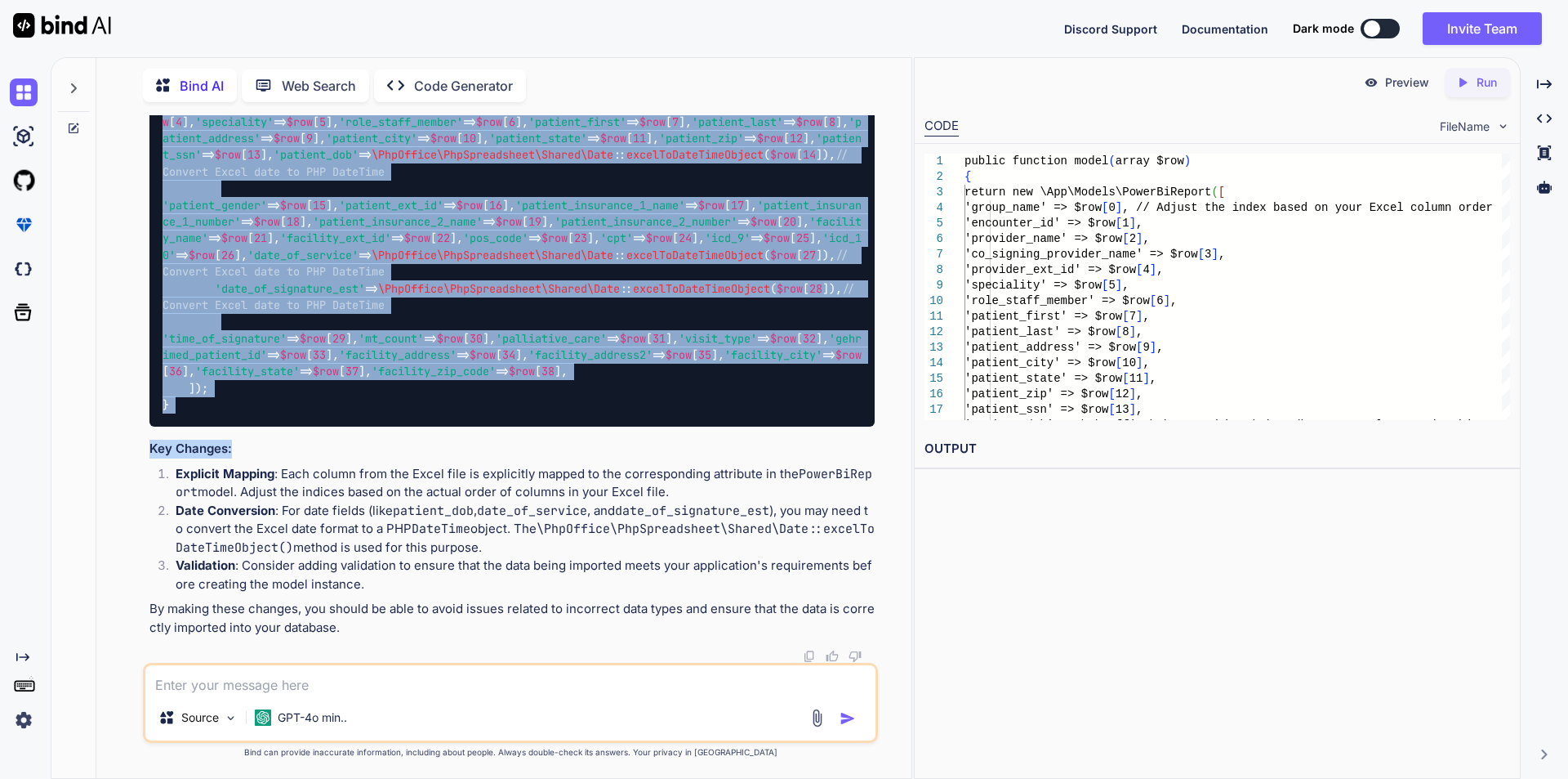
scroll to position [9764, 0]
copy code "([ 'group_name' => $row [ 0 ], // Adjust the index based on your Excel column o…"
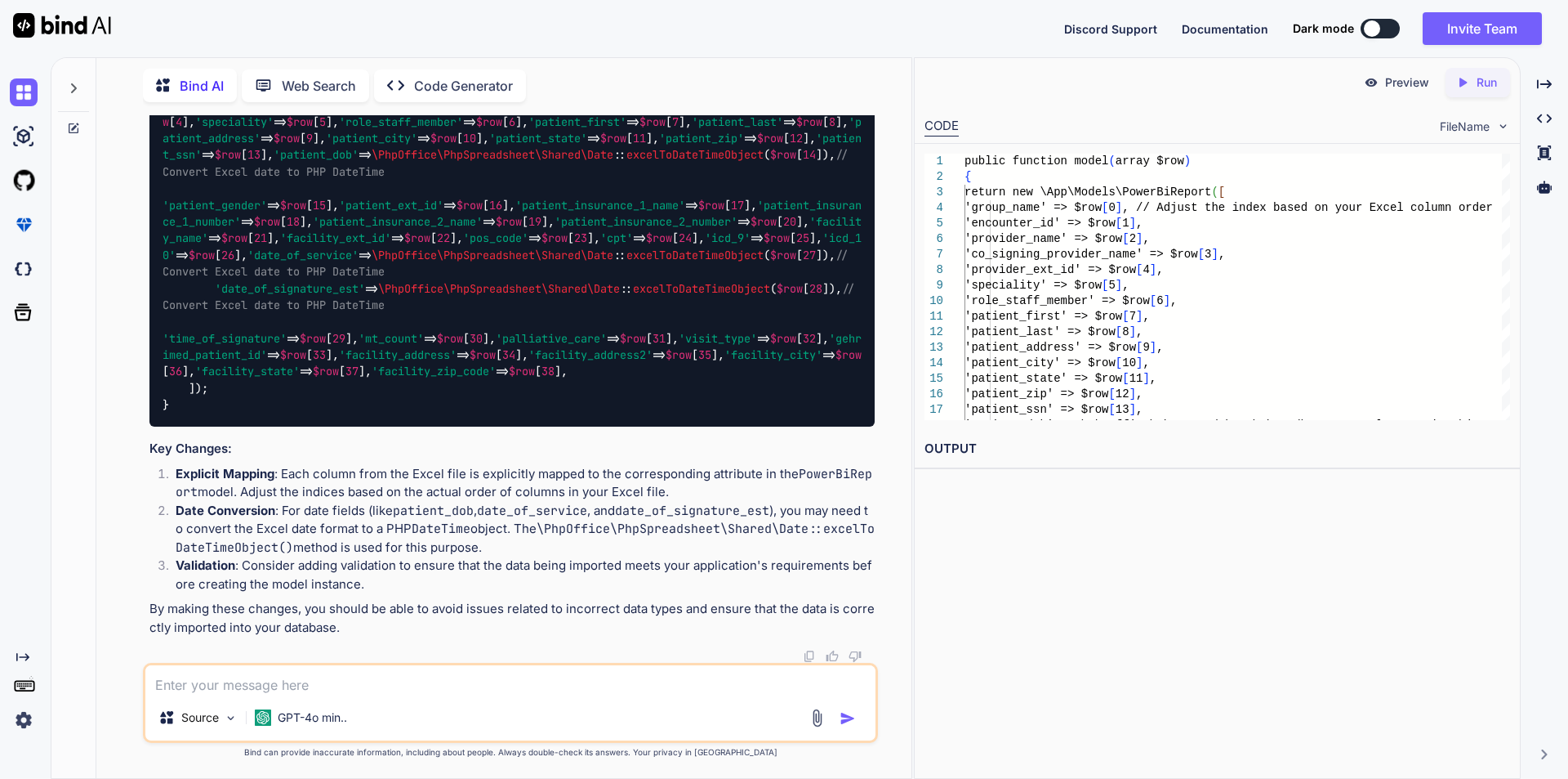
click at [270, 684] on textarea at bounding box center [510, 679] width 730 height 29
paste textarea "Failed to import records. {"error":"Array to string conversion"}"
type textarea "still we are facing the same issue Failed to import records. {"error":"Array to…"
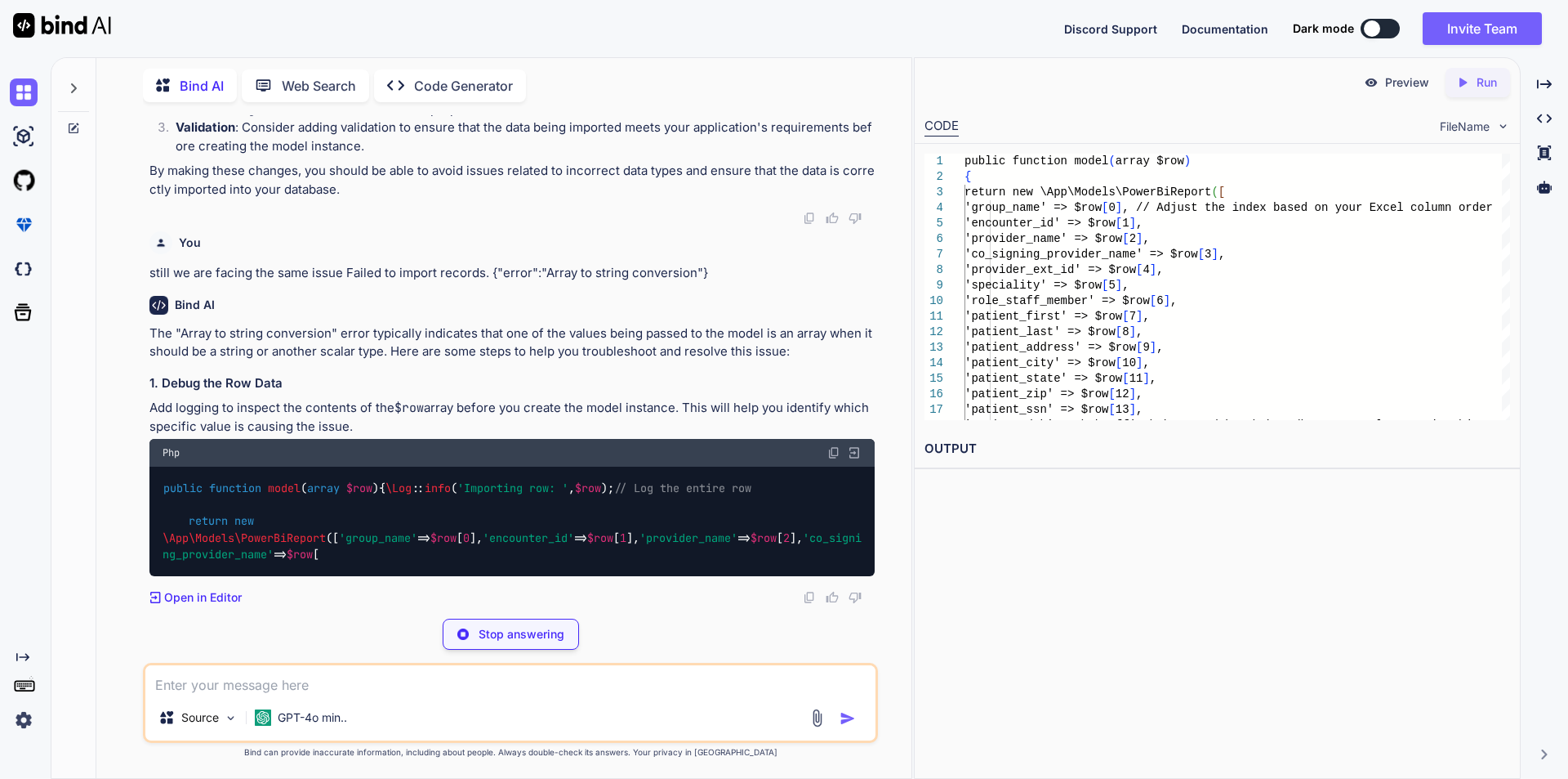
scroll to position [10475, 0]
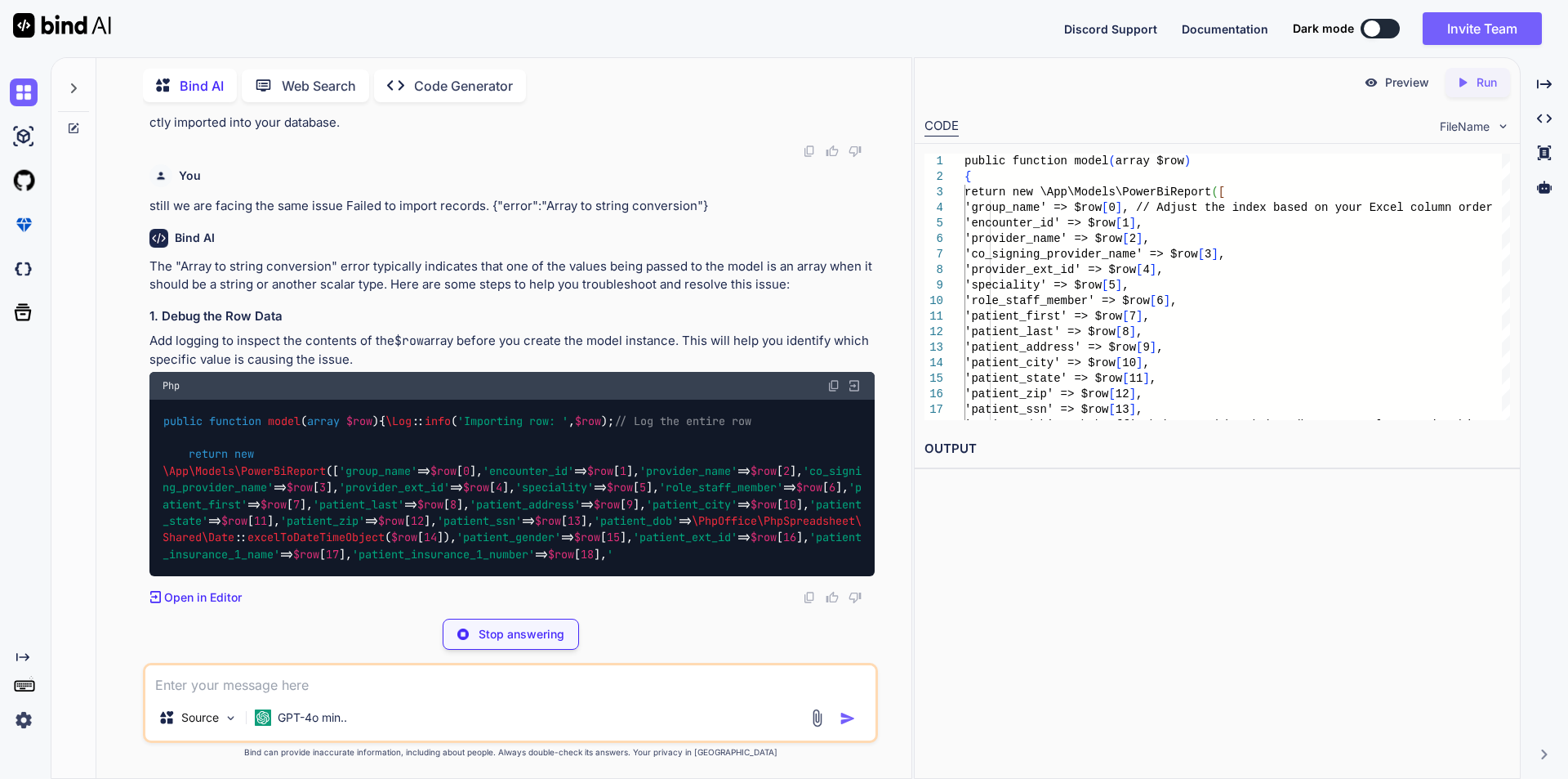
click at [386, 428] on span "\Log" at bounding box center [399, 420] width 26 height 15
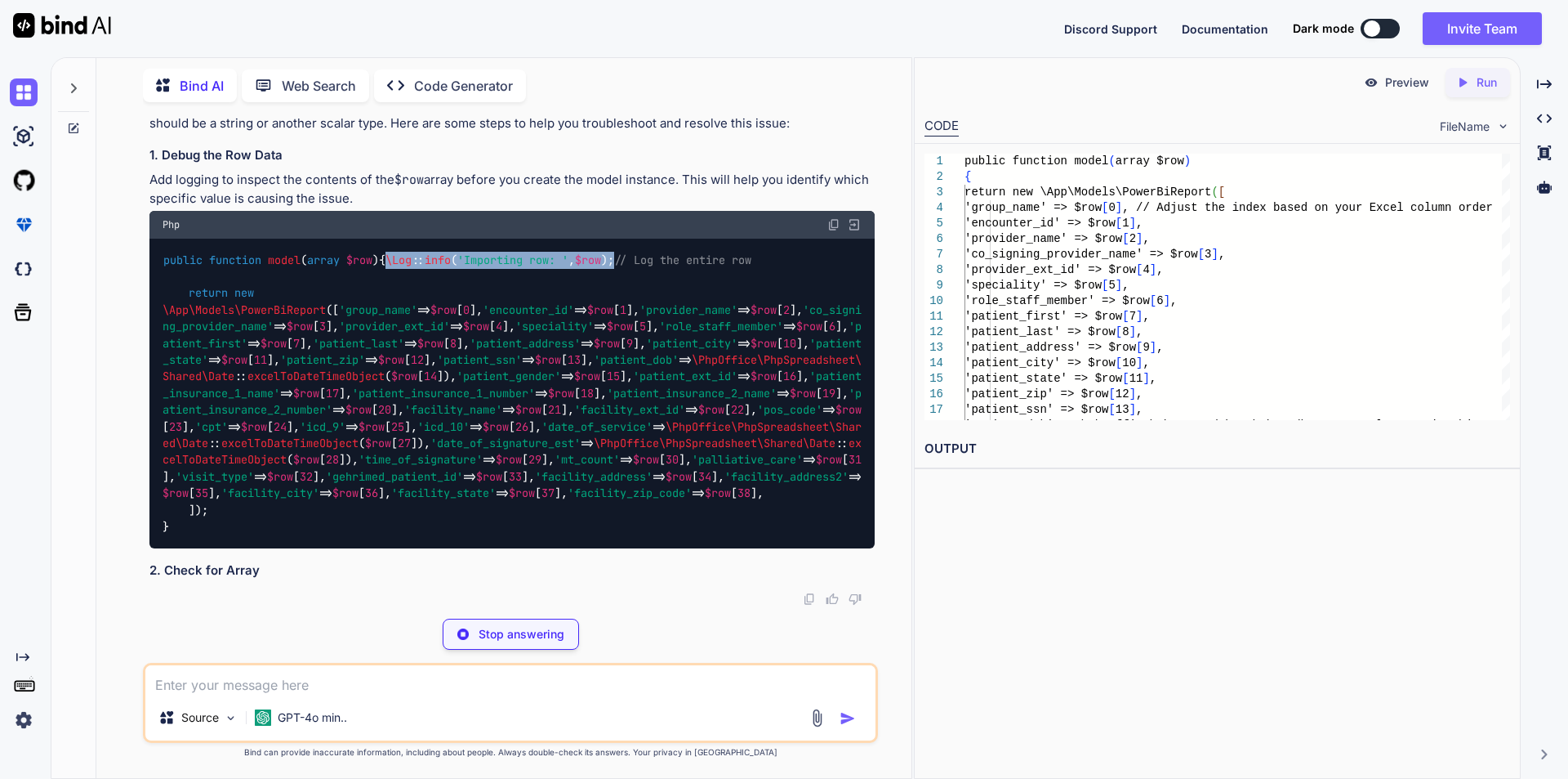
drag, startPoint x: 190, startPoint y: 451, endPoint x: 426, endPoint y: 454, distance: 236.0
click at [426, 454] on code "public function model ( array $row ) { \Log :: info ( 'Importing row: ' , $row …" at bounding box center [513, 394] width 699 height 284
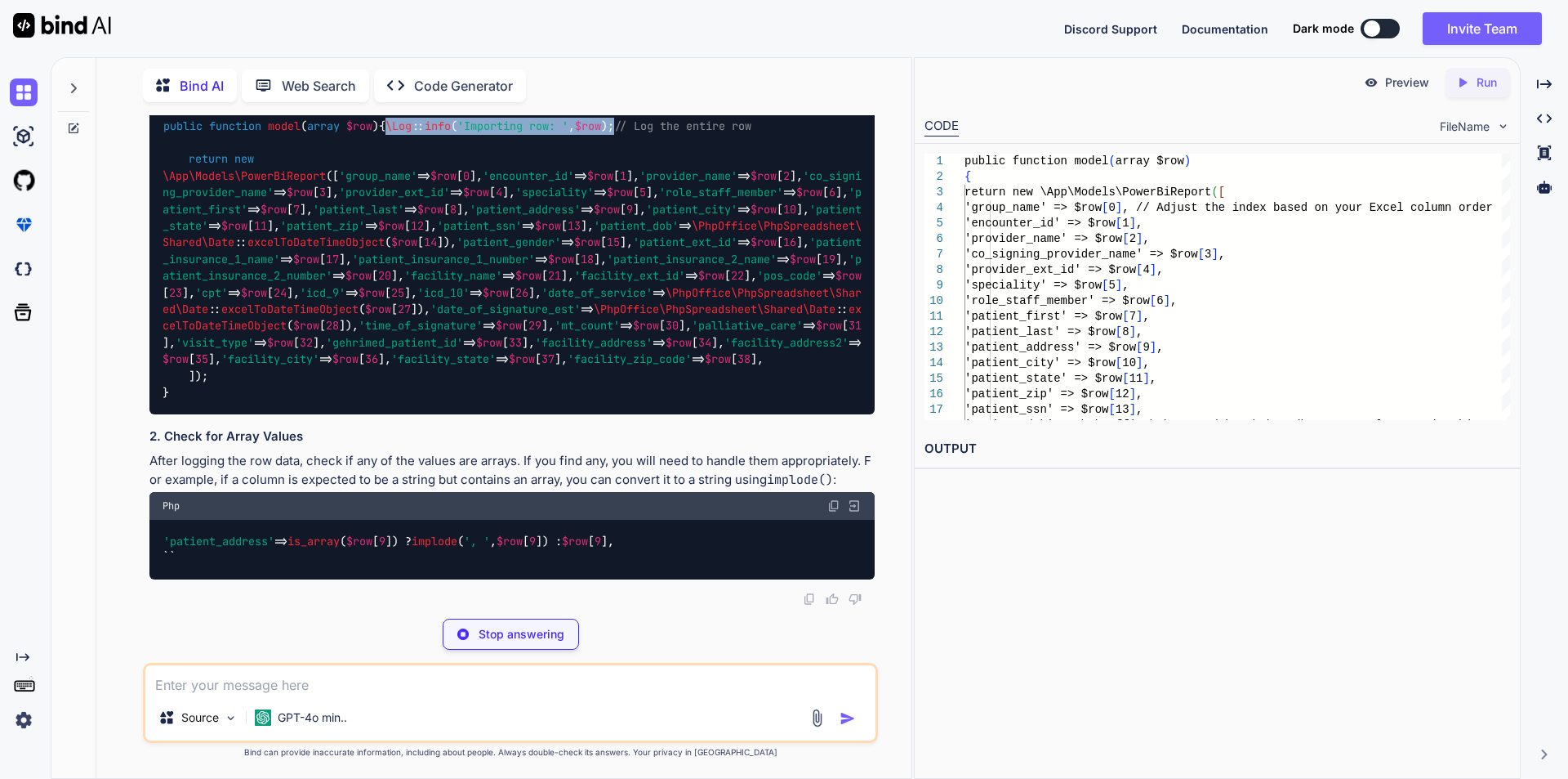
copy code "\Log :: info ( 'Importing row: ' , $row );"
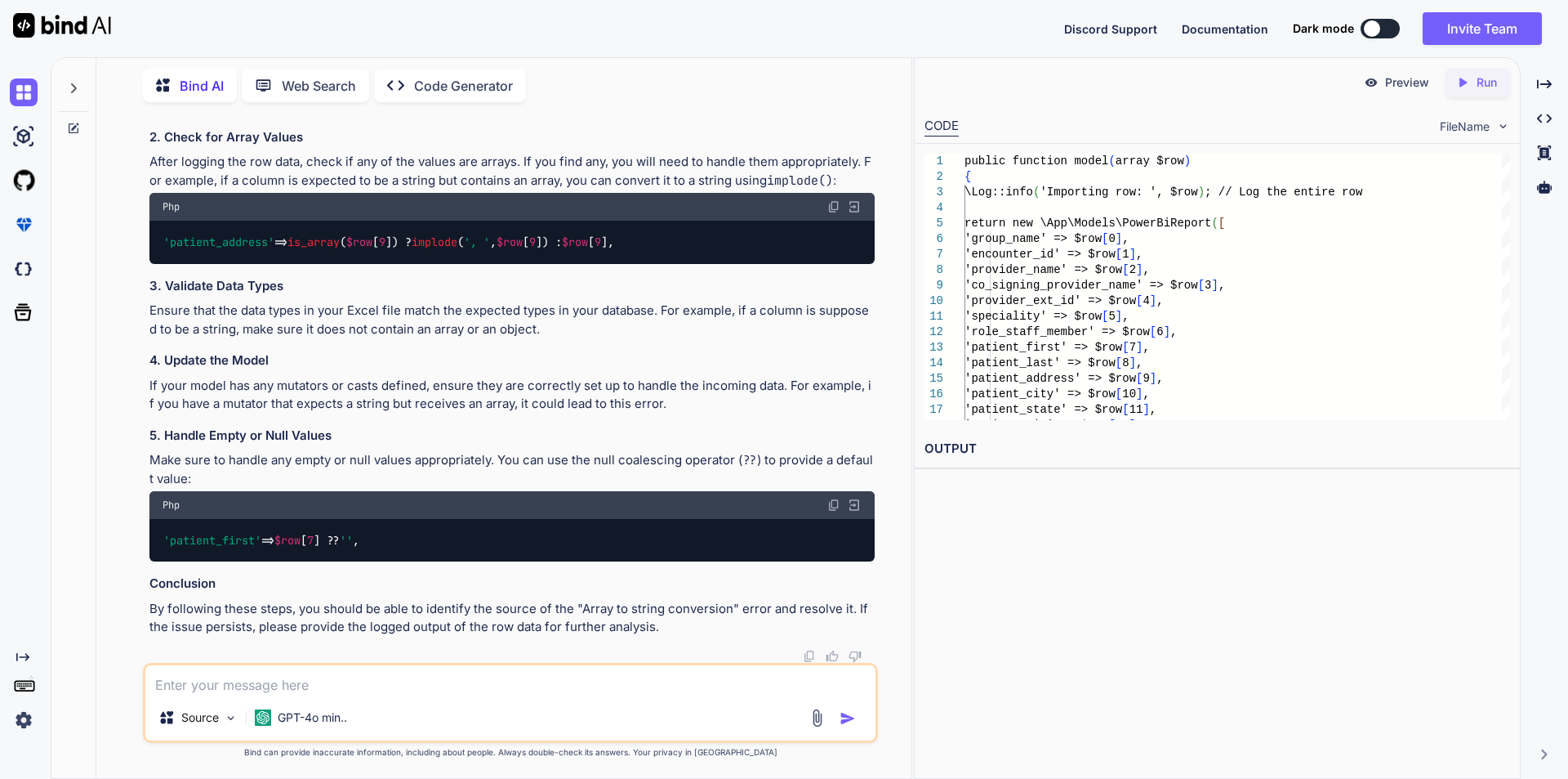
scroll to position [11242, 0]
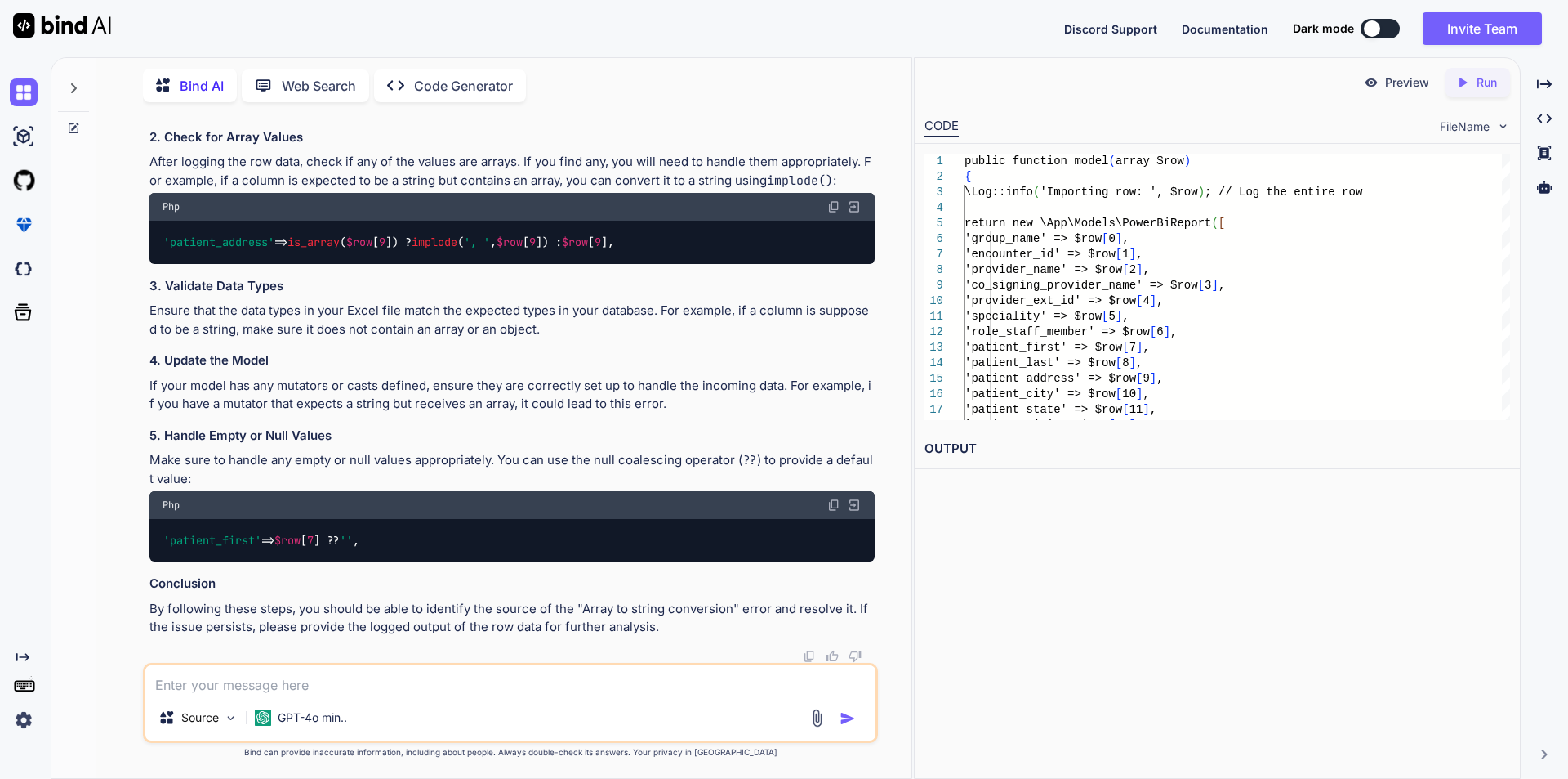
click at [268, 682] on textarea at bounding box center [510, 679] width 730 height 29
type textarea "i"
type textarea "n"
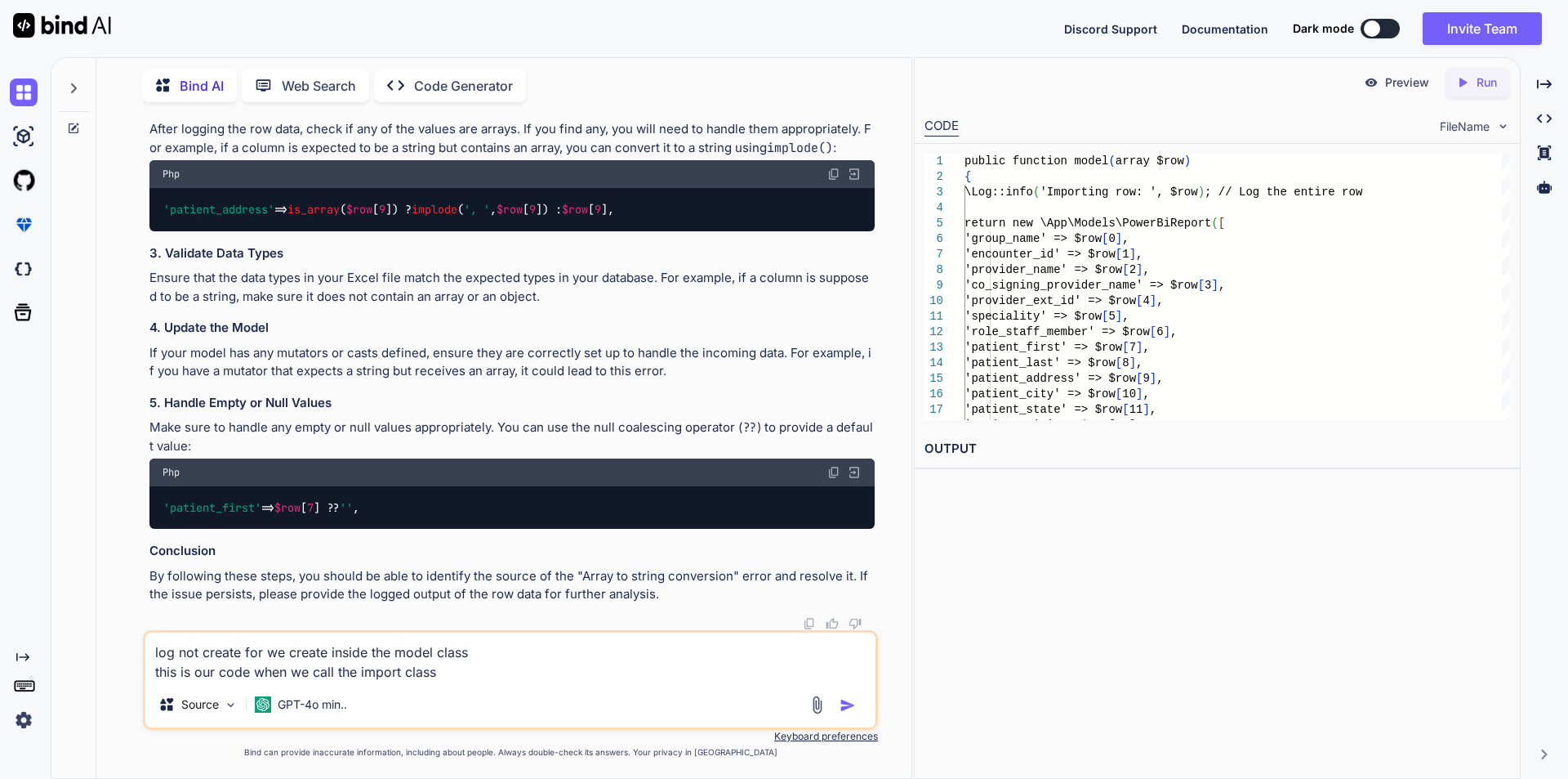
click at [418, 649] on textarea "log not create for we create inside the model class this is our code when we ca…" at bounding box center [510, 657] width 730 height 49
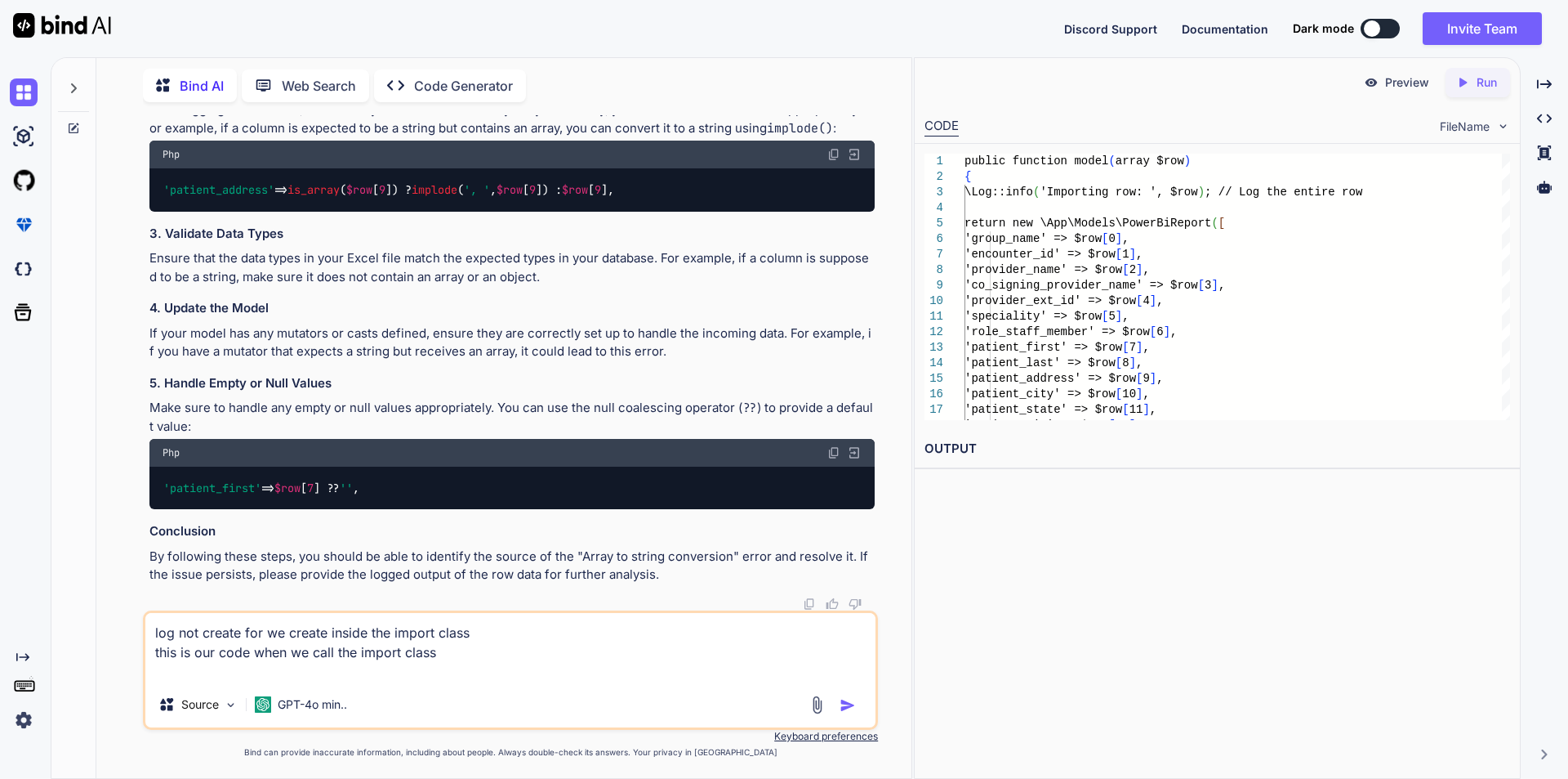
paste textarea "$response = $s3Client->getObject([ 'Bucket' => $bucket, 'Key' => $bkey, ]); inf…"
type textarea "log not create for we create inside the import class this is our code when we c…"
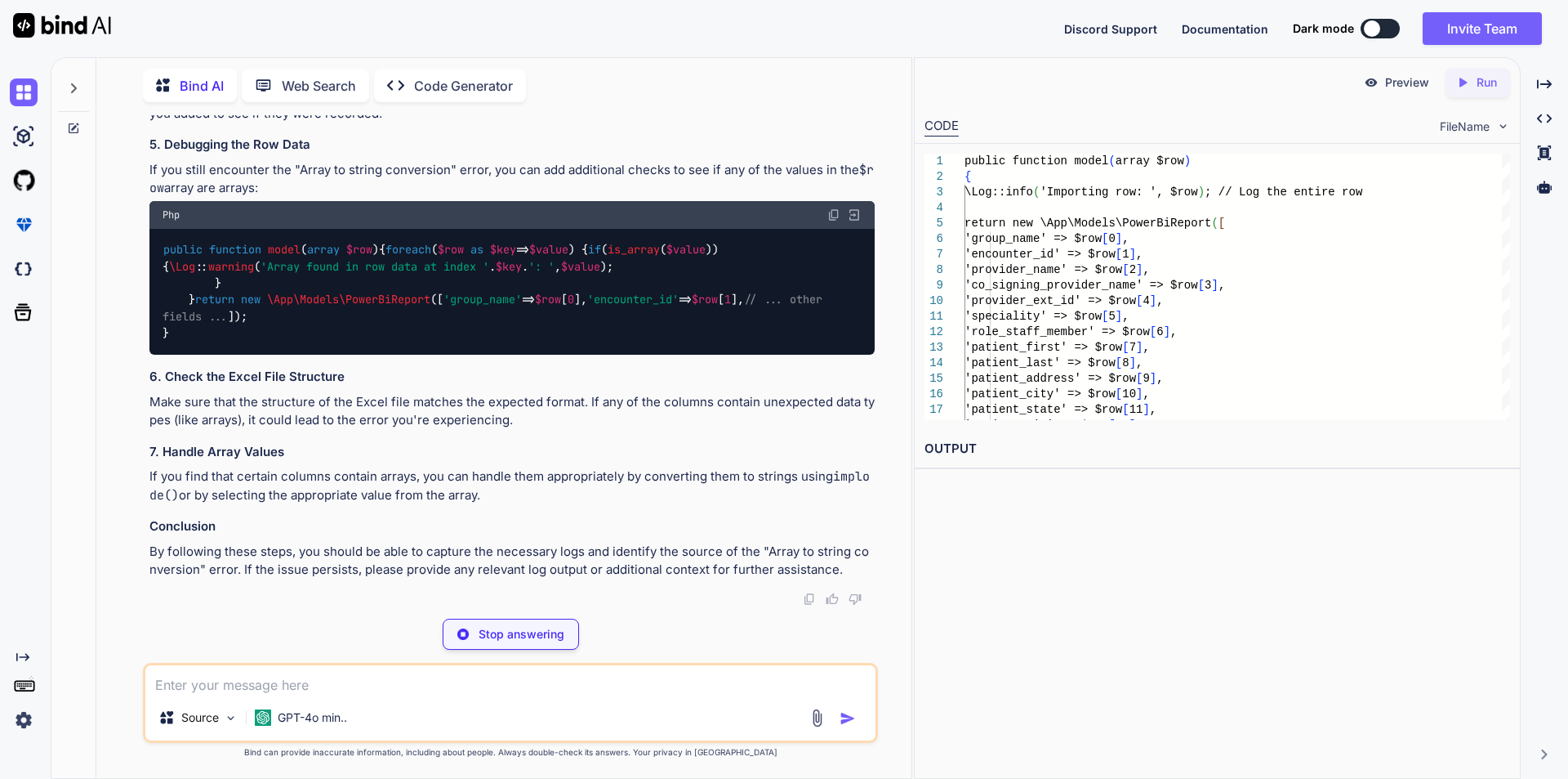
scroll to position [12550, 0]
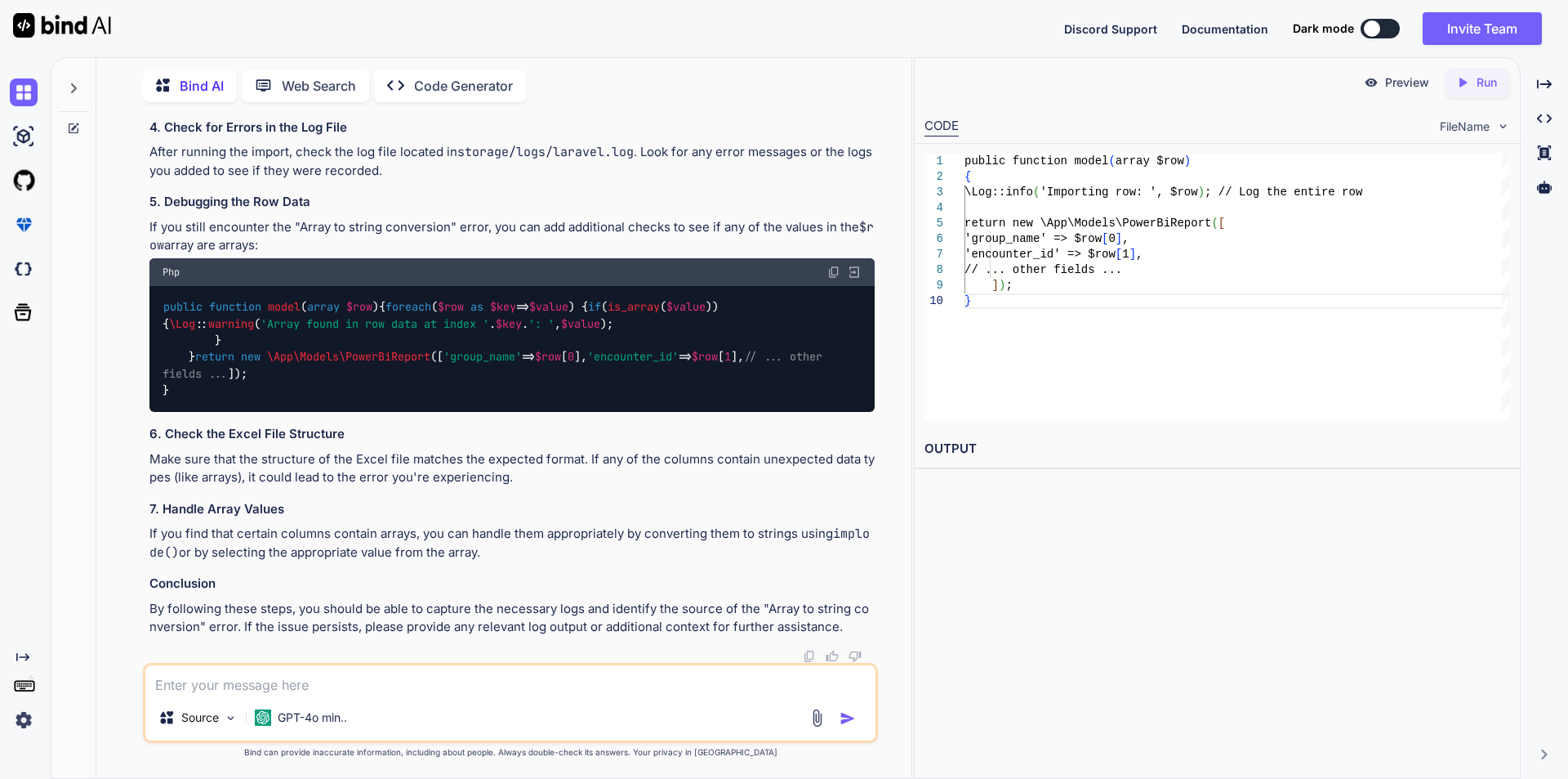
drag, startPoint x: 337, startPoint y: 408, endPoint x: 455, endPoint y: 404, distance: 118.1
click at [455, 93] on code "$data = Excel :: toArray ( new DynamicImport , $localPath ); info ( 'Import con…" at bounding box center [509, 76] width 693 height 33
copy code "json_encode ( $data )"
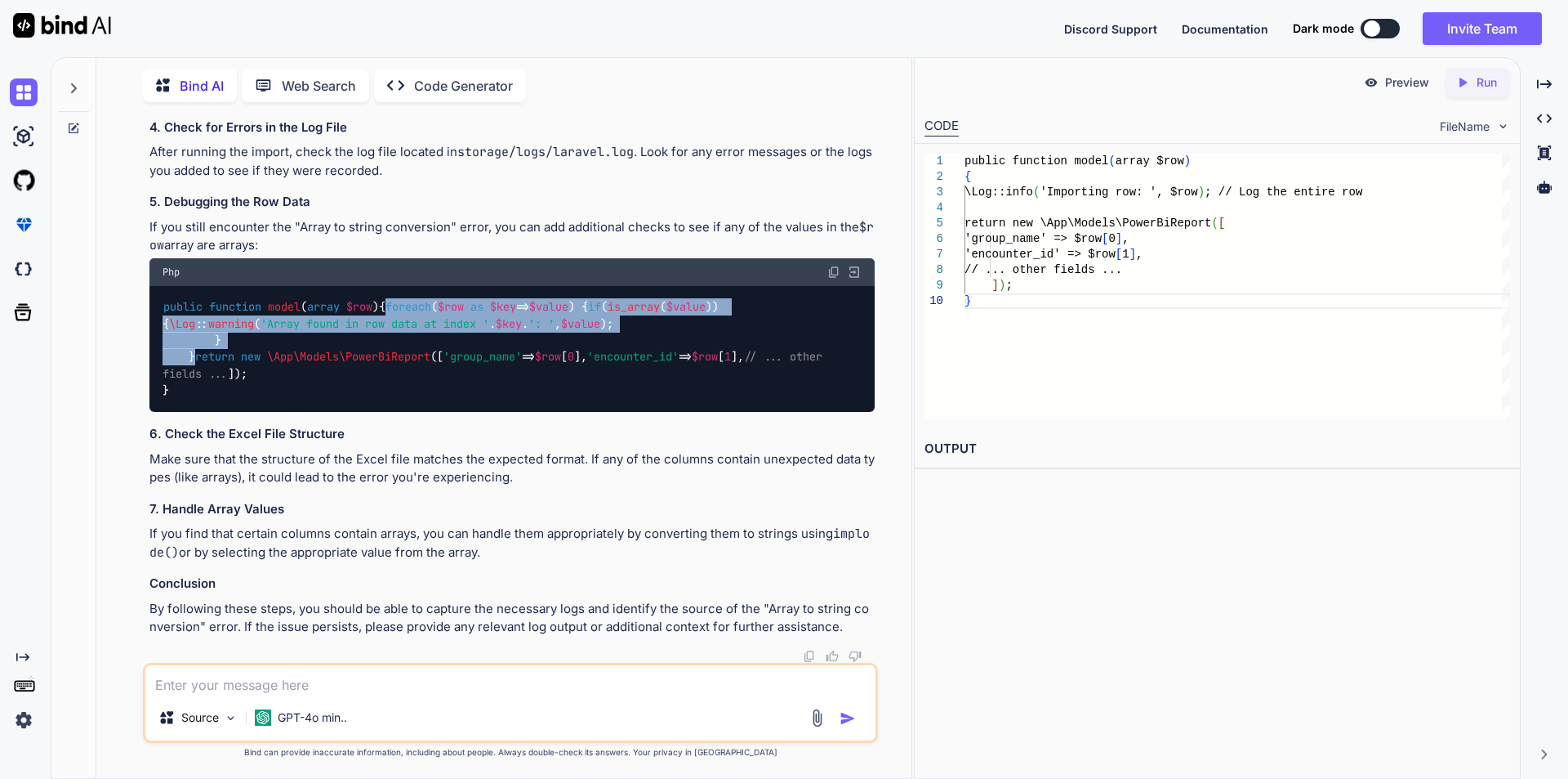
drag, startPoint x: 189, startPoint y: 501, endPoint x: 205, endPoint y: 569, distance: 69.9
click at [205, 412] on div "public function model ( array $row ) { foreach ( $row as $key => $value ) { if …" at bounding box center [512, 348] width 725 height 126
copy code "foreach ( $row as $key => $value ) { if ( is_array ( $value )) { \Log :: warnin…"
click at [825, 412] on div "public function model ( array $row ) { foreach ( $row as $key => $value ) { if …" at bounding box center [512, 348] width 725 height 126
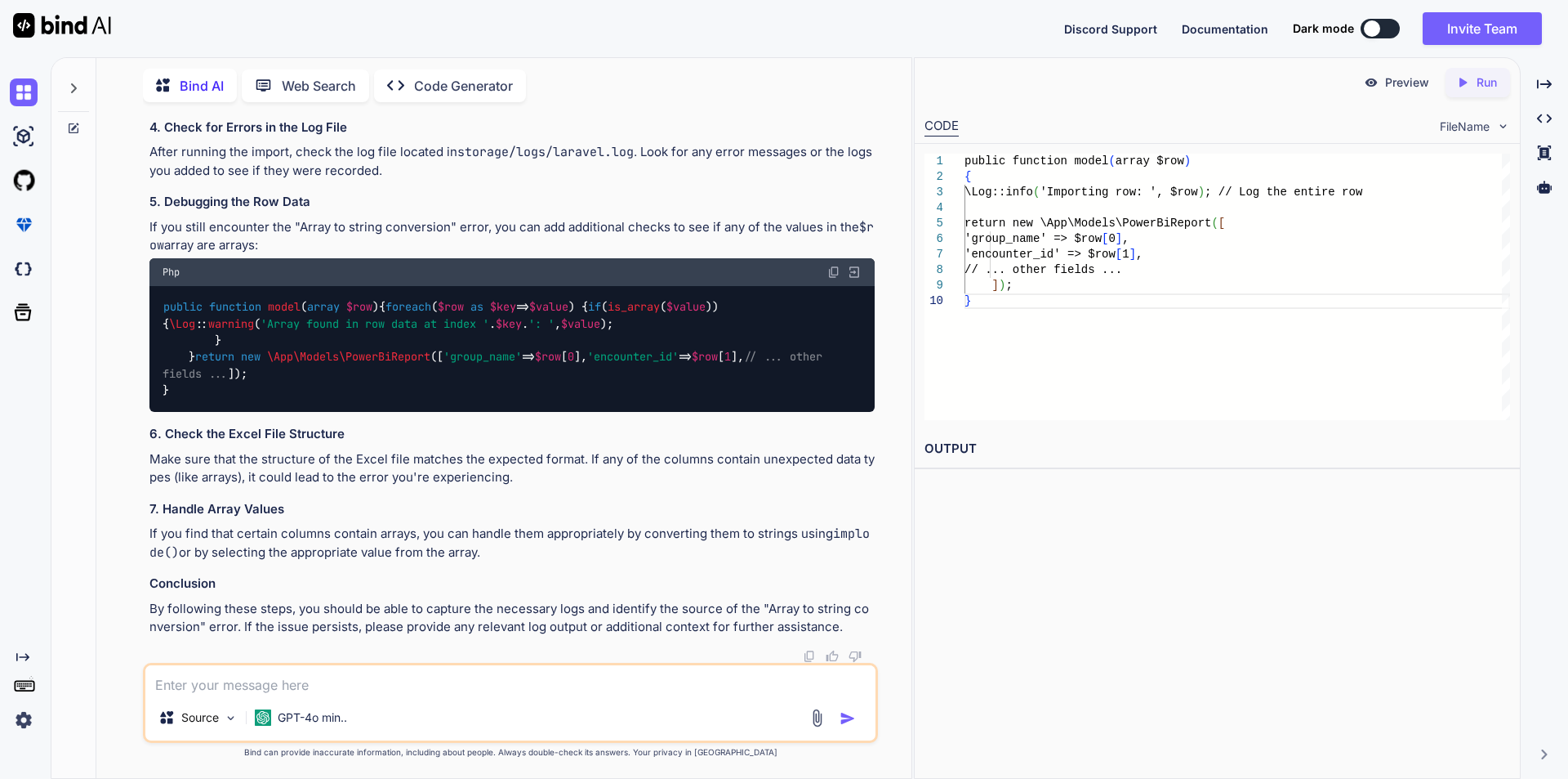
scroll to position [12599, 0]
drag, startPoint x: 163, startPoint y: 355, endPoint x: 470, endPoint y: 353, distance: 307.0
click at [470, 93] on code "$data = Excel :: toArray ( new DynamicImport , $localPath ); info ( 'Import con…" at bounding box center [509, 76] width 693 height 33
copy code "info ( 'Import content: ' . json_encode ( $data ));"
click at [413, 689] on textarea at bounding box center [510, 679] width 730 height 29
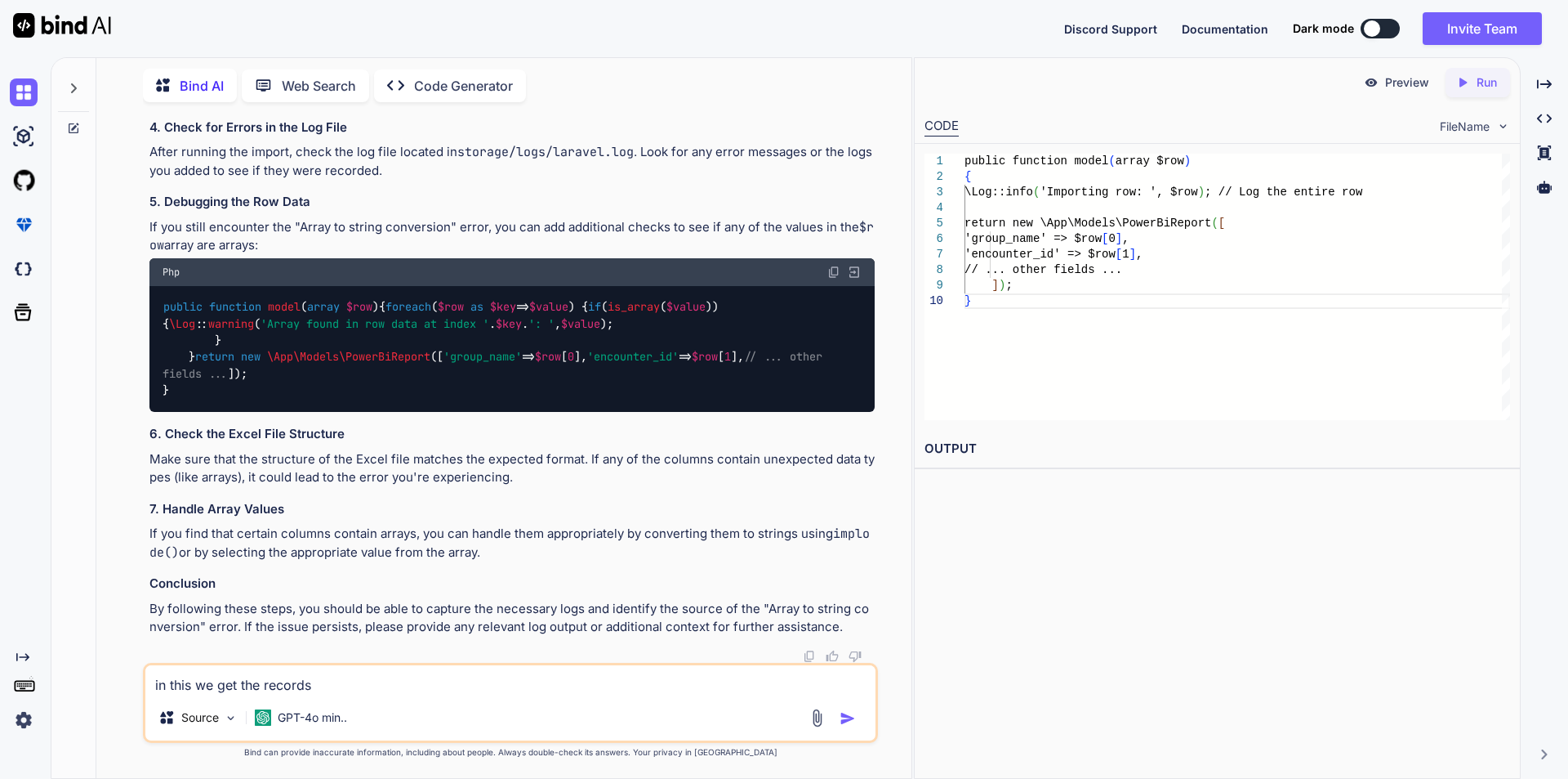
paste textarea "info('Import content: ' . json_encode($data));"
type textarea "in this we get the records info('Import content: ' . json_encode($data));"
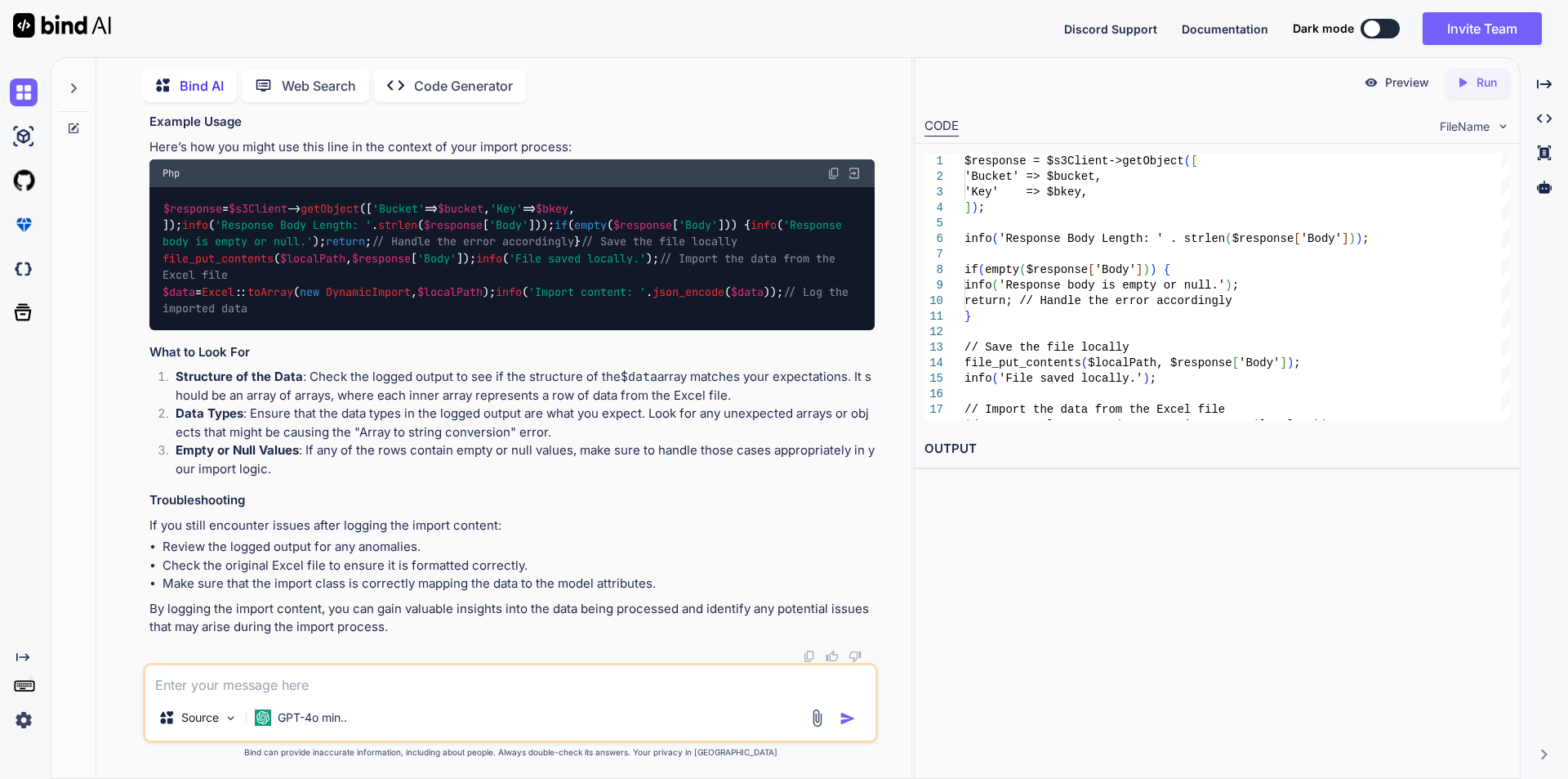
scroll to position [14036, 0]
click at [330, 679] on textarea at bounding box center [510, 679] width 730 height 29
paste textarea "$columns = array_keys($data[0][0]);"
click at [510, 696] on div "when we use $columns = array_keys($data[0][0]); Source GPT-4o min.." at bounding box center [510, 702] width 735 height 80
click at [525, 684] on textarea "when we use $columns = array_keys($data[0][0]);" at bounding box center [510, 679] width 730 height 29
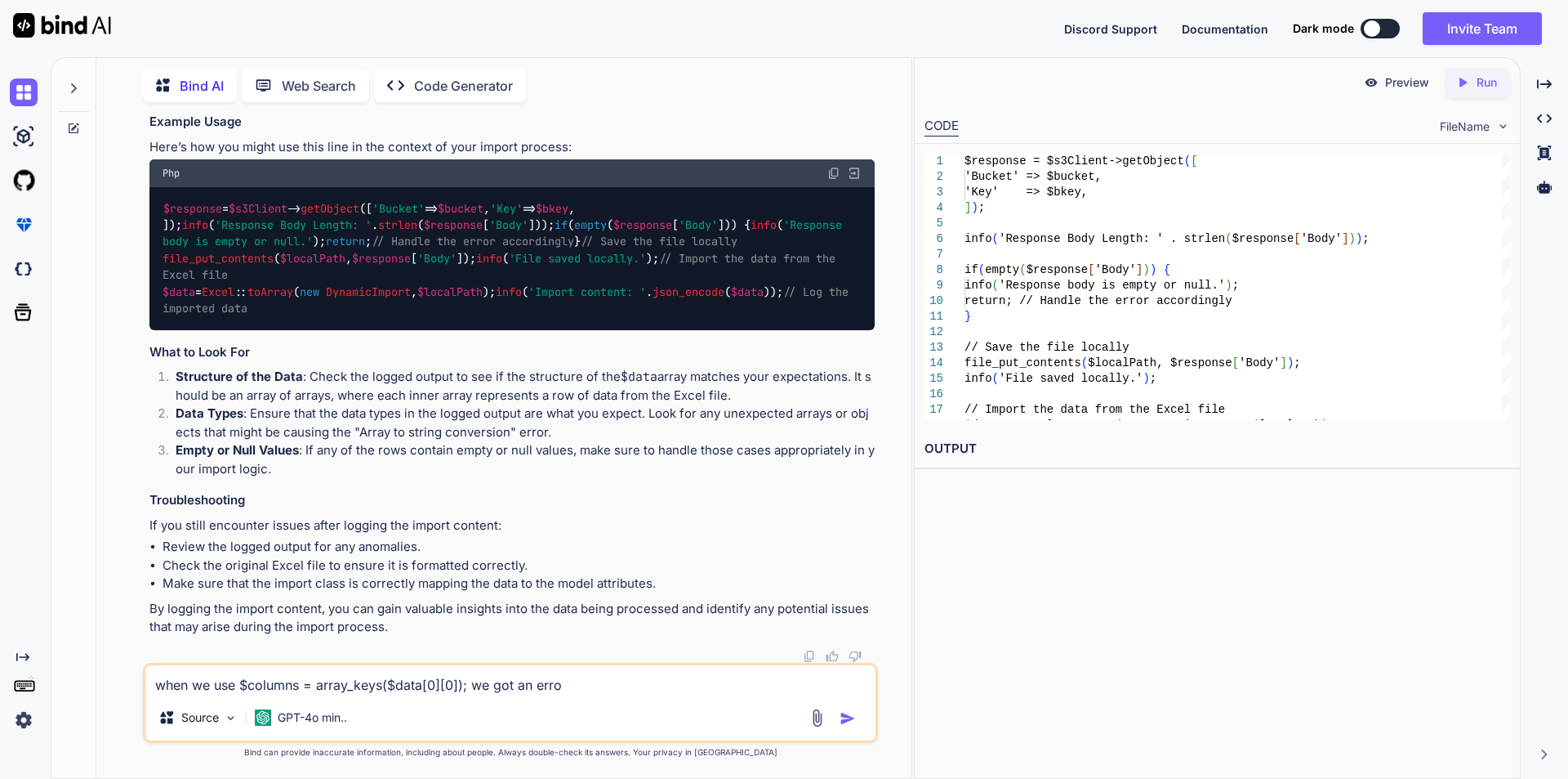
type textarea "when we use $columns = array_keys($data[0][0]); we got an error"
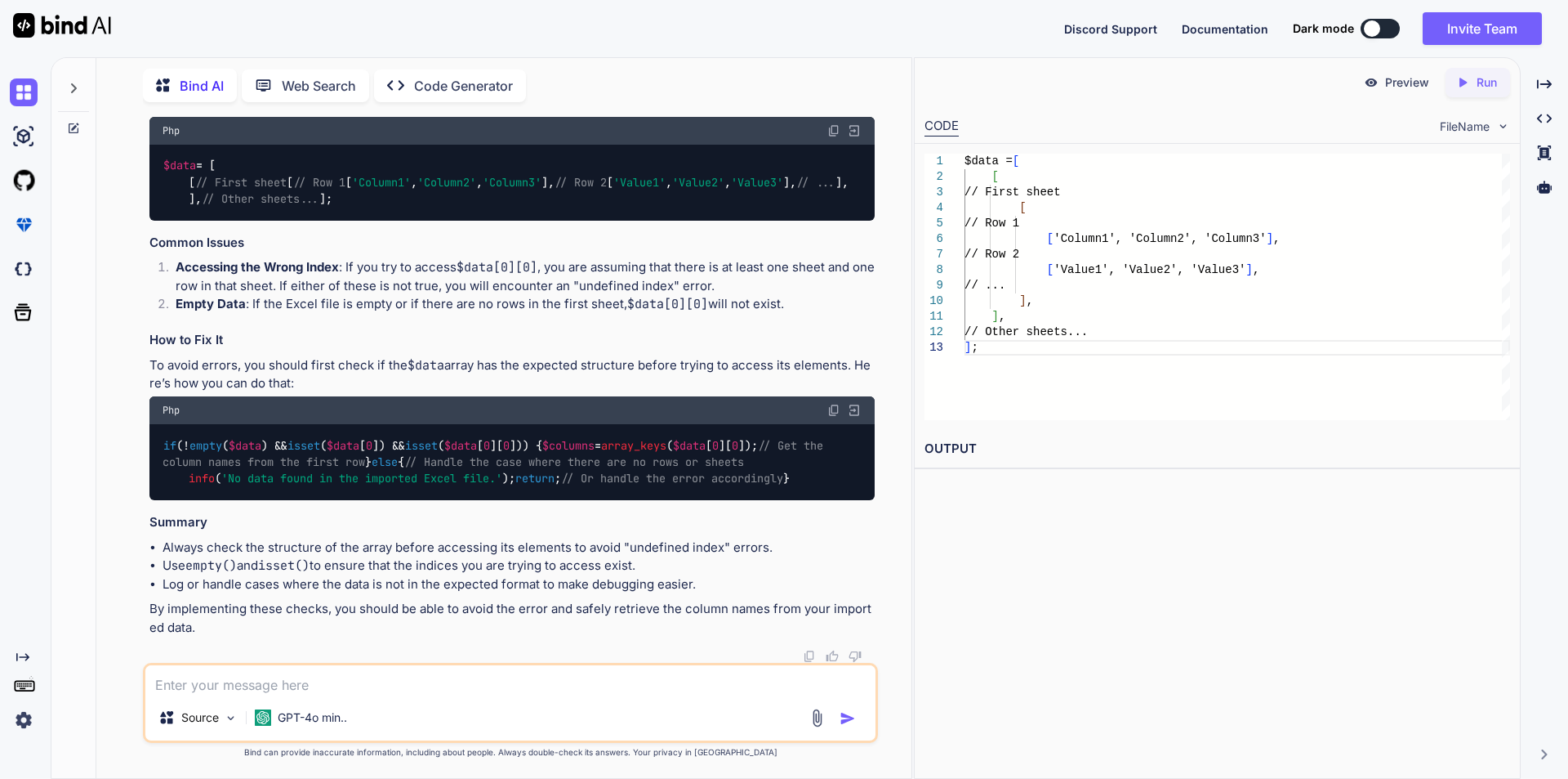
scroll to position [15026, 0]
drag, startPoint x: 164, startPoint y: 382, endPoint x: 174, endPoint y: 476, distance: 94.5
click at [174, 476] on div "if (! empty ( $data ) && isset ( $data [ 0 ]) && isset ( $data [ 0 ][ 0 ])) { $…" at bounding box center [512, 462] width 725 height 76
copy code "if (! empty ( $data ) && isset ( $data [ 0 ]) && isset ( $data [ 0 ][ 0 ])) { $…"
click at [297, 678] on textarea at bounding box center [510, 679] width 730 height 29
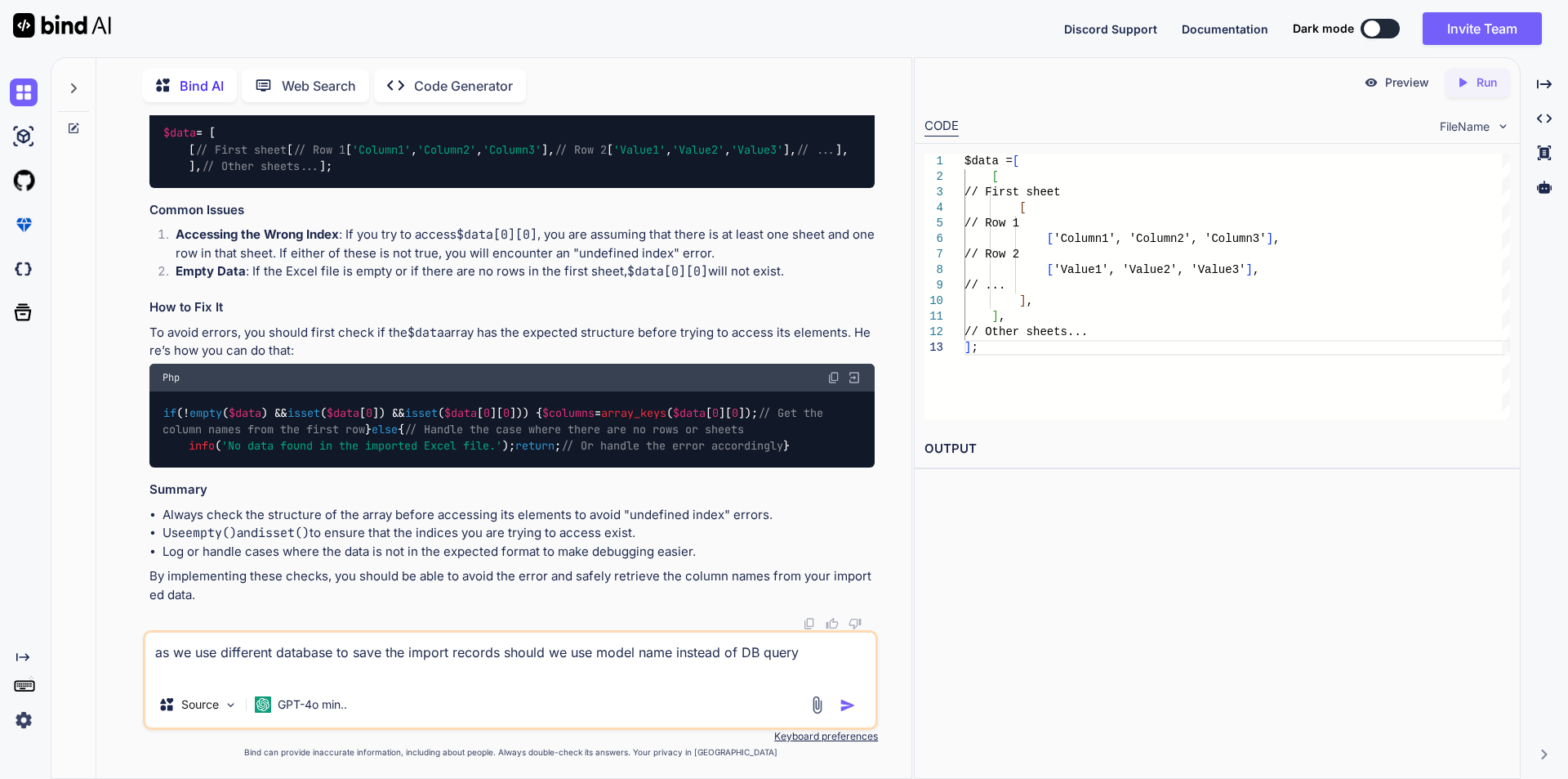
paste textarea "// Insert data into the database in batches foreach ($data[0] as $row) { $batch…"
type textarea "as we use different database to save the import records should we use model nam…"
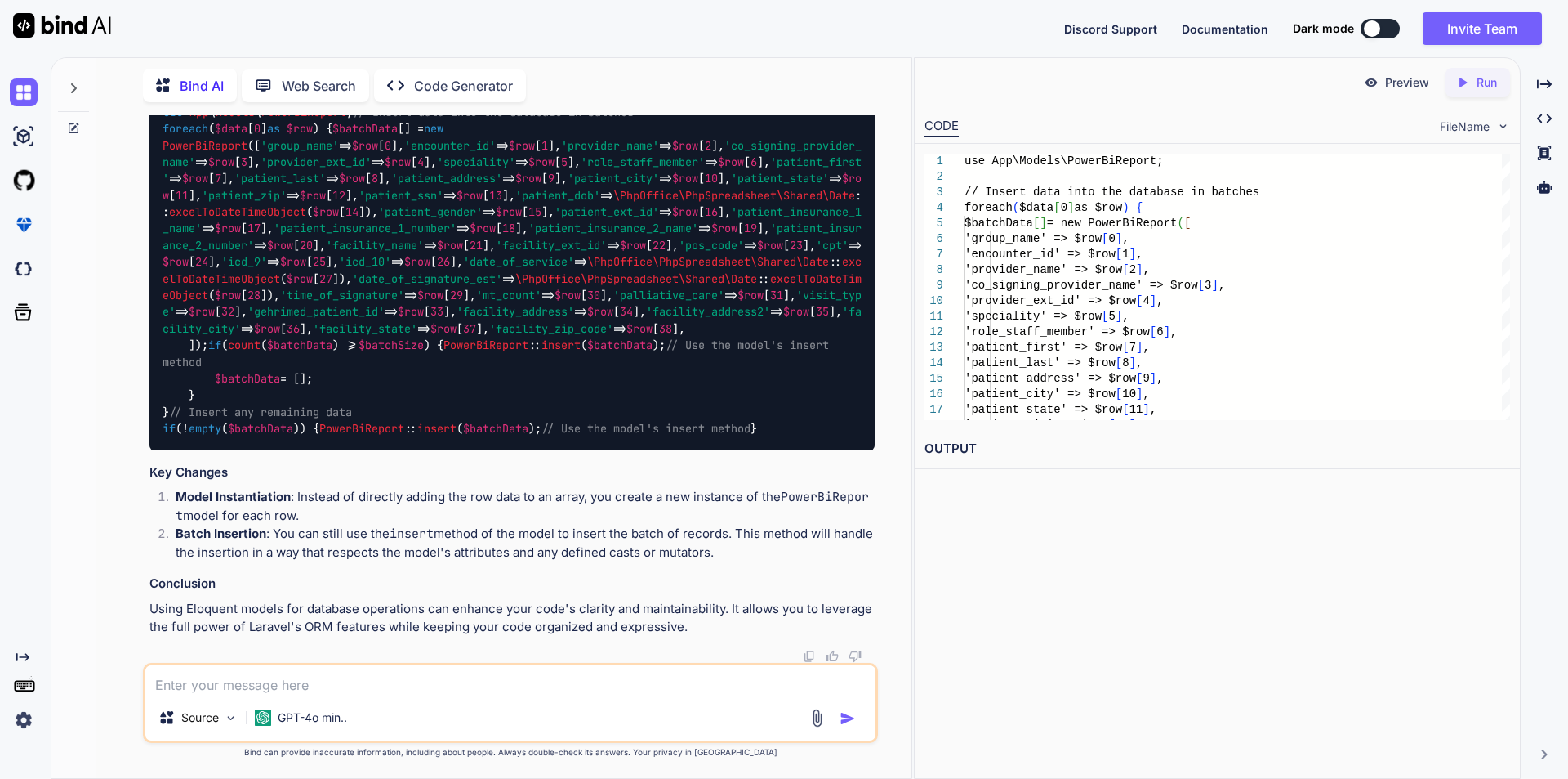
scroll to position [16005, 0]
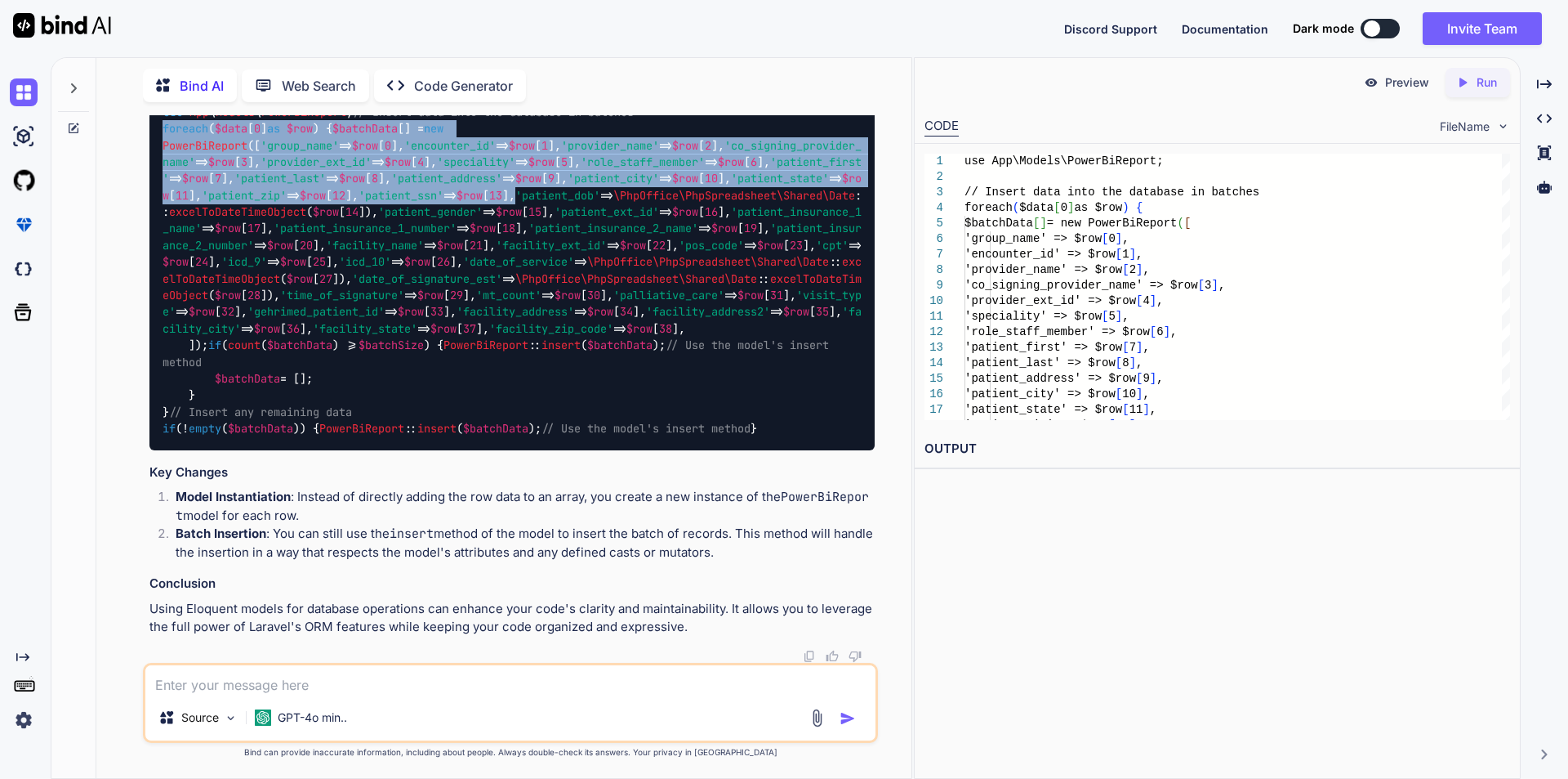
drag, startPoint x: 163, startPoint y: 200, endPoint x: 501, endPoint y: 447, distance: 418.6
click at [501, 447] on div "use App \ Models \ PowerBiReport ; // Insert data into the database in batches …" at bounding box center [512, 271] width 725 height 360
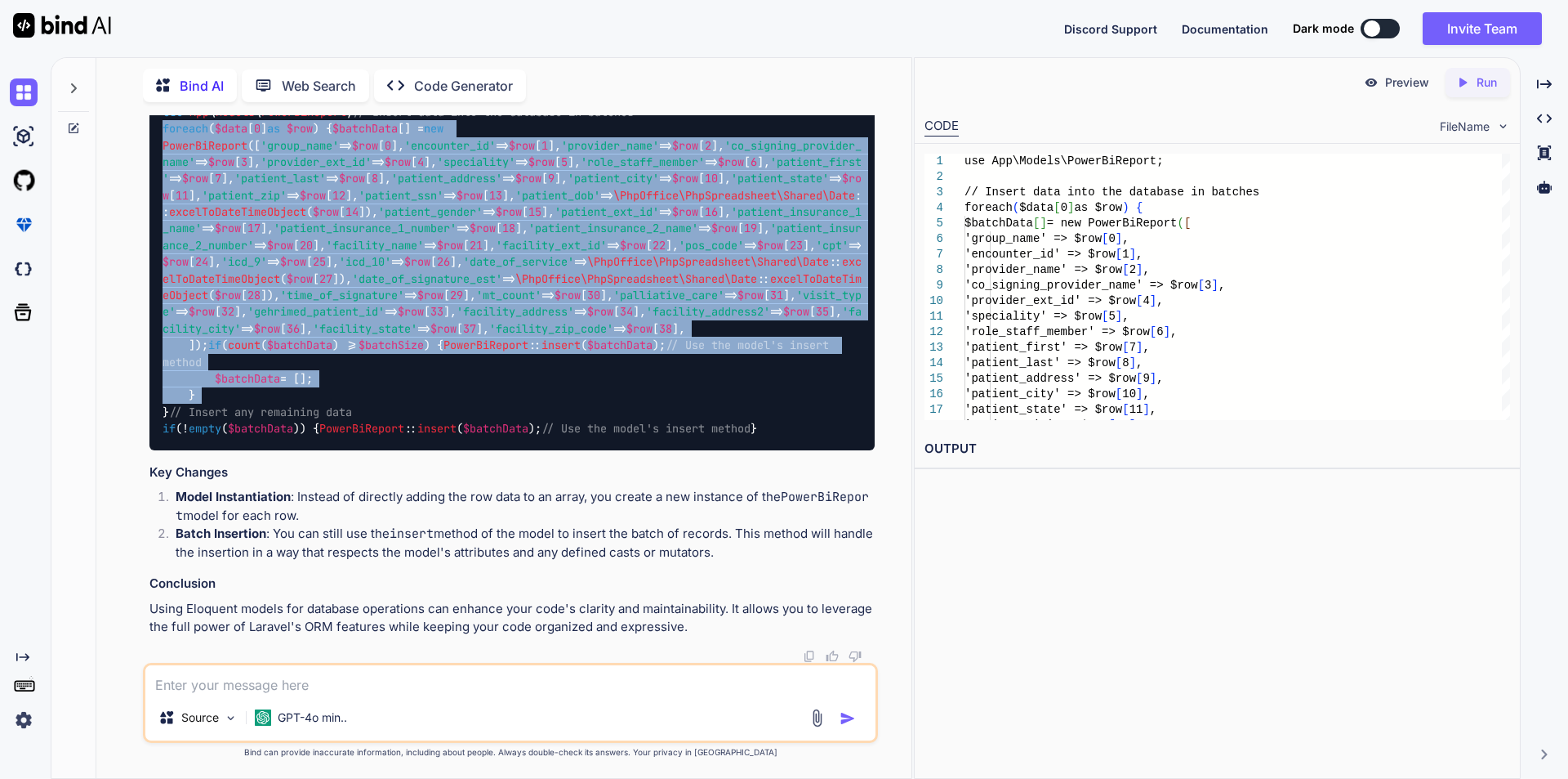
scroll to position [16348, 0]
copy code "foreach ( $data [ 0 ] as $row ) { $batchData [] = new PowerBiReport ([ 'group_n…"
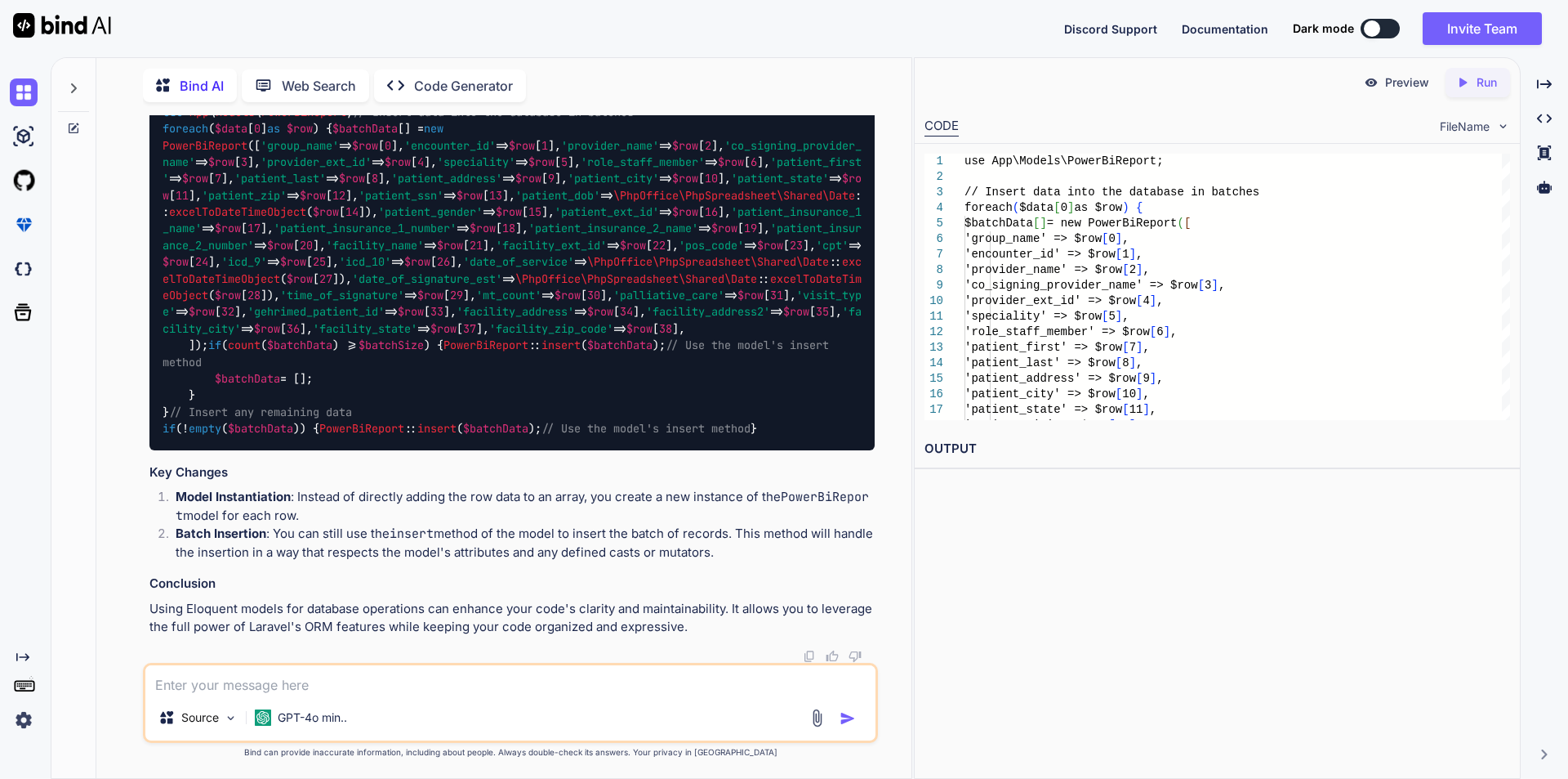
click at [292, 675] on textarea at bounding box center [510, 679] width 730 height 29
type textarea "h"
type textarea "I don't want to insert first row from the excel file because it contains column…"
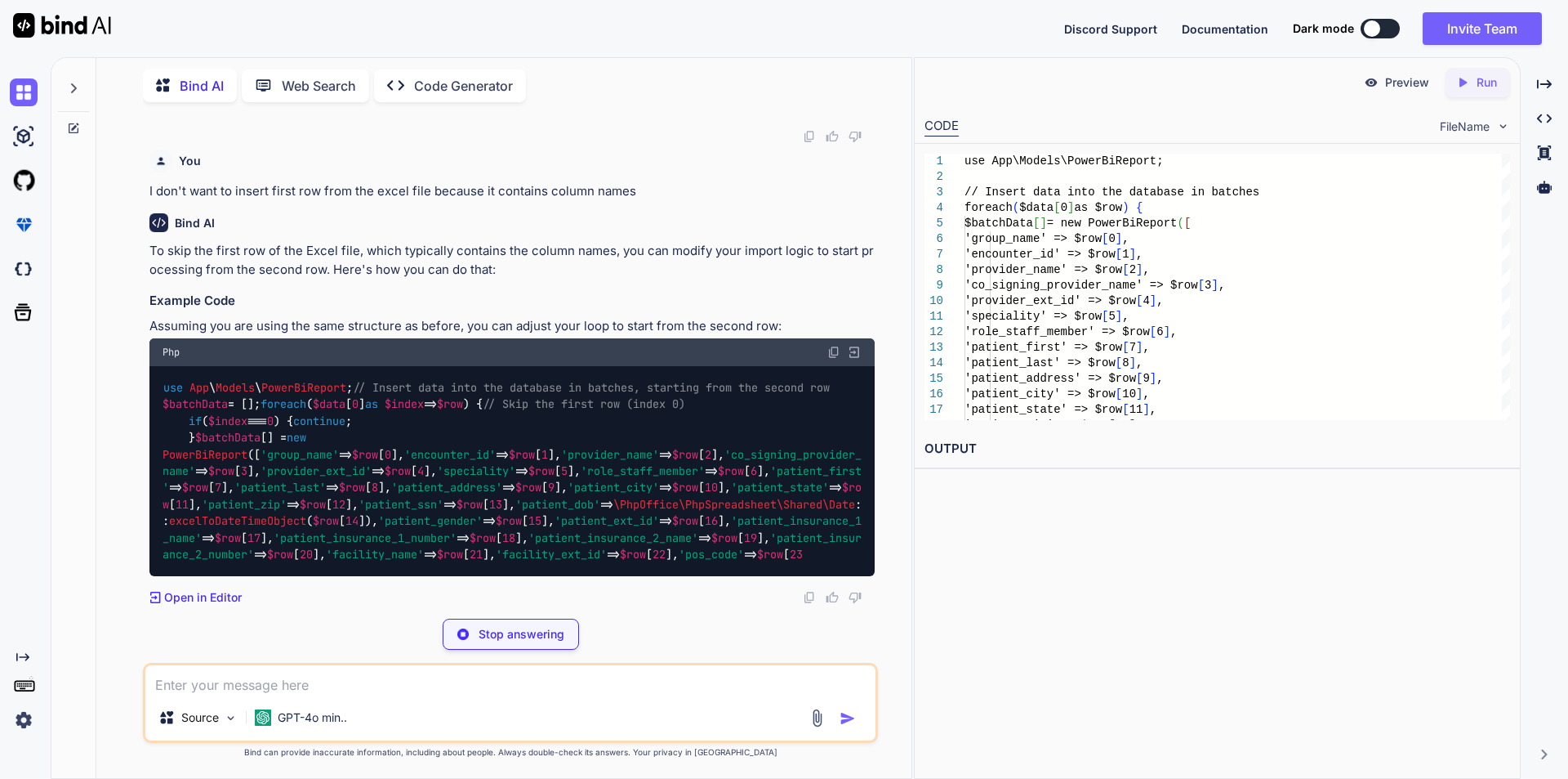
scroll to position [17402, 0]
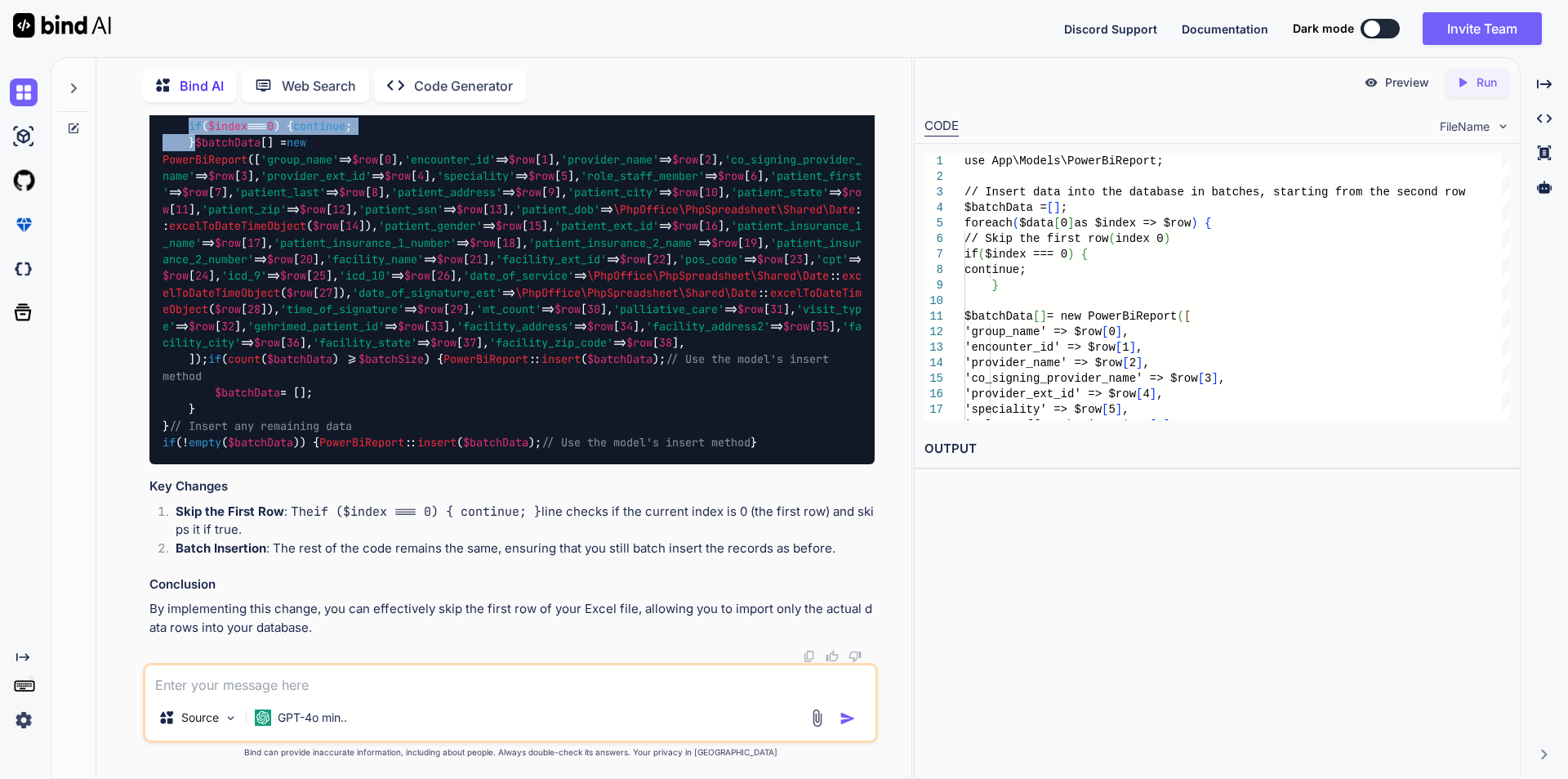
drag, startPoint x: 190, startPoint y: 259, endPoint x: 207, endPoint y: 295, distance: 39.8
click at [207, 295] on div "use App \ Models \ PowerBiReport ; // Insert data into the database in batches,…" at bounding box center [512, 268] width 725 height 393
click at [319, 688] on textarea at bounding box center [510, 679] width 730 height 29
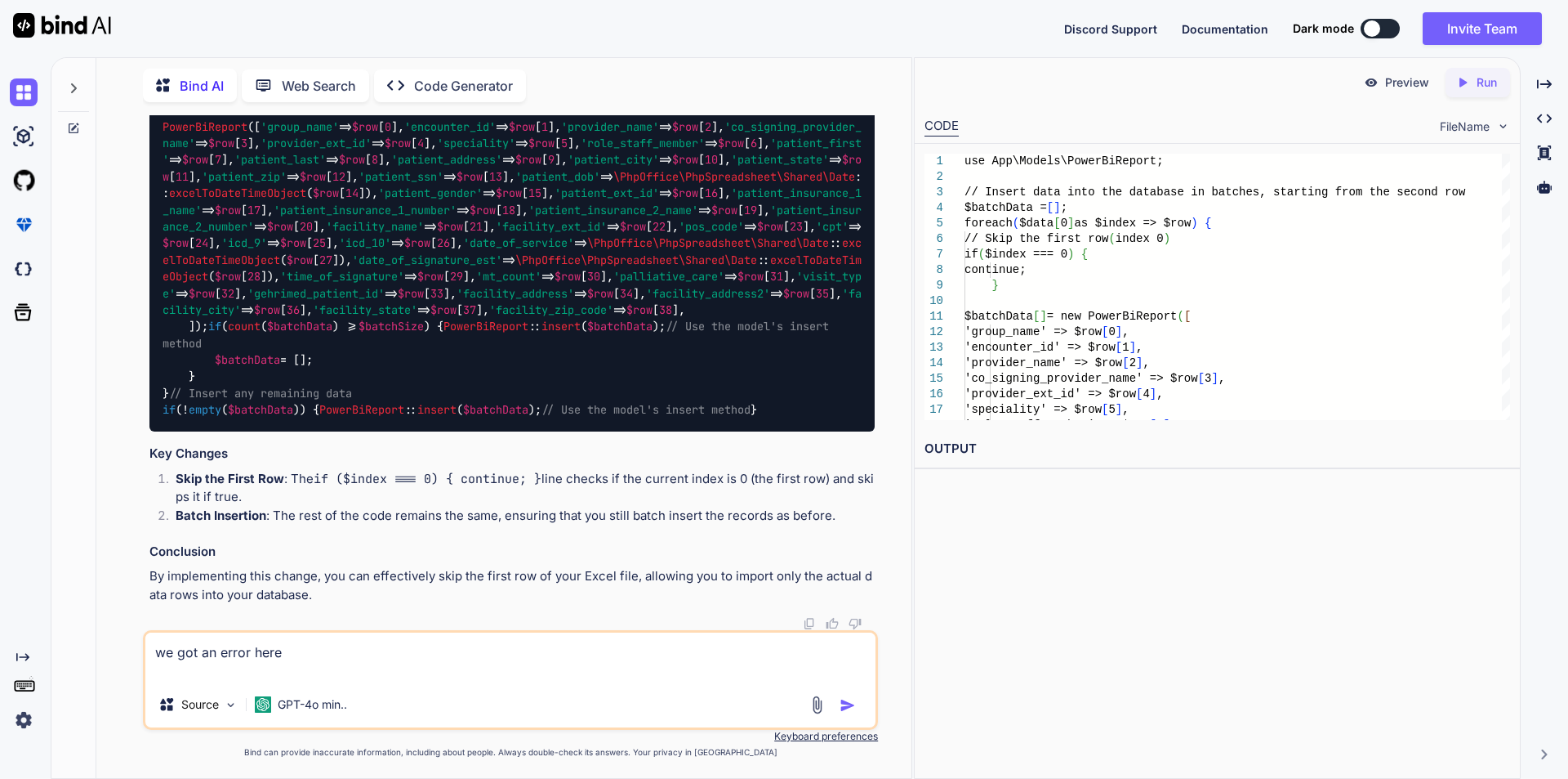
paste textarea "ERROR: Failed to import records. {"error":"Add [group_name] to fillable propert…"
type textarea "we got an error here ERROR: Failed to import records. {"error":"Add [group_name…"
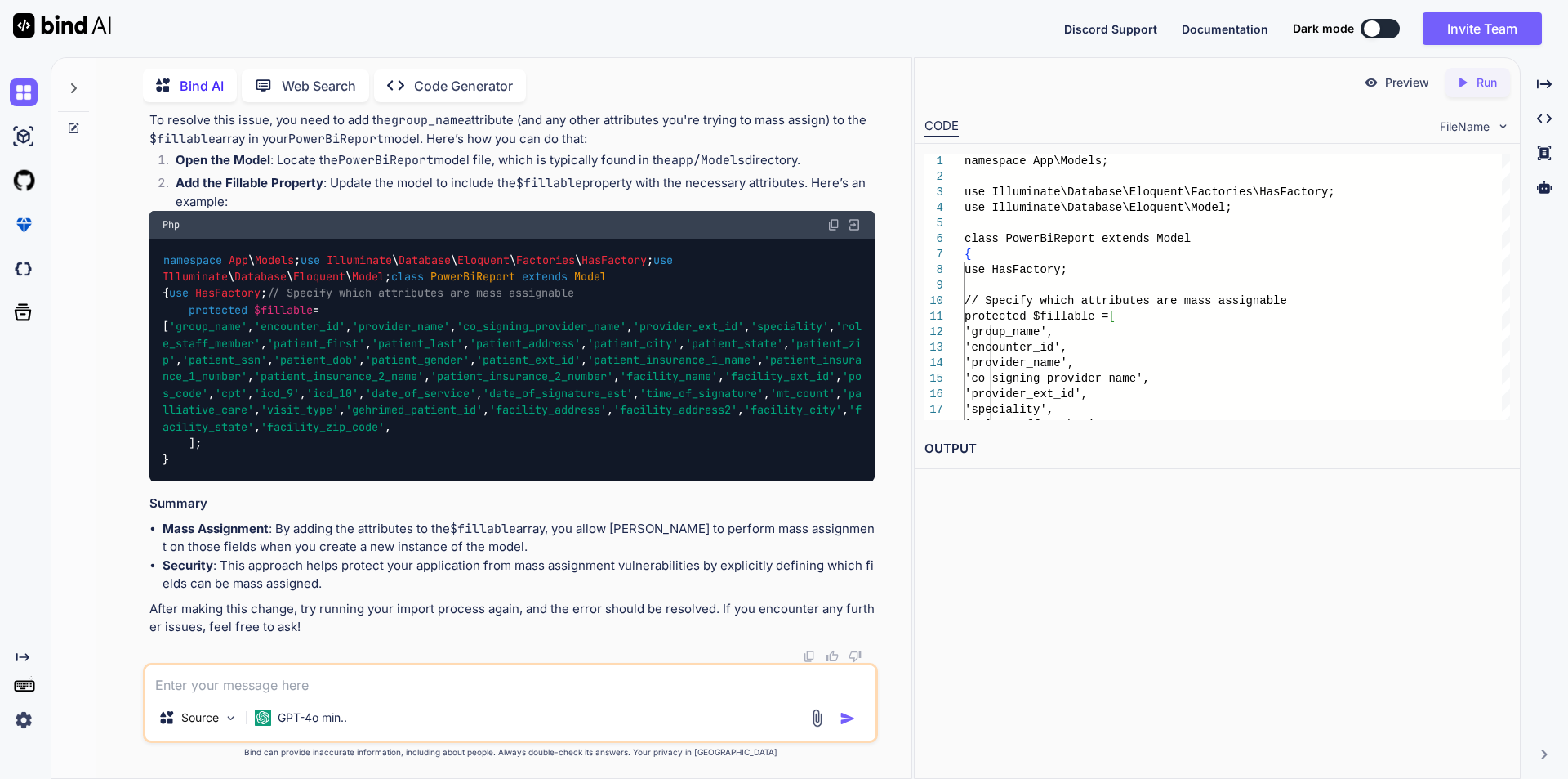
scroll to position [19164, 0]
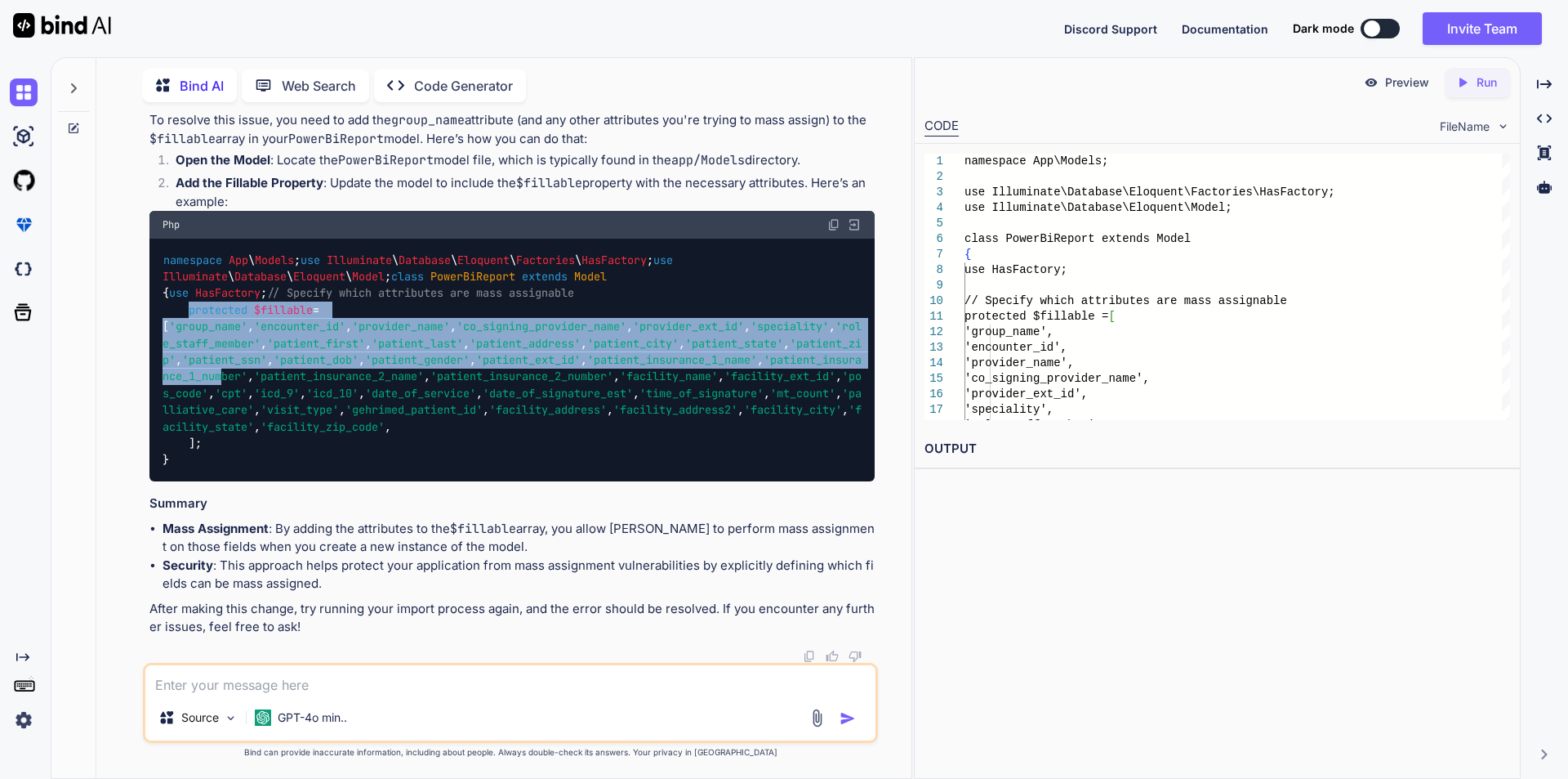
drag, startPoint x: 186, startPoint y: 179, endPoint x: 379, endPoint y: 499, distance: 373.7
click at [379, 468] on code "namespace App \ Models ; use Illuminate \ Database \ Eloquent \ Factories \ Has…" at bounding box center [513, 360] width 699 height 217
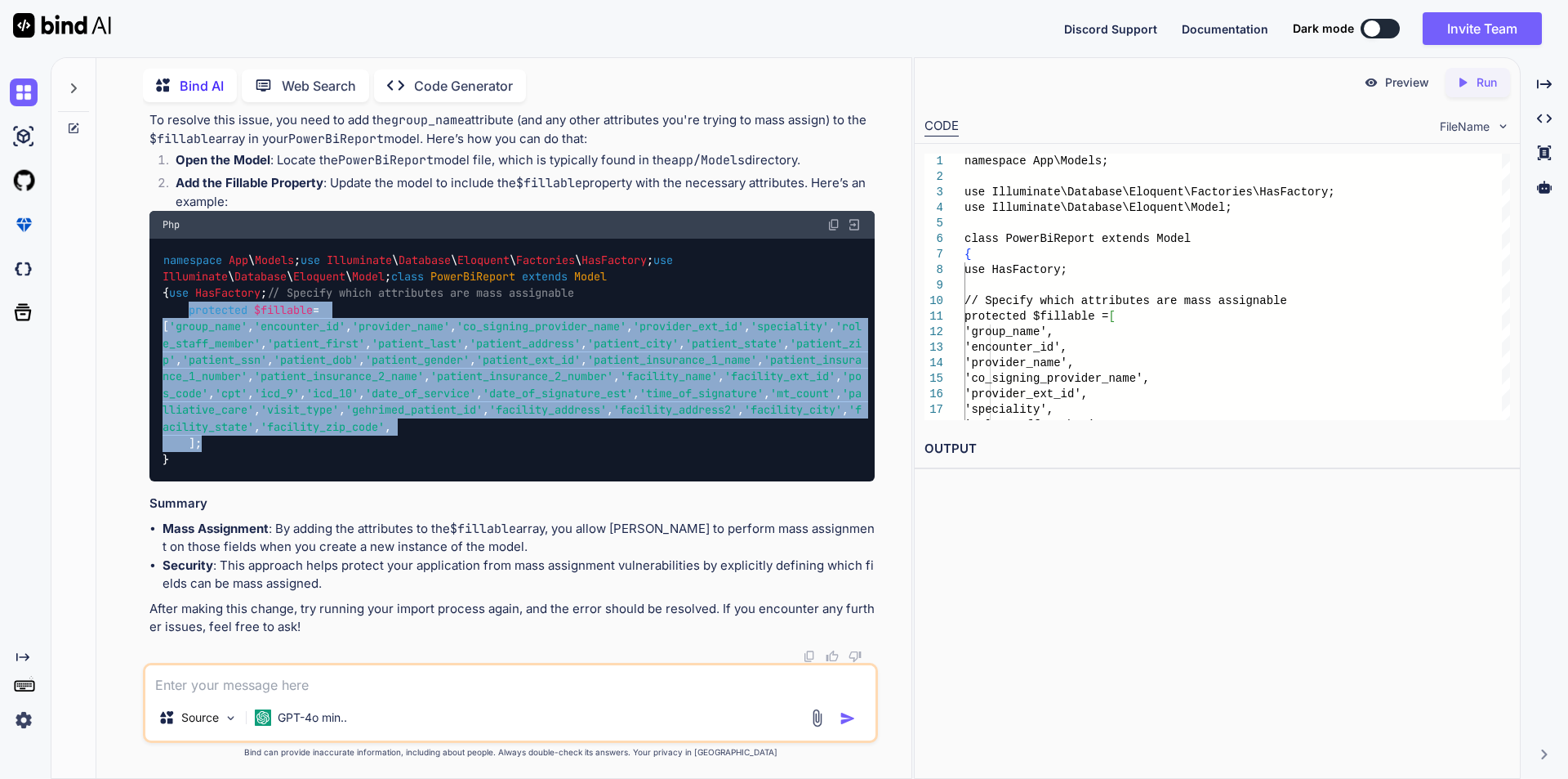
scroll to position [18837, 0]
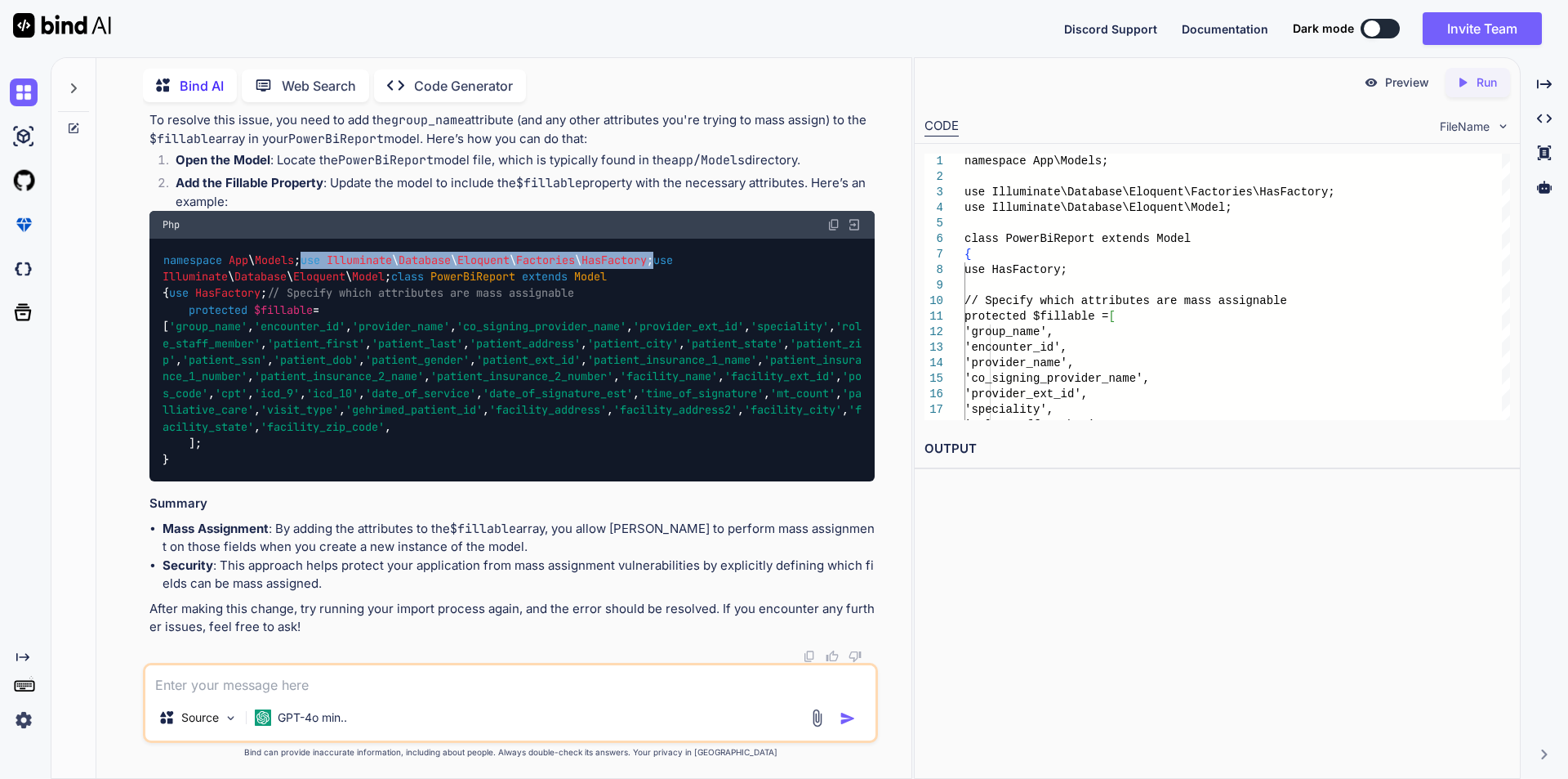
drag, startPoint x: 163, startPoint y: 374, endPoint x: 524, endPoint y: 372, distance: 361.0
click at [524, 372] on div "namespace App \ Models ; use Illuminate \ Database \ Eloquent \ Factories \ Has…" at bounding box center [512, 360] width 725 height 242
click at [295, 679] on textarea at bounding box center [510, 679] width 730 height 29
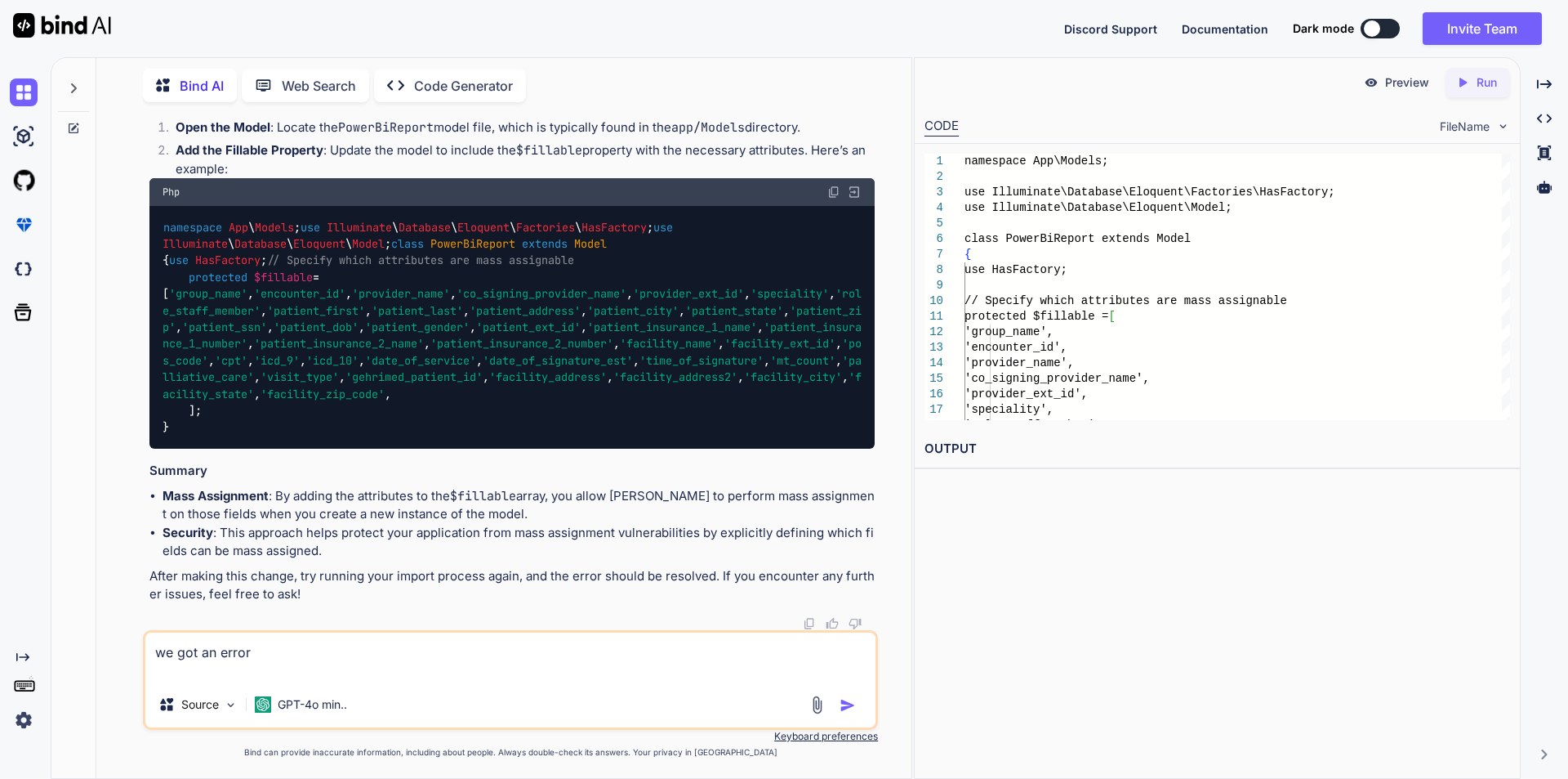
paste textarea "Failed to import records. {"error":"SQLSTATE[42S22]: Column not found: 1054 Unk…"
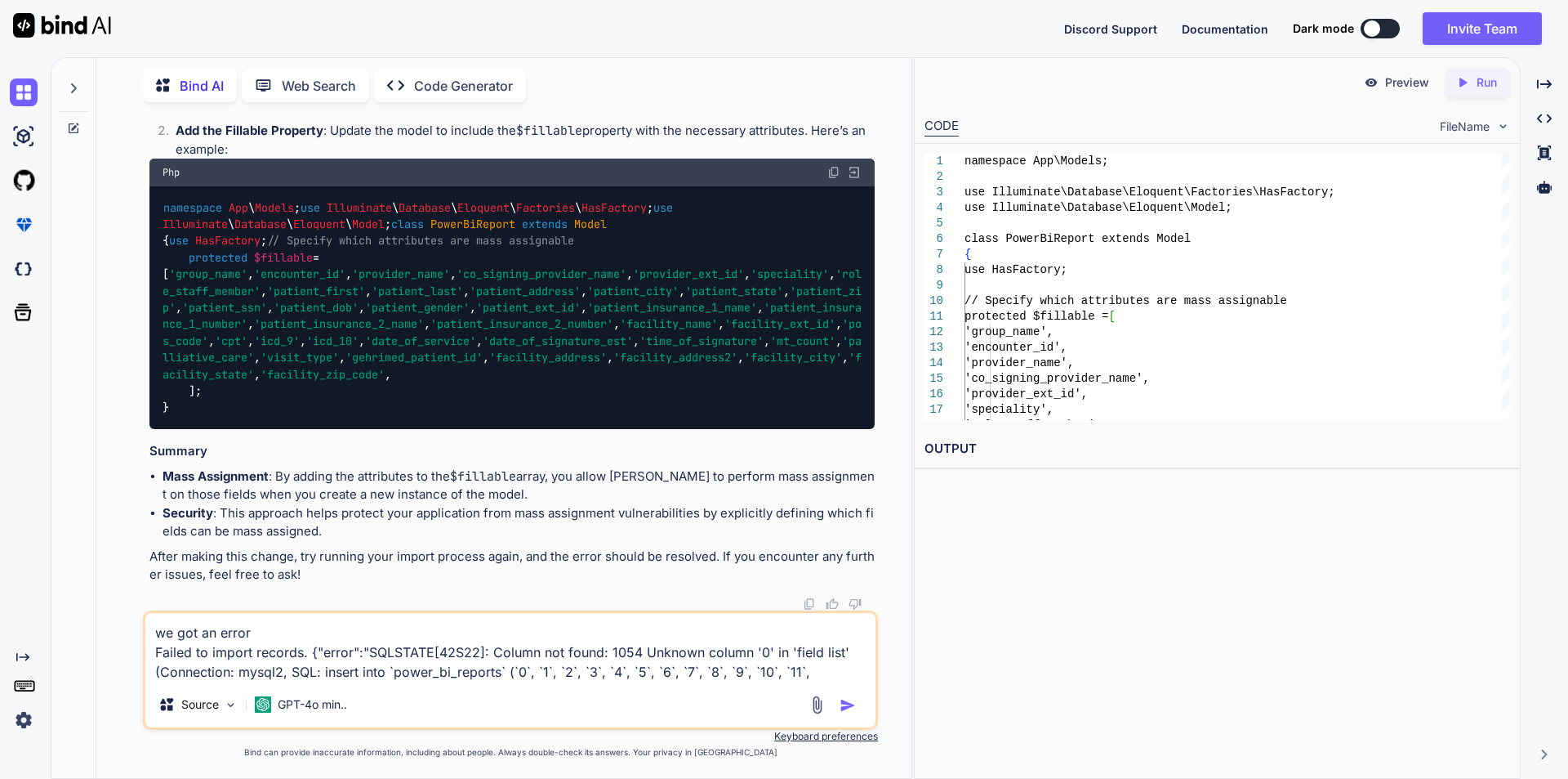
type textarea "we got an error Failed to import records. {"error":"SQLSTATE[42S22]: Column not…"
click at [845, 701] on img "button" at bounding box center [847, 705] width 17 height 17
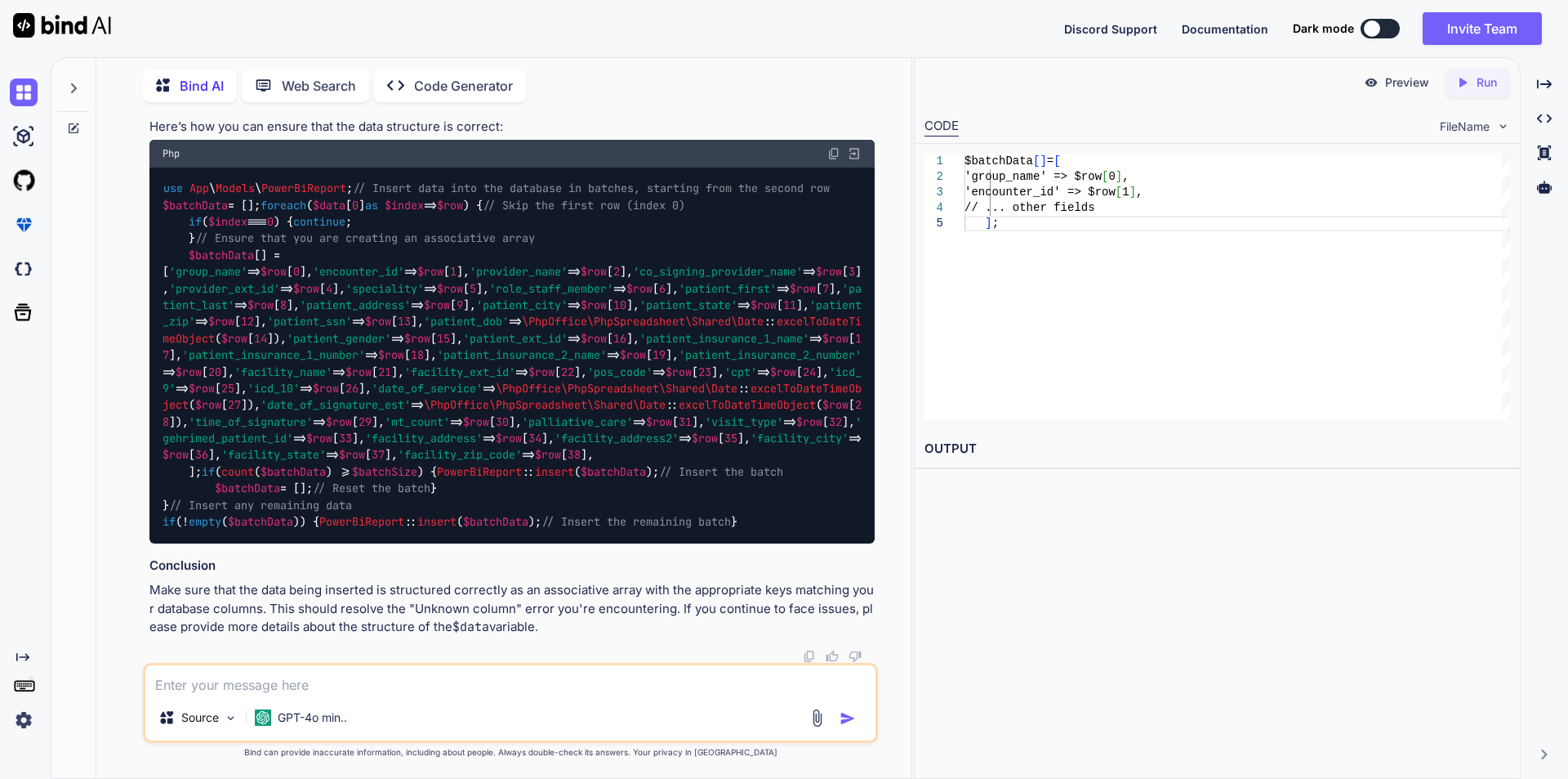
scroll to position [21355, 0]
click at [298, 690] on textarea at bounding box center [510, 679] width 730 height 29
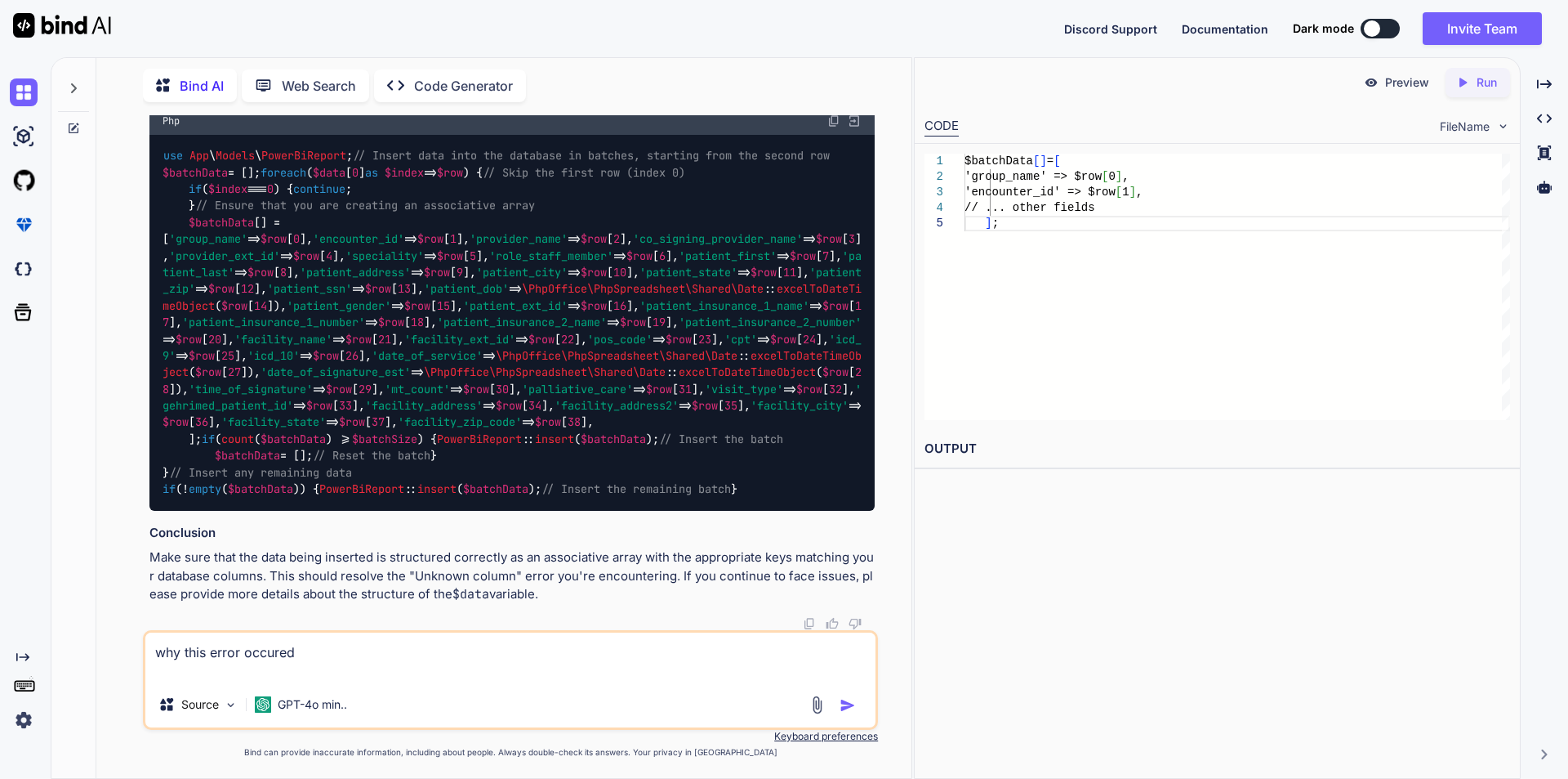
paste textarea "ERROR: Failed to import records. {"error":"SQLSTATE[42S22]: Column not found: 1…"
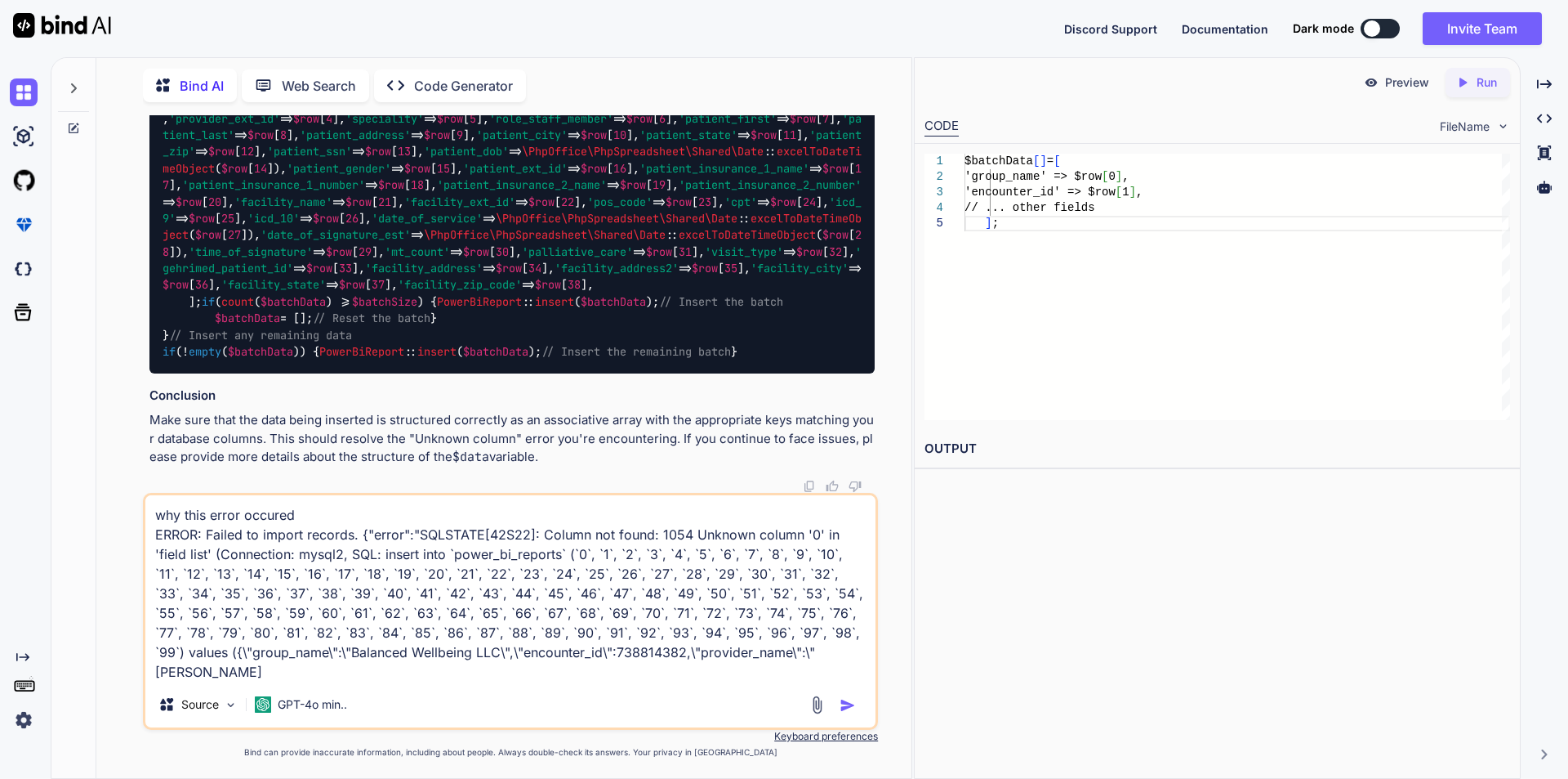
drag, startPoint x: 421, startPoint y: 651, endPoint x: 277, endPoint y: 652, distance: 144.0
click at [277, 652] on textarea "why this error occured ERROR: Failed to import records. {"error":"SQLSTATE[42S2…" at bounding box center [510, 588] width 730 height 186
click at [499, 652] on textarea "why this error occured ERROR: Failed to import records. {"error":"SQLSTATE[42S2…" at bounding box center [510, 588] width 730 height 186
drag, startPoint x: 709, startPoint y: 647, endPoint x: 640, endPoint y: 656, distance: 69.6
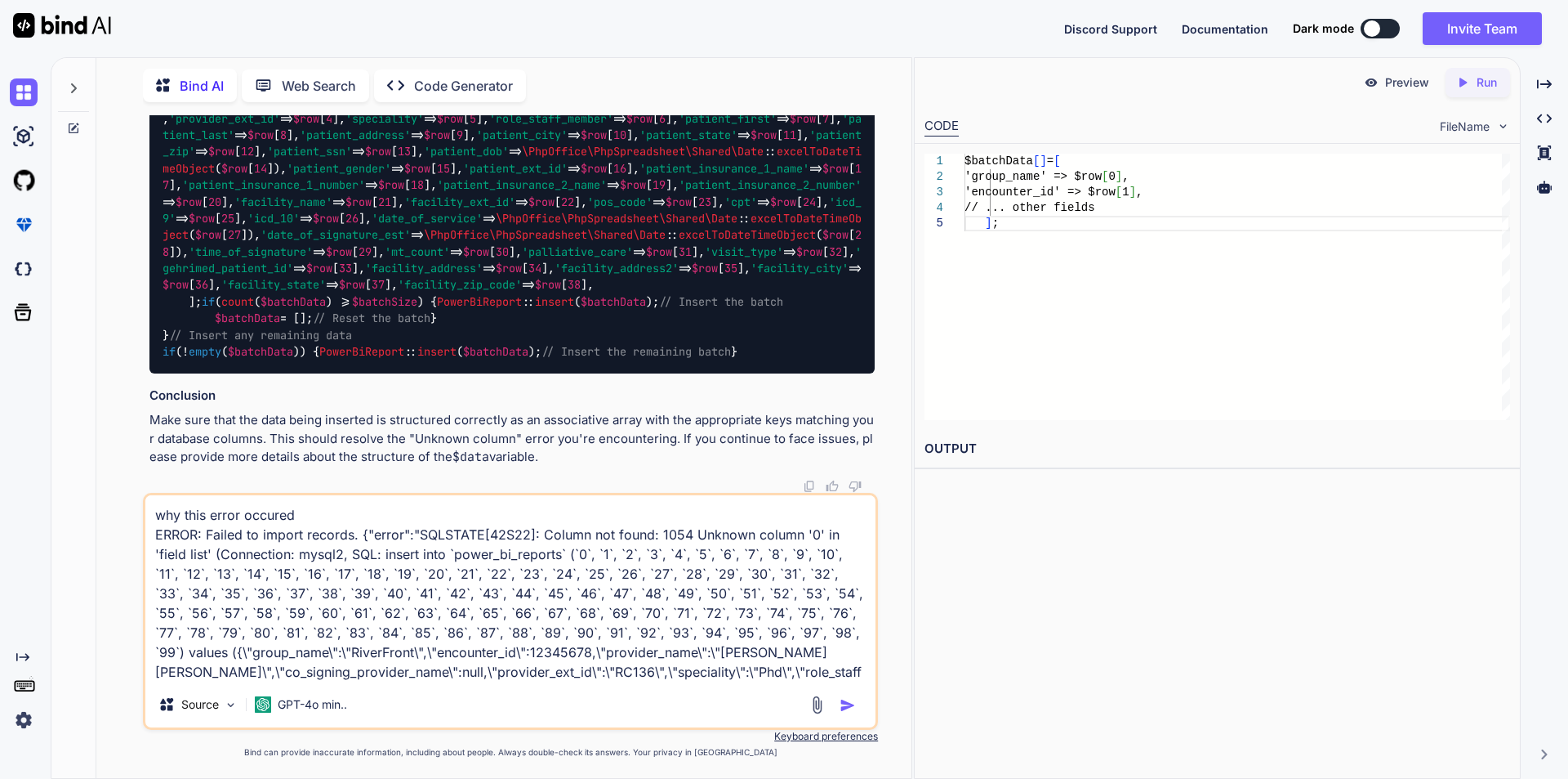
click at [640, 656] on textarea "why this error occured ERROR: Failed to import records. {"error":"SQLSTATE[42S2…" at bounding box center [510, 588] width 730 height 186
type textarea "why this error occured ERROR: Failed to import records. {"error":"SQLSTATE[42S2…"
click at [847, 703] on img "button" at bounding box center [847, 705] width 17 height 17
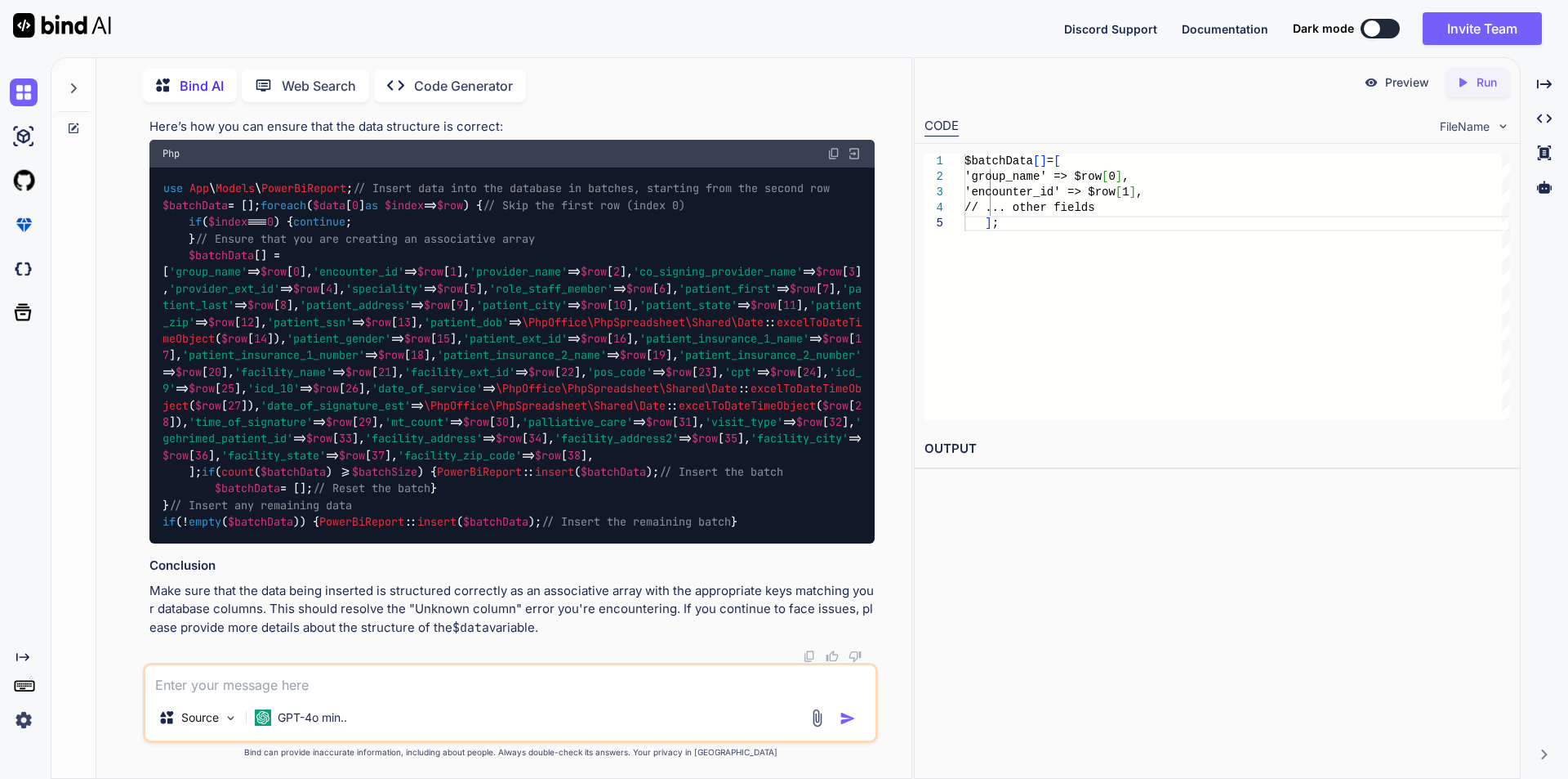
scroll to position [22882, 0]
